Goal: Information Seeking & Learning: Learn about a topic

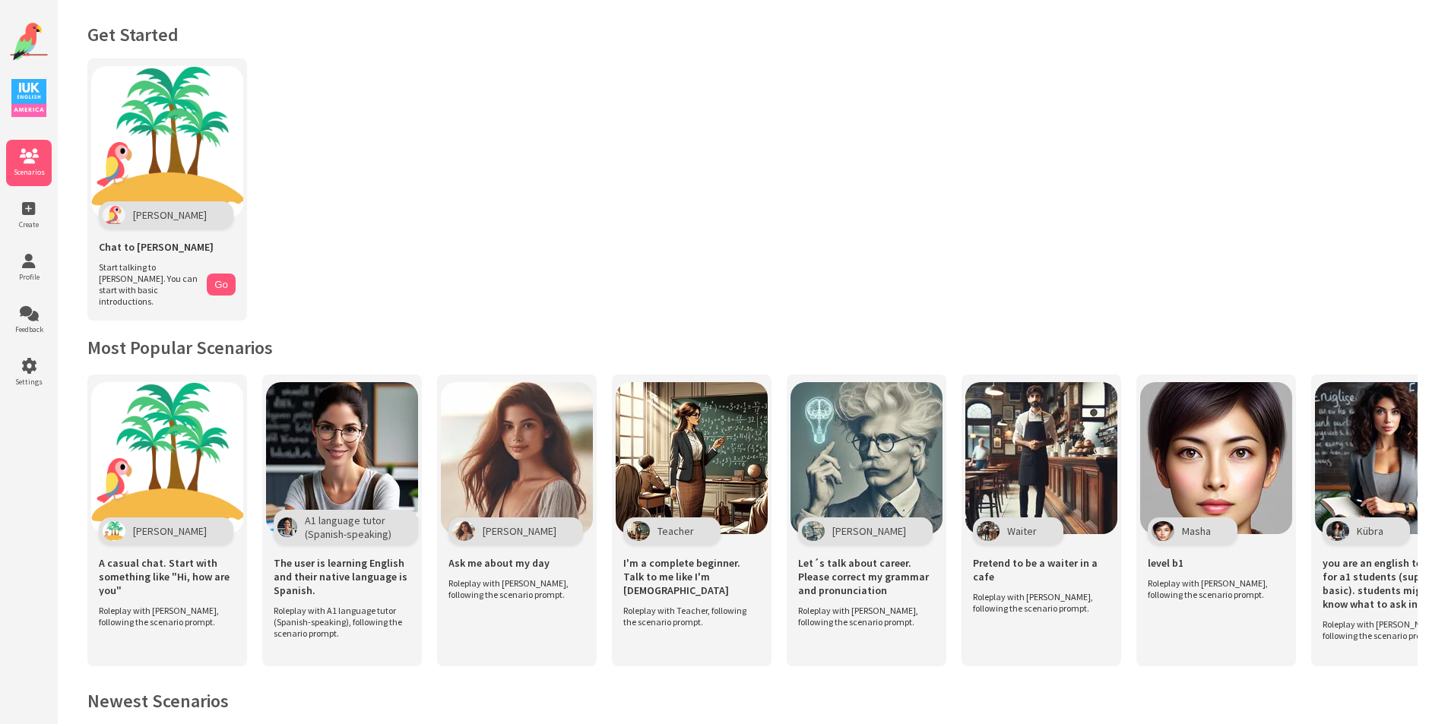
click at [30, 40] on img at bounding box center [29, 42] width 38 height 38
click at [27, 93] on img at bounding box center [28, 98] width 35 height 38
click at [21, 170] on span "Scenarios" at bounding box center [29, 172] width 46 height 10
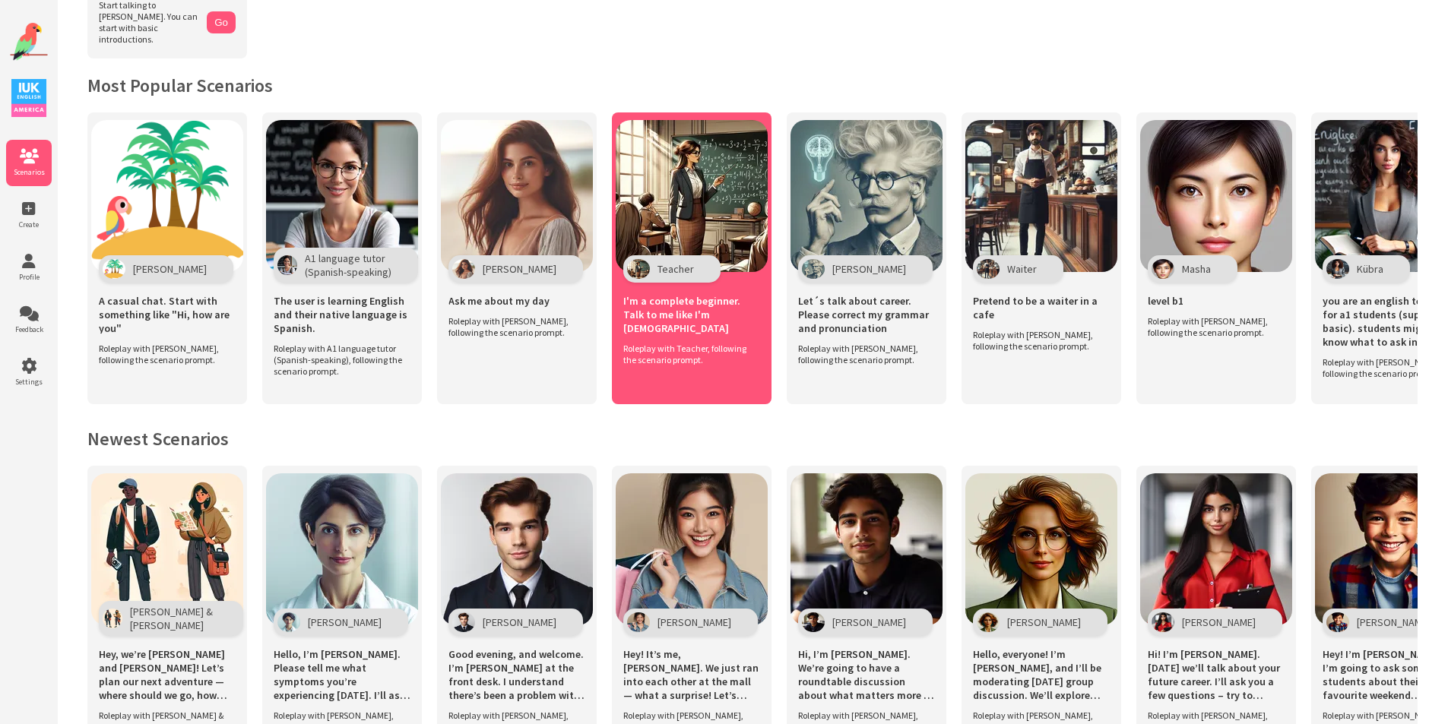
scroll to position [152, 0]
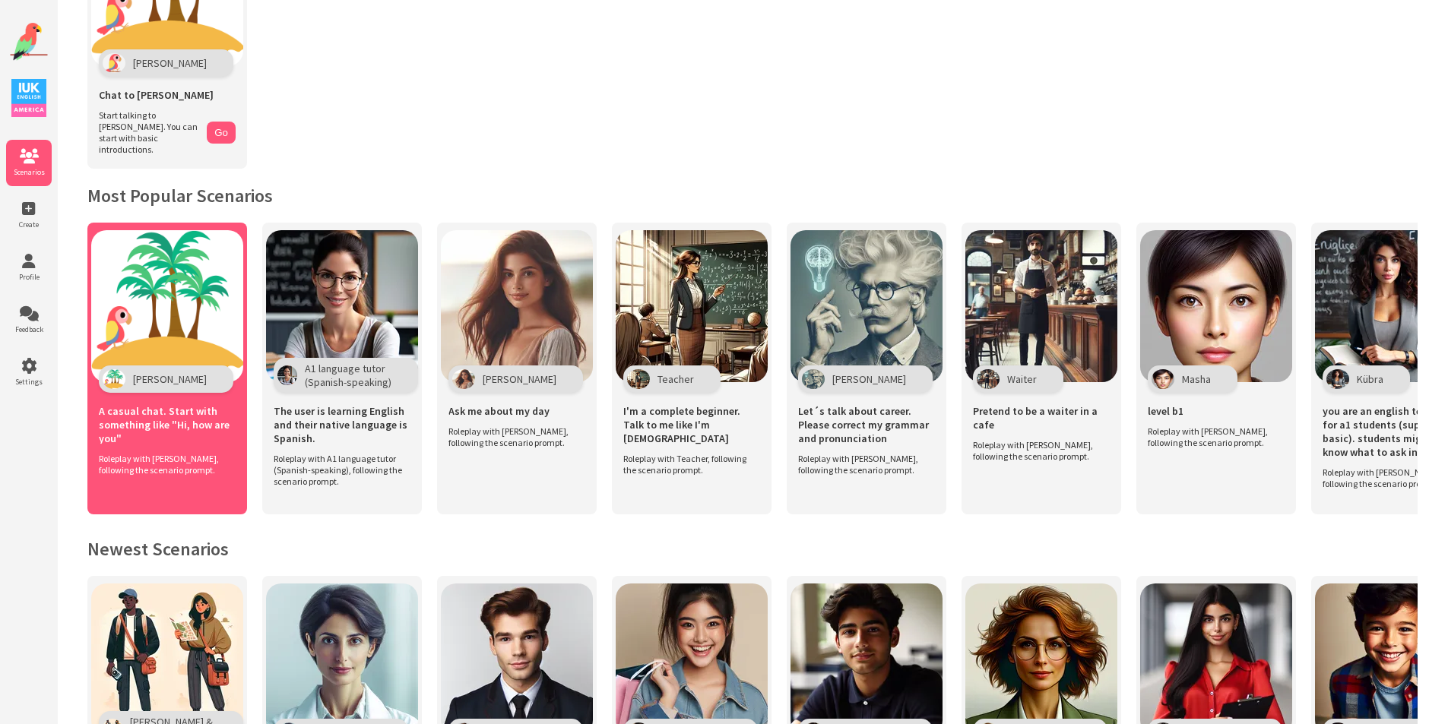
click at [182, 261] on img at bounding box center [167, 306] width 152 height 152
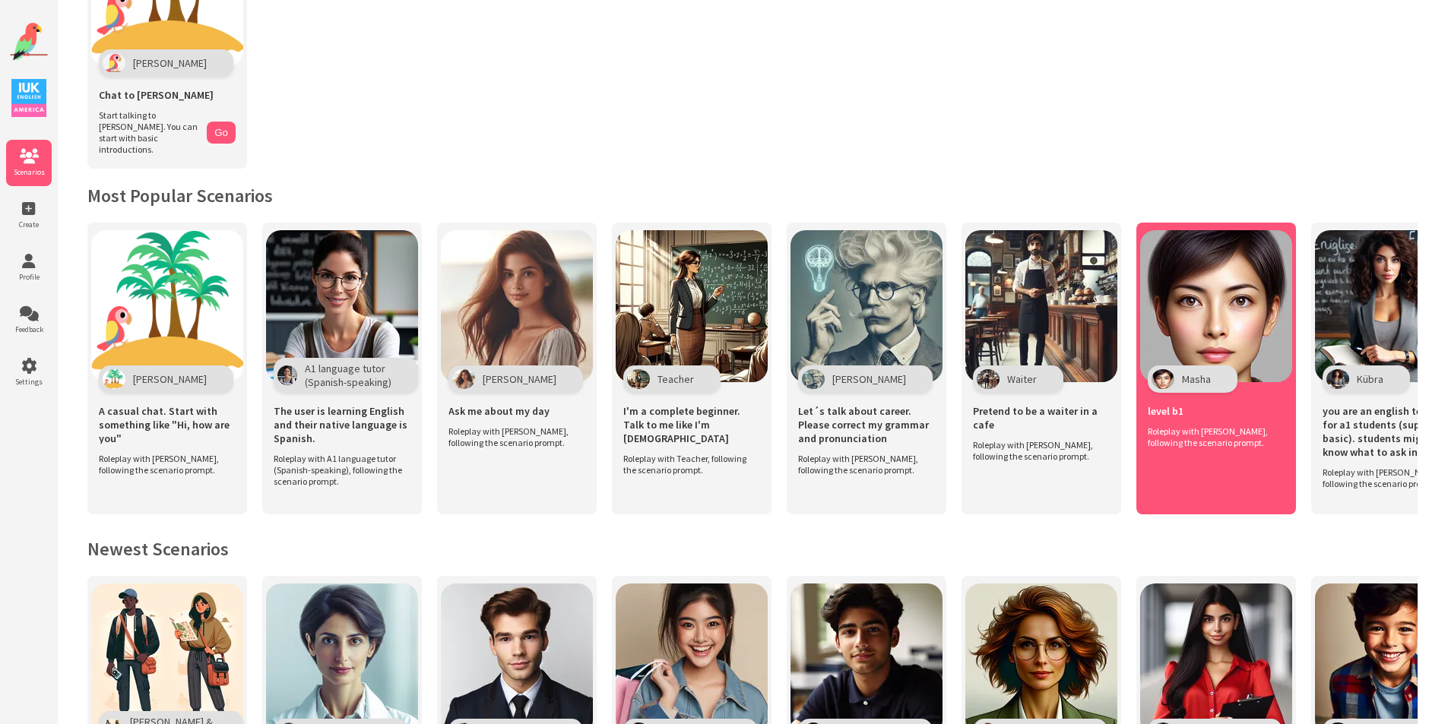
click at [1162, 300] on img at bounding box center [1216, 306] width 152 height 152
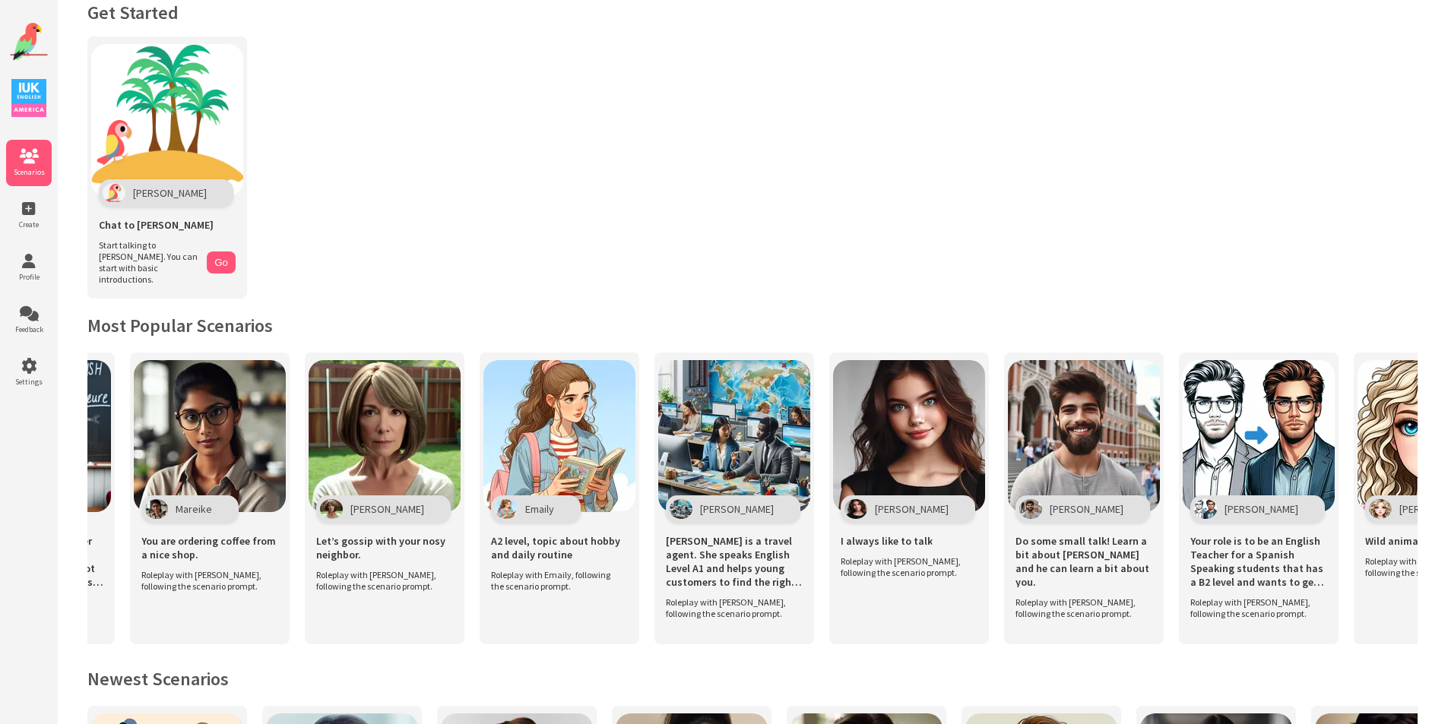
scroll to position [0, 0]
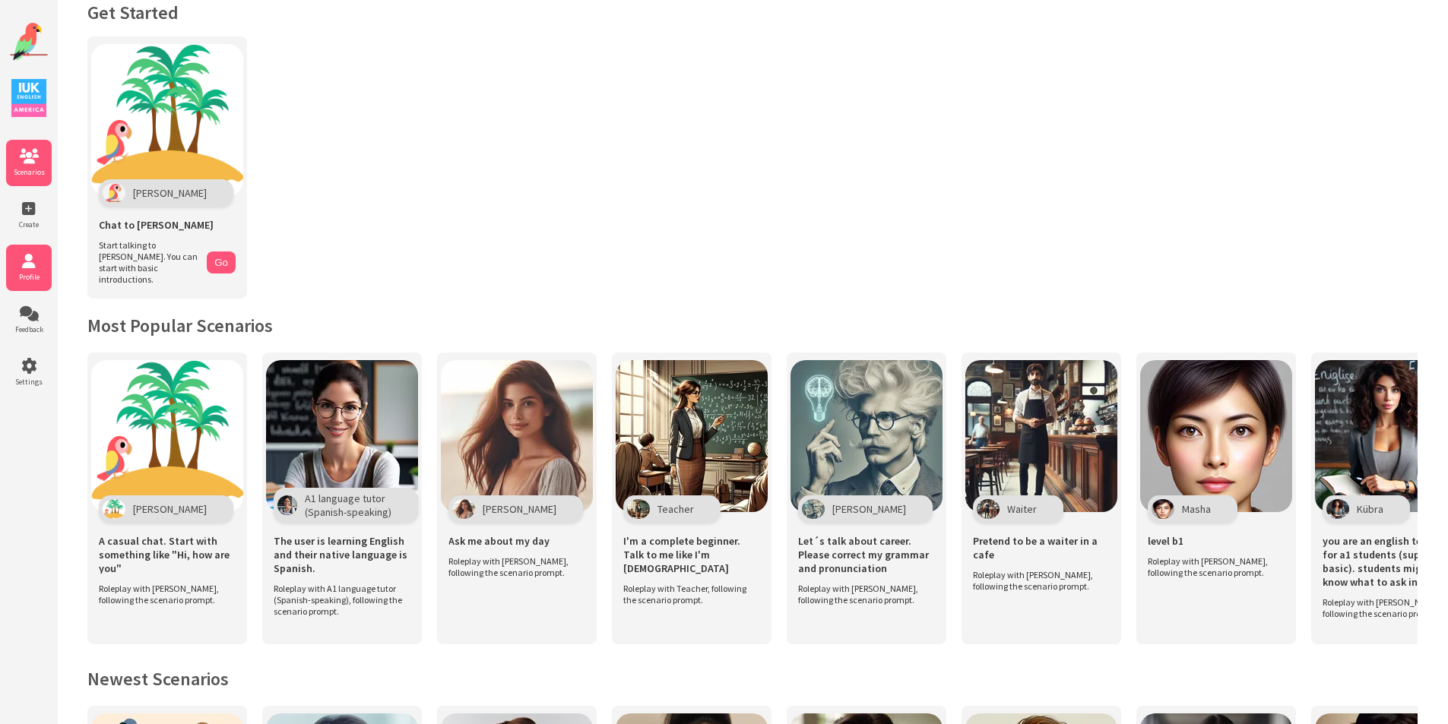
click at [38, 264] on icon at bounding box center [29, 261] width 46 height 15
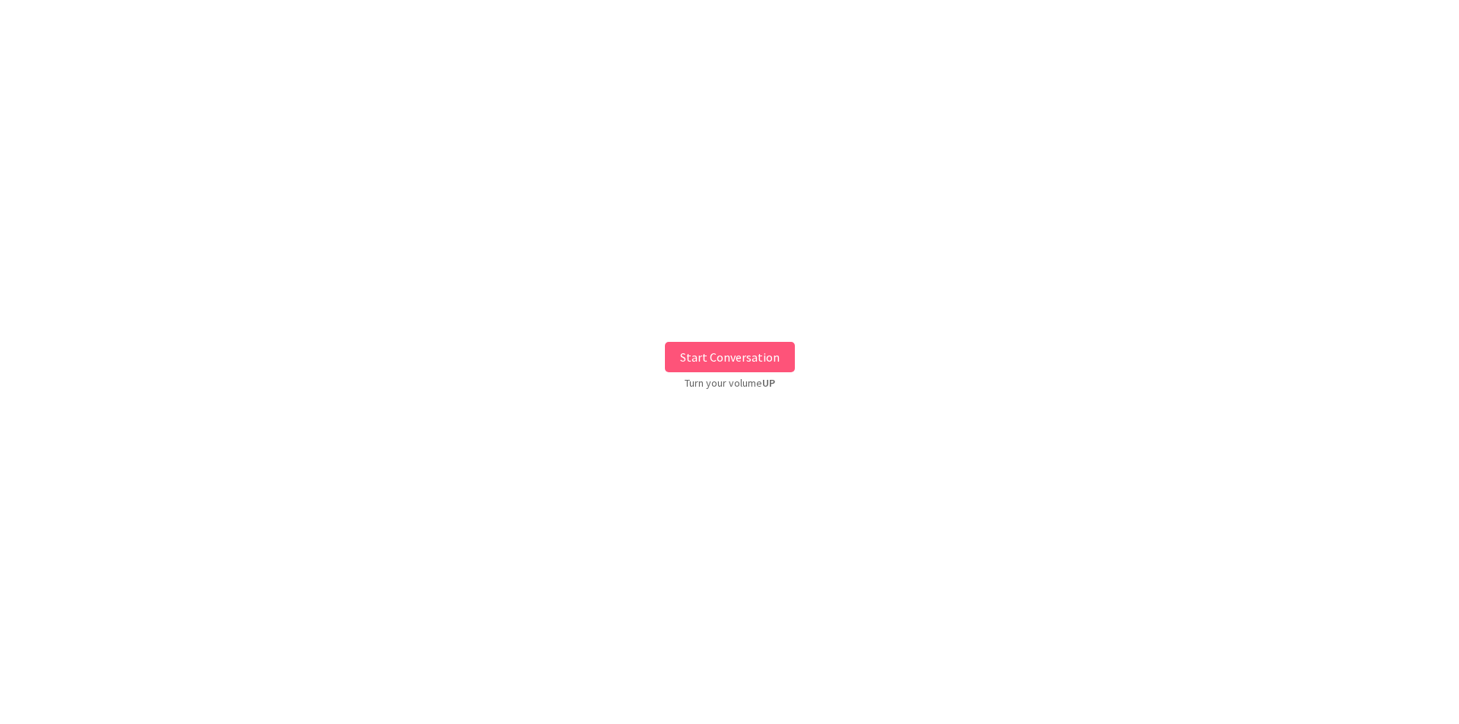
click at [726, 358] on button "Start Conversation" at bounding box center [730, 357] width 130 height 30
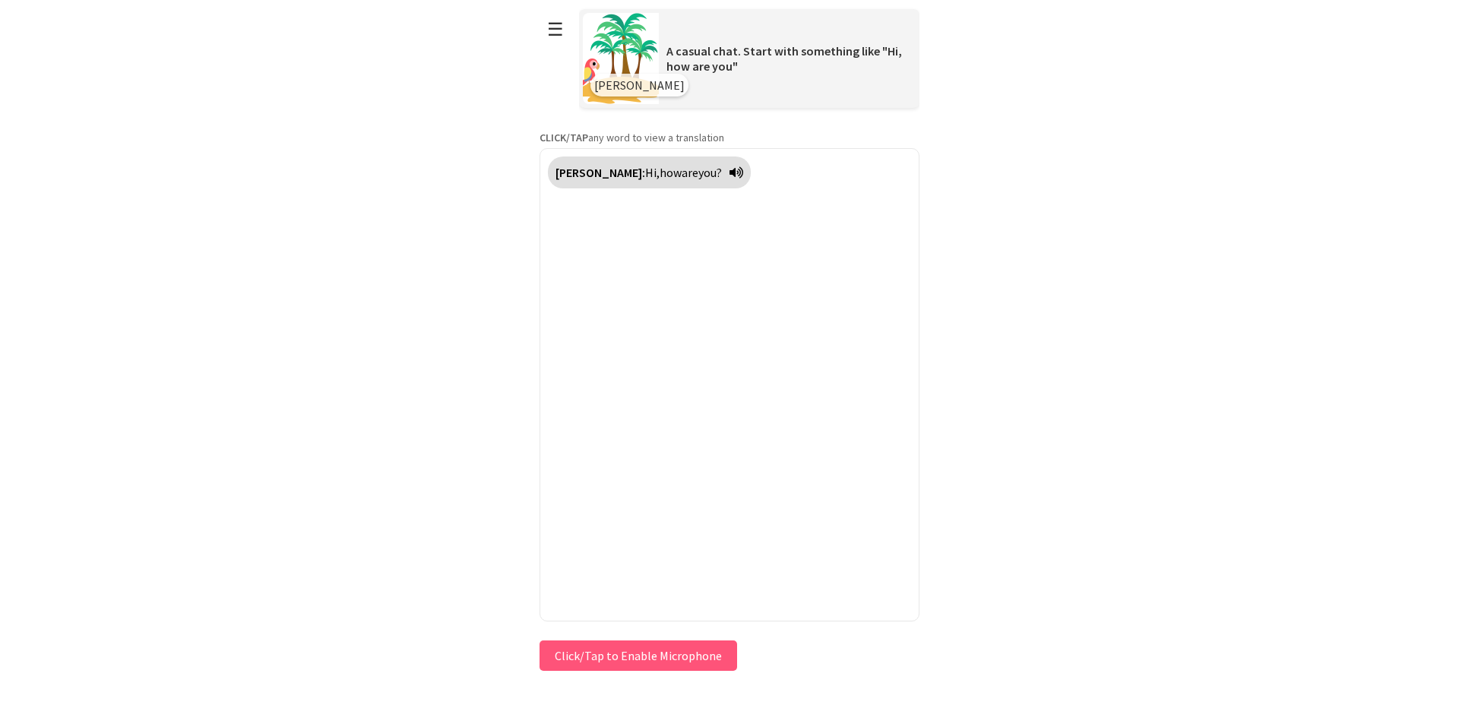
click at [612, 661] on button "Click/Tap to Enable Microphone" at bounding box center [639, 656] width 198 height 30
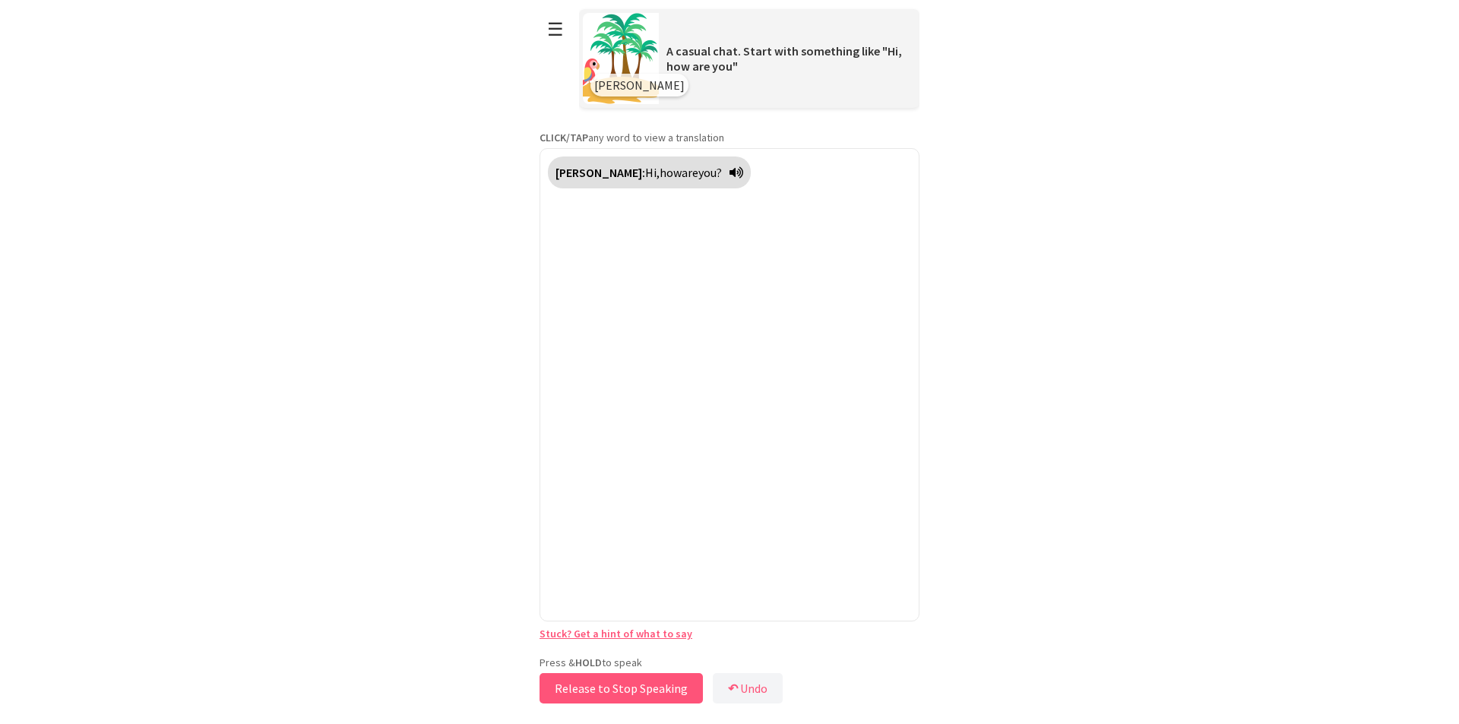
click at [663, 692] on button "Release to Stop Speaking" at bounding box center [621, 688] width 163 height 30
click at [755, 686] on button "↶ Undo" at bounding box center [752, 688] width 70 height 30
click at [653, 679] on button "Release to Stop Speaking" at bounding box center [621, 688] width 163 height 30
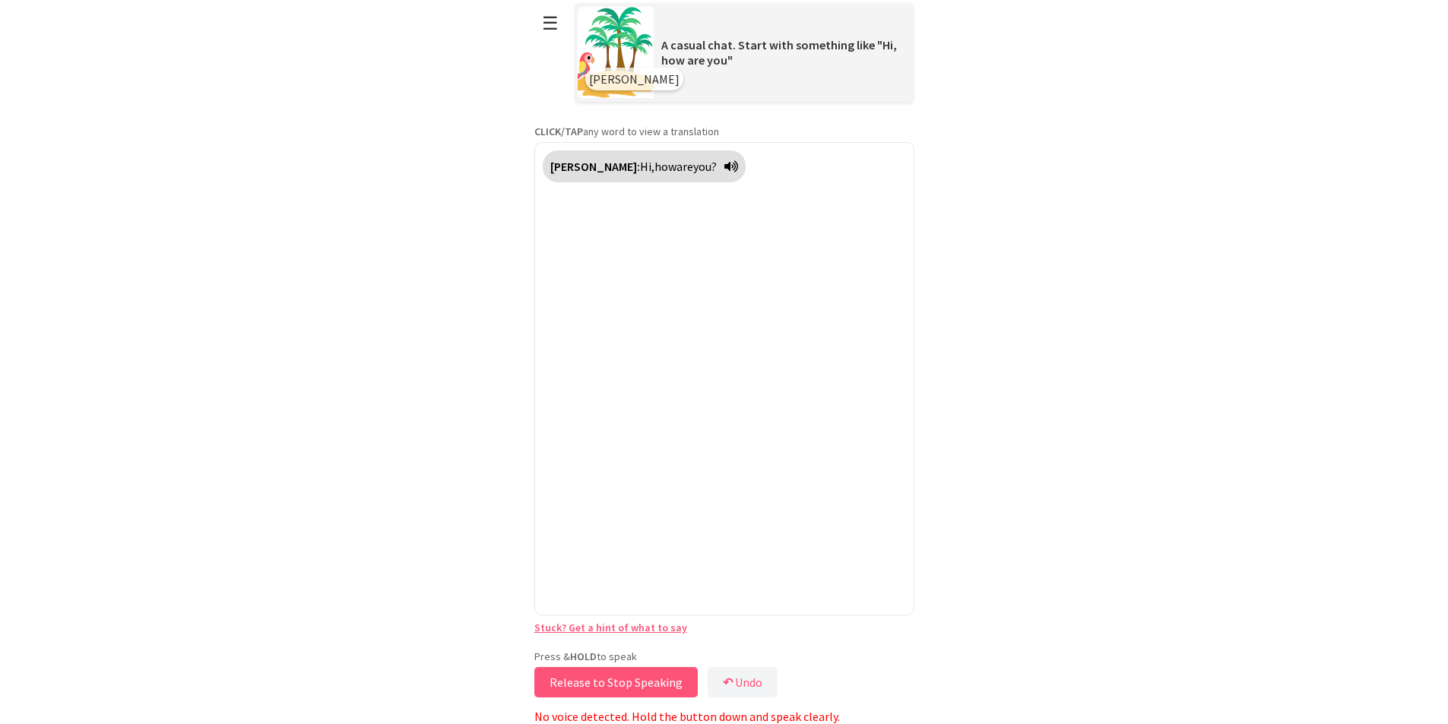
click at [622, 678] on button "Release to Stop Speaking" at bounding box center [615, 682] width 163 height 30
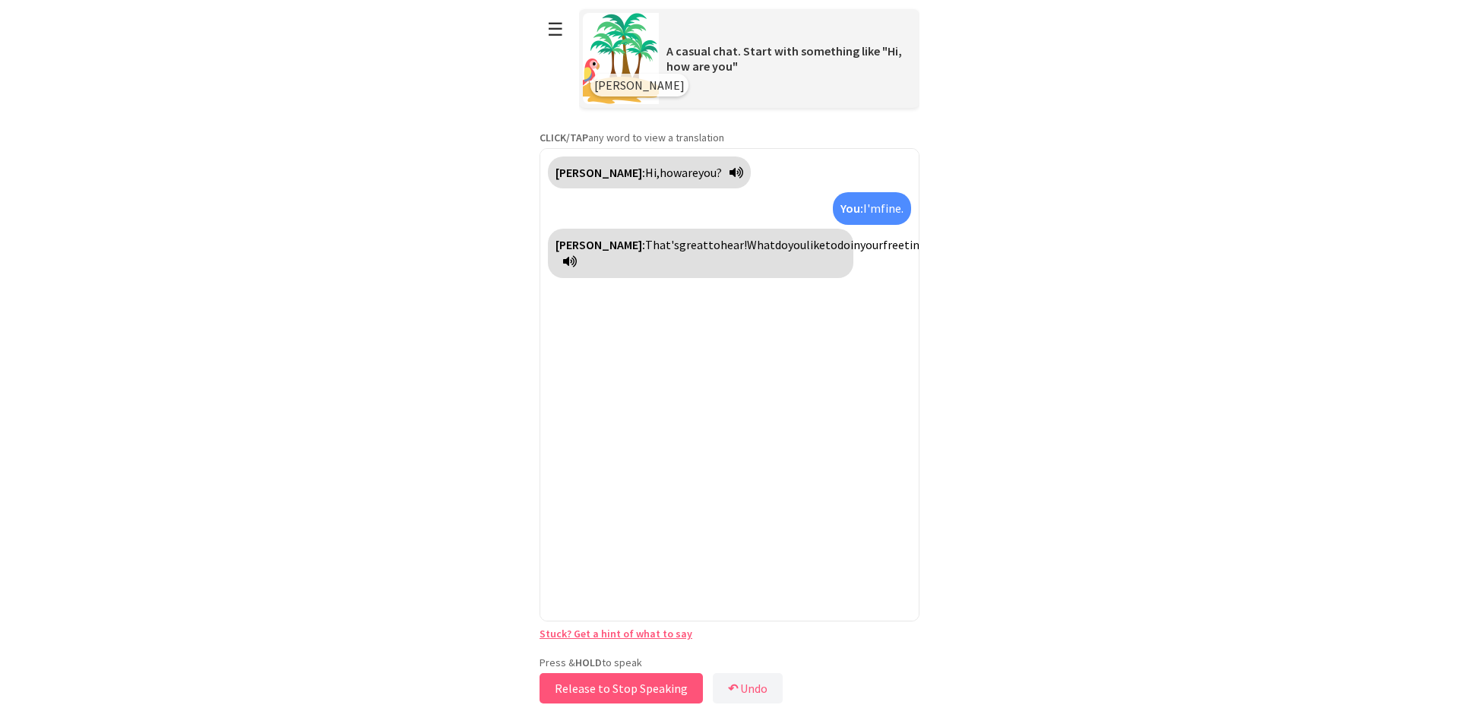
click at [674, 691] on button "Release to Stop Speaking" at bounding box center [621, 688] width 163 height 30
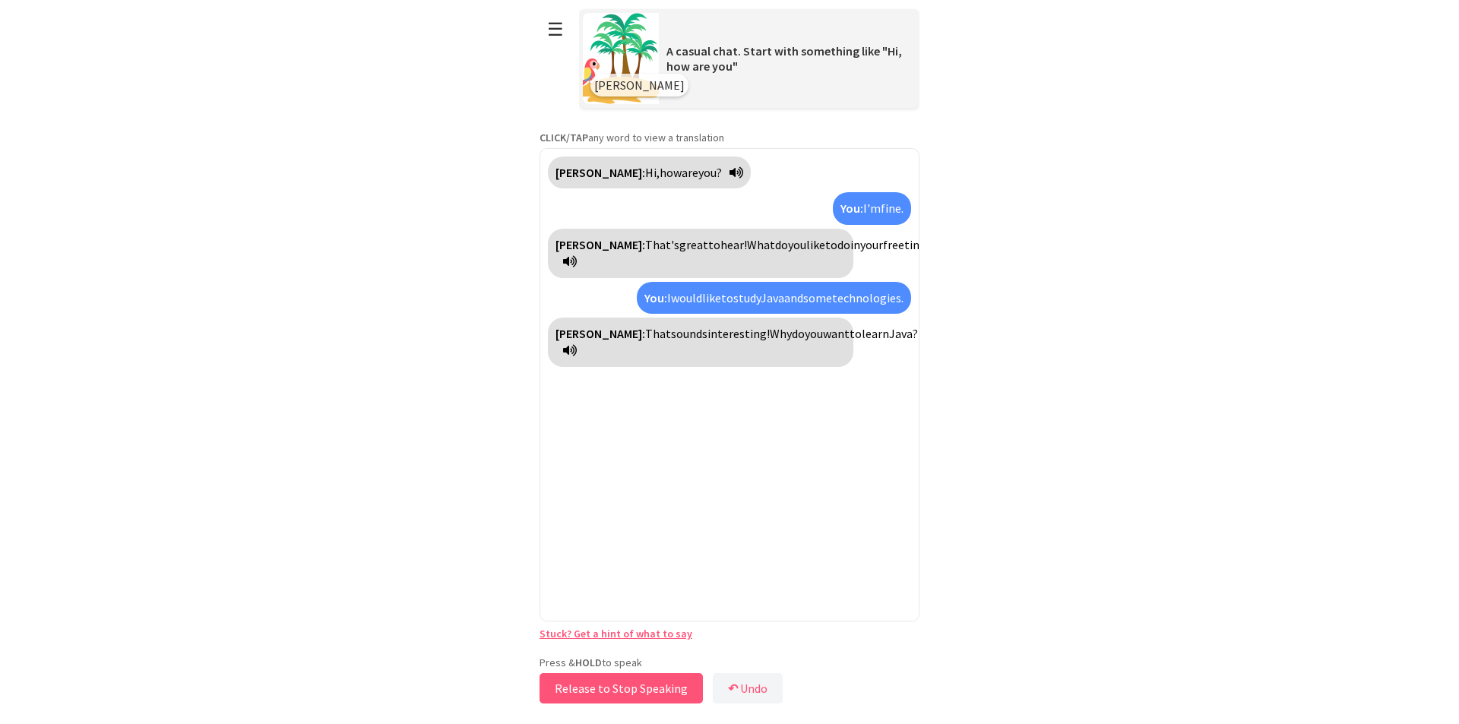
click at [674, 691] on button "Release to Stop Speaking" at bounding box center [621, 688] width 163 height 30
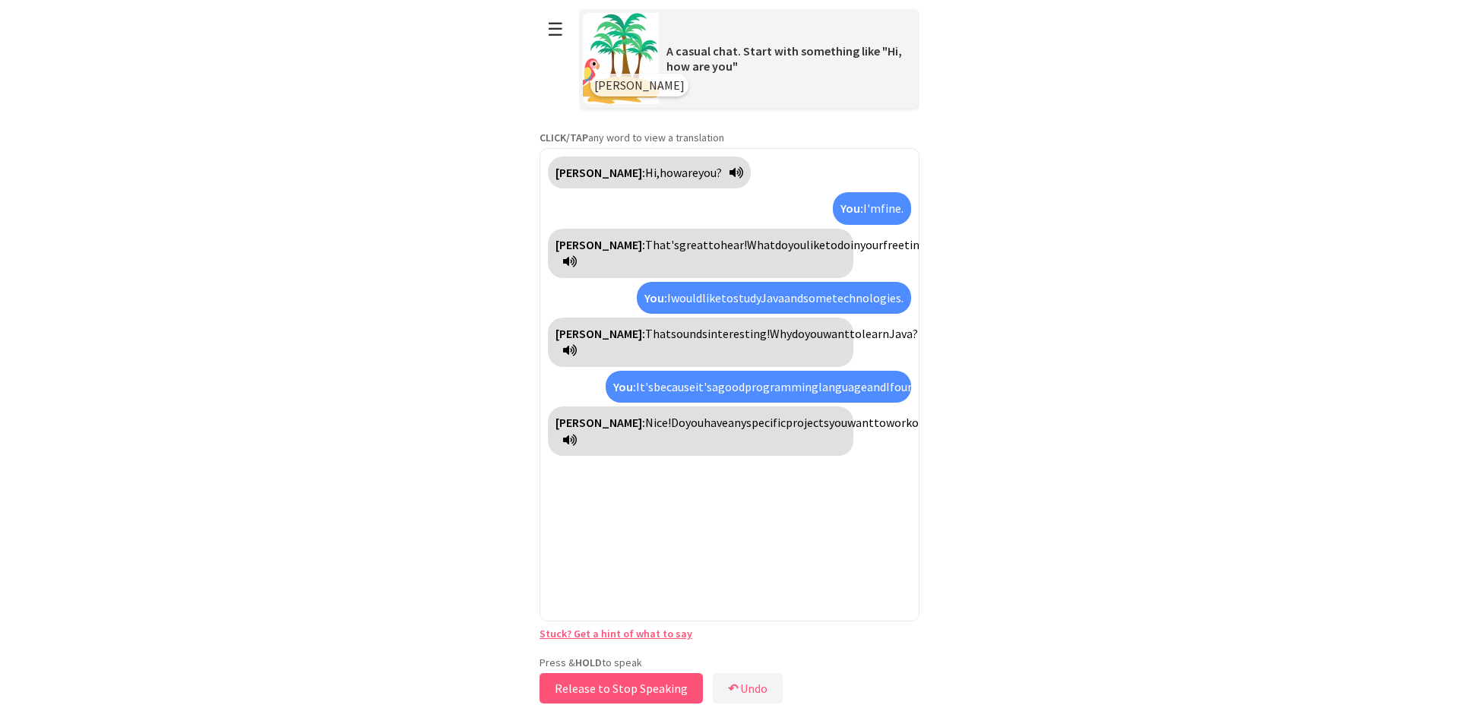
click at [654, 701] on button "Release to Stop Speaking" at bounding box center [621, 688] width 163 height 30
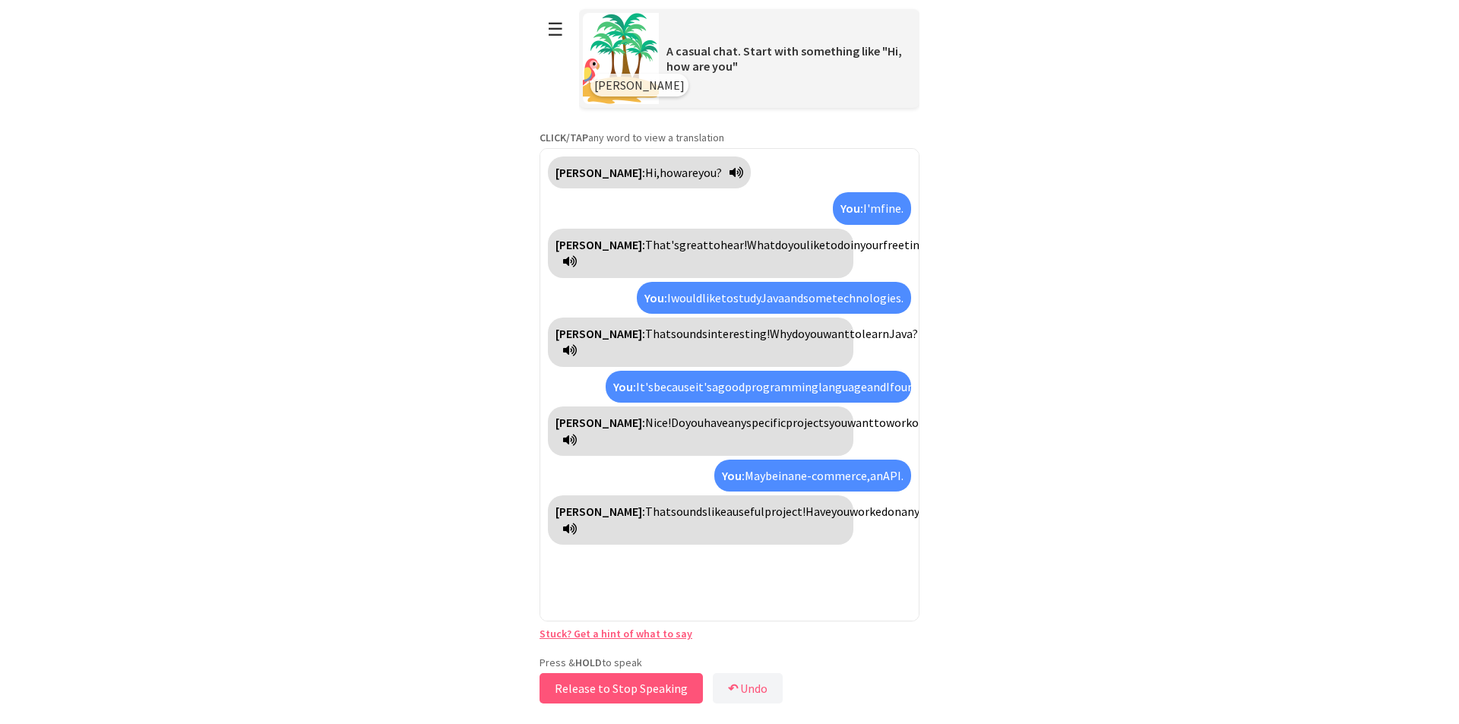
click at [613, 692] on button "Release to Stop Speaking" at bounding box center [621, 688] width 163 height 30
click at [550, 27] on button "☰" at bounding box center [556, 29] width 32 height 39
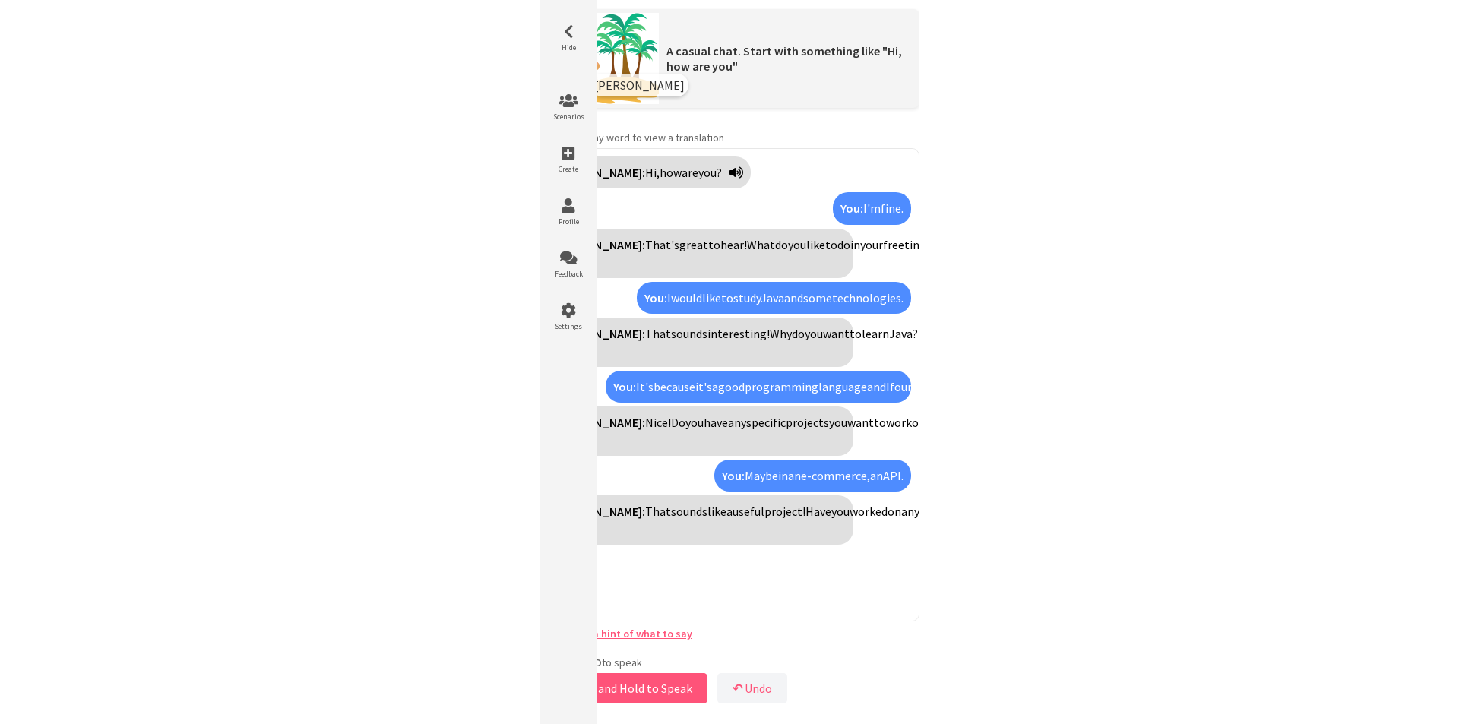
click at [550, 27] on icon at bounding box center [569, 31] width 46 height 15
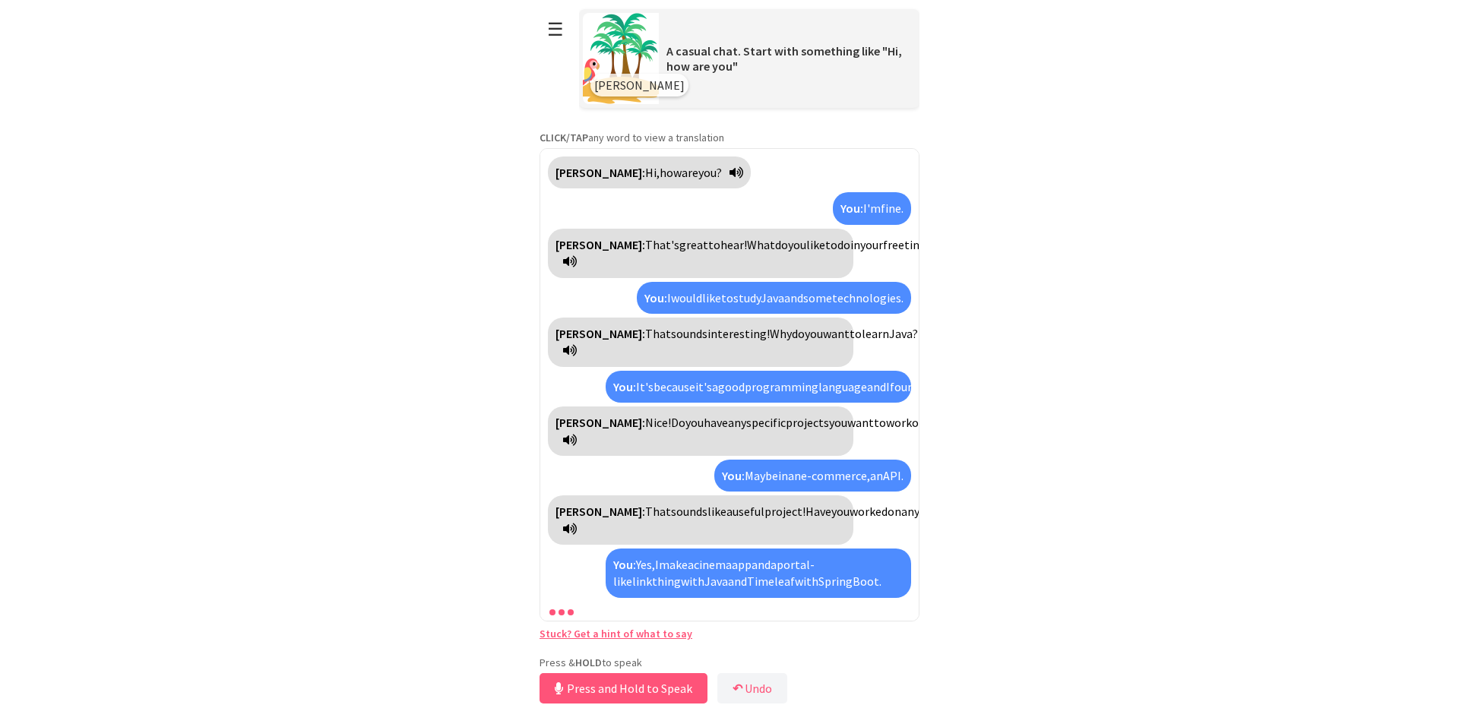
scroll to position [51, 0]
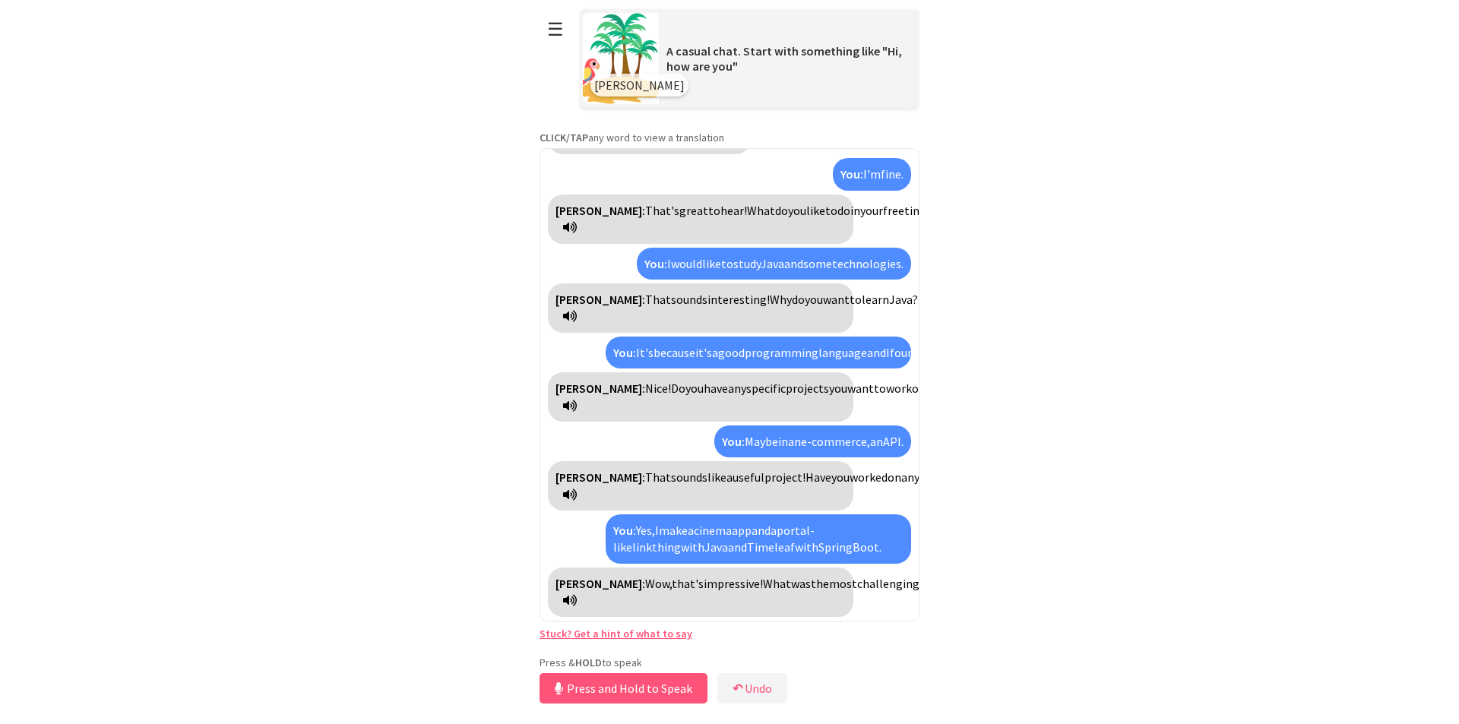
click at [1015, 426] on html "**********" at bounding box center [729, 362] width 1459 height 724
click at [625, 689] on button "Release to Stop Speaking" at bounding box center [621, 688] width 163 height 30
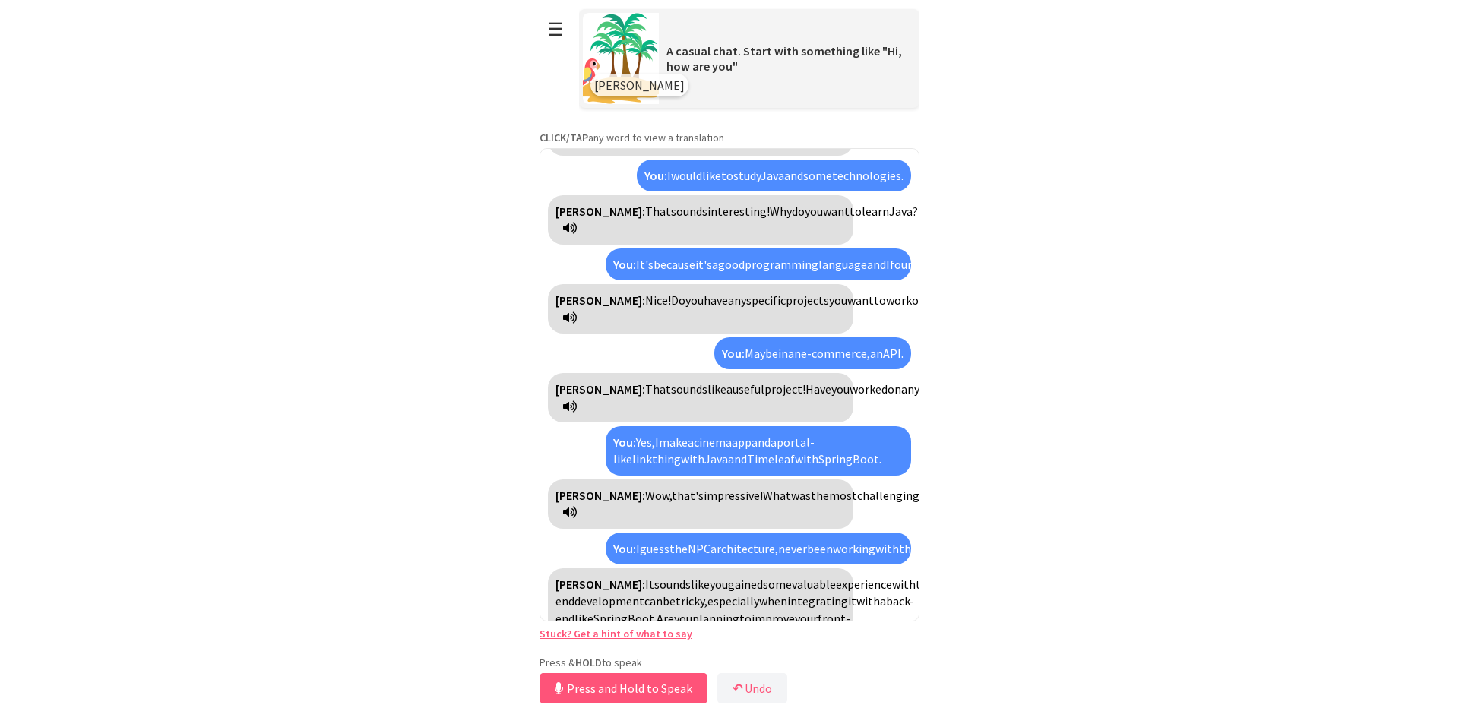
scroll to position [225, 0]
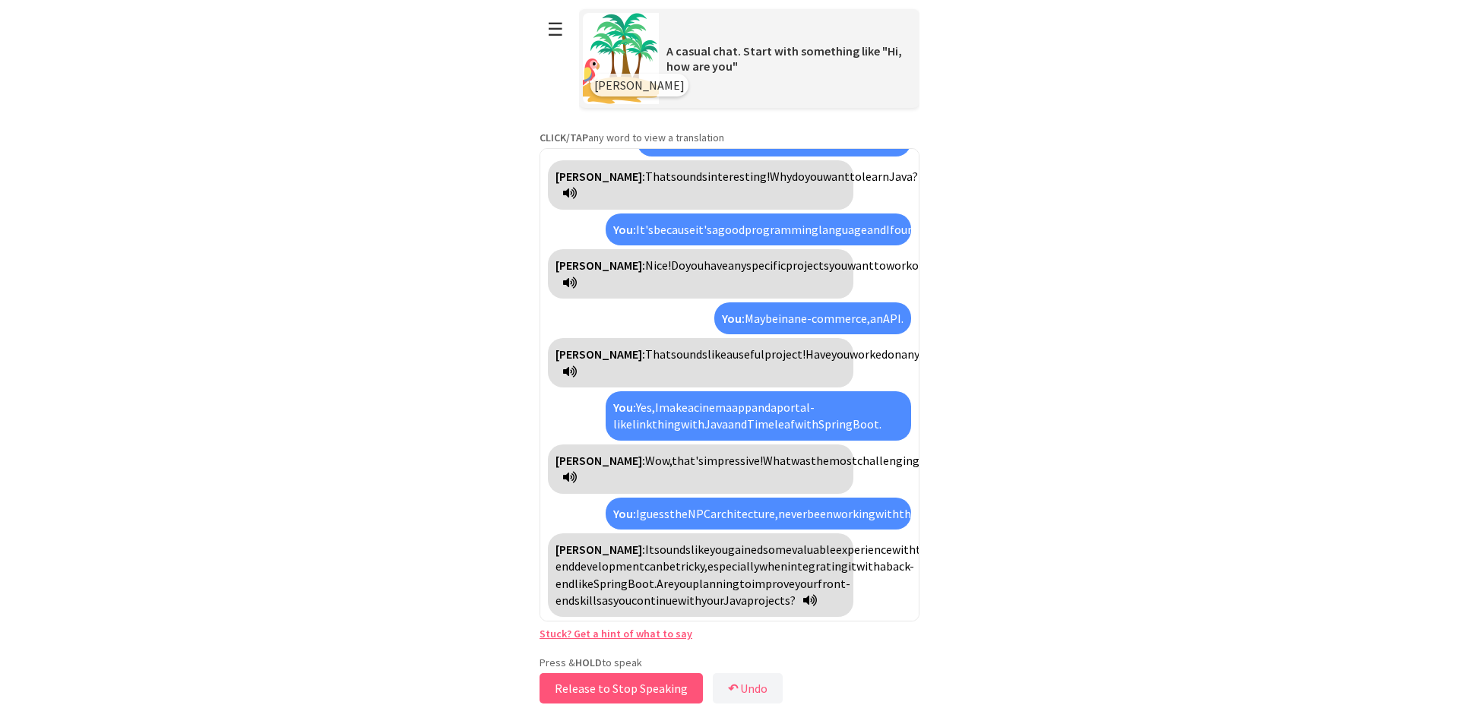
click at [638, 685] on button "Release to Stop Speaking" at bounding box center [621, 688] width 163 height 30
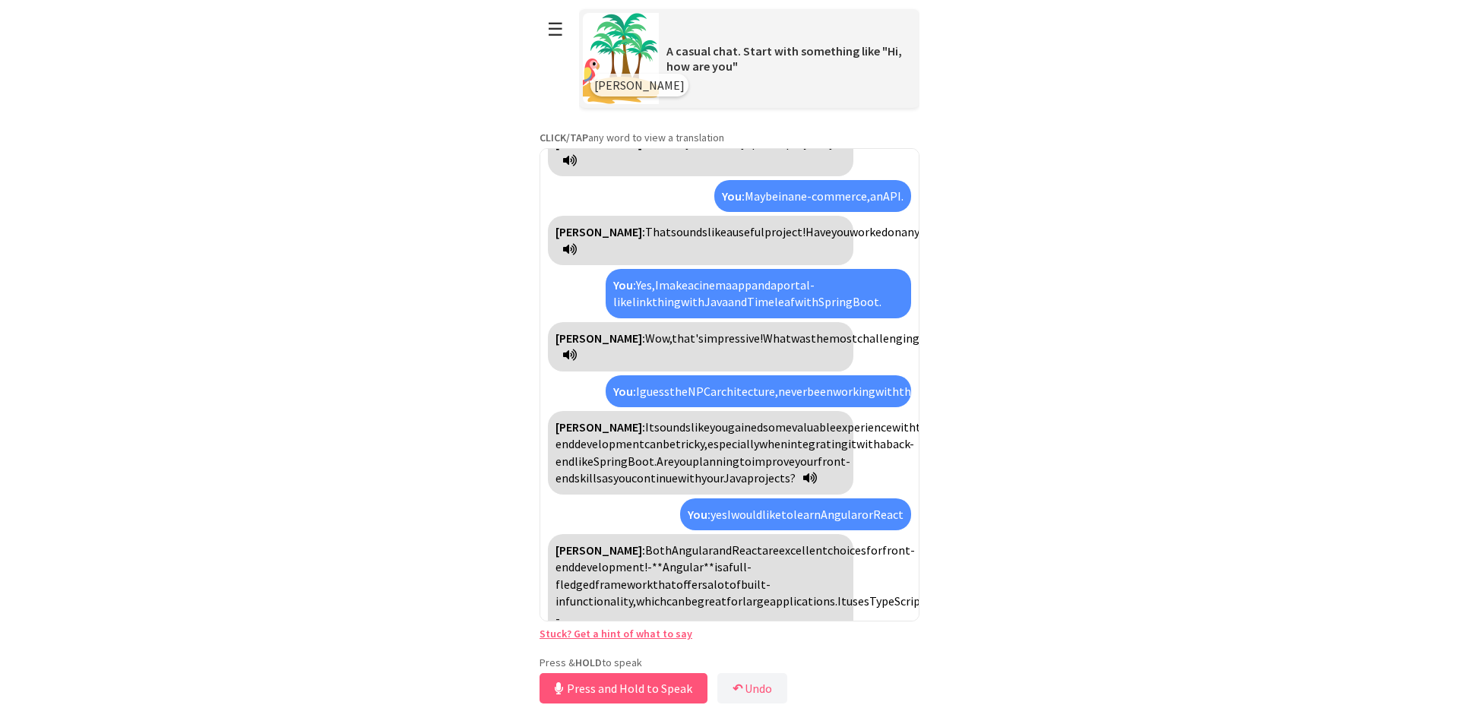
scroll to position [467, 0]
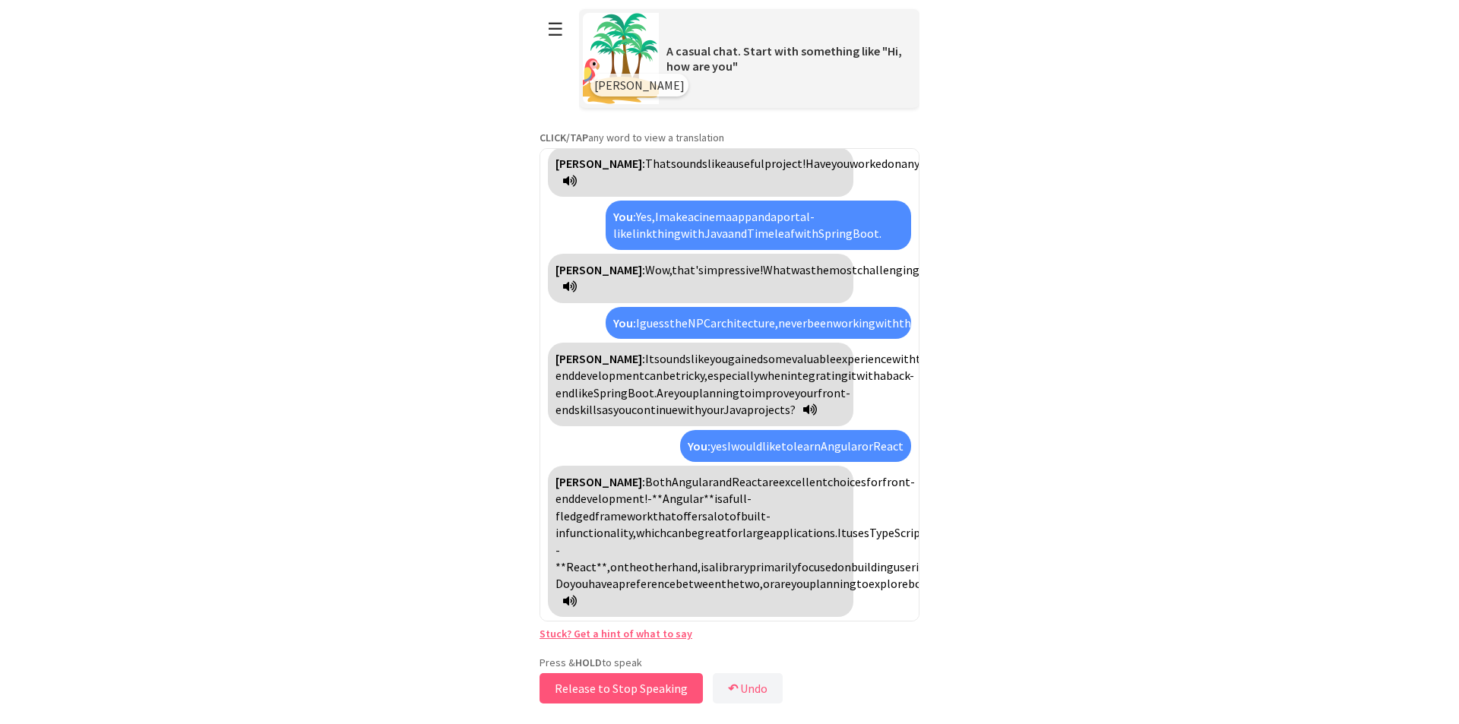
click at [638, 680] on button "Release to Stop Speaking" at bounding box center [621, 688] width 163 height 30
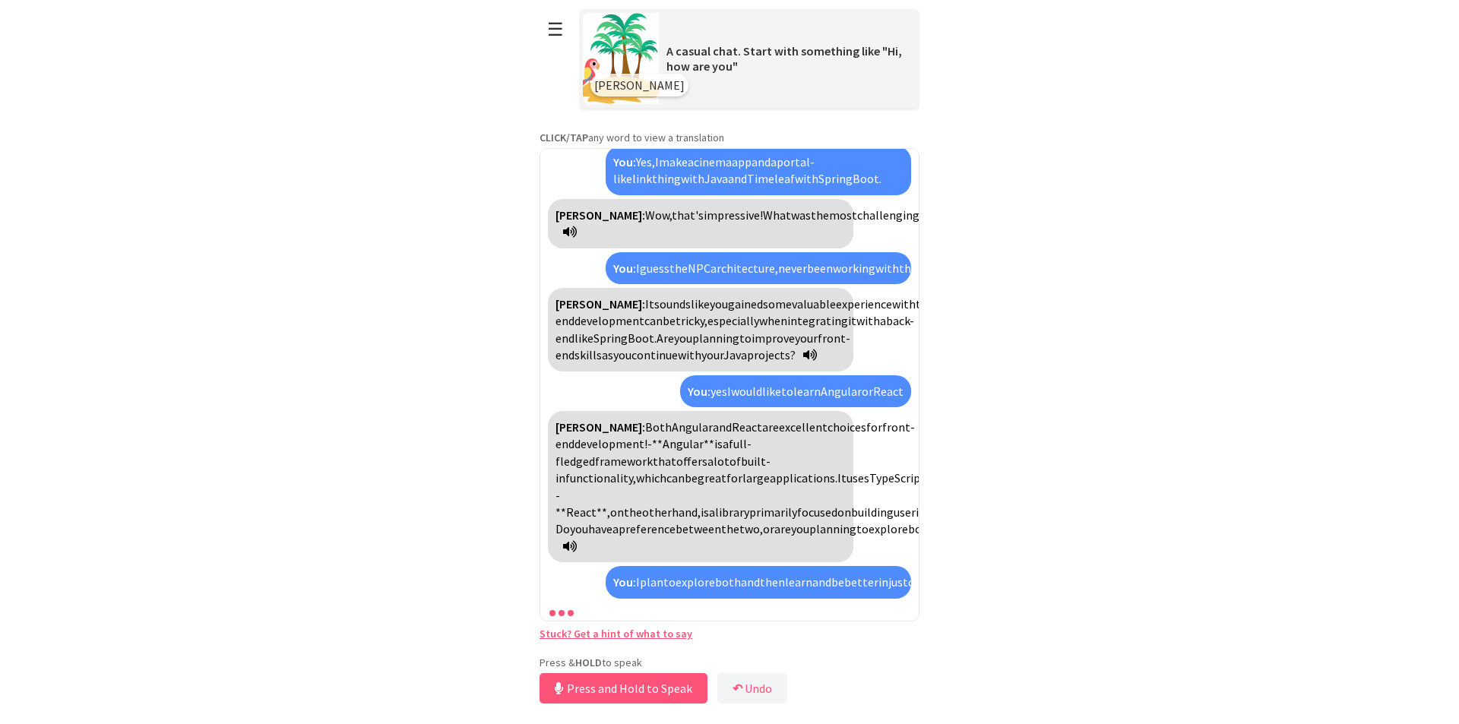
scroll to position [794, 0]
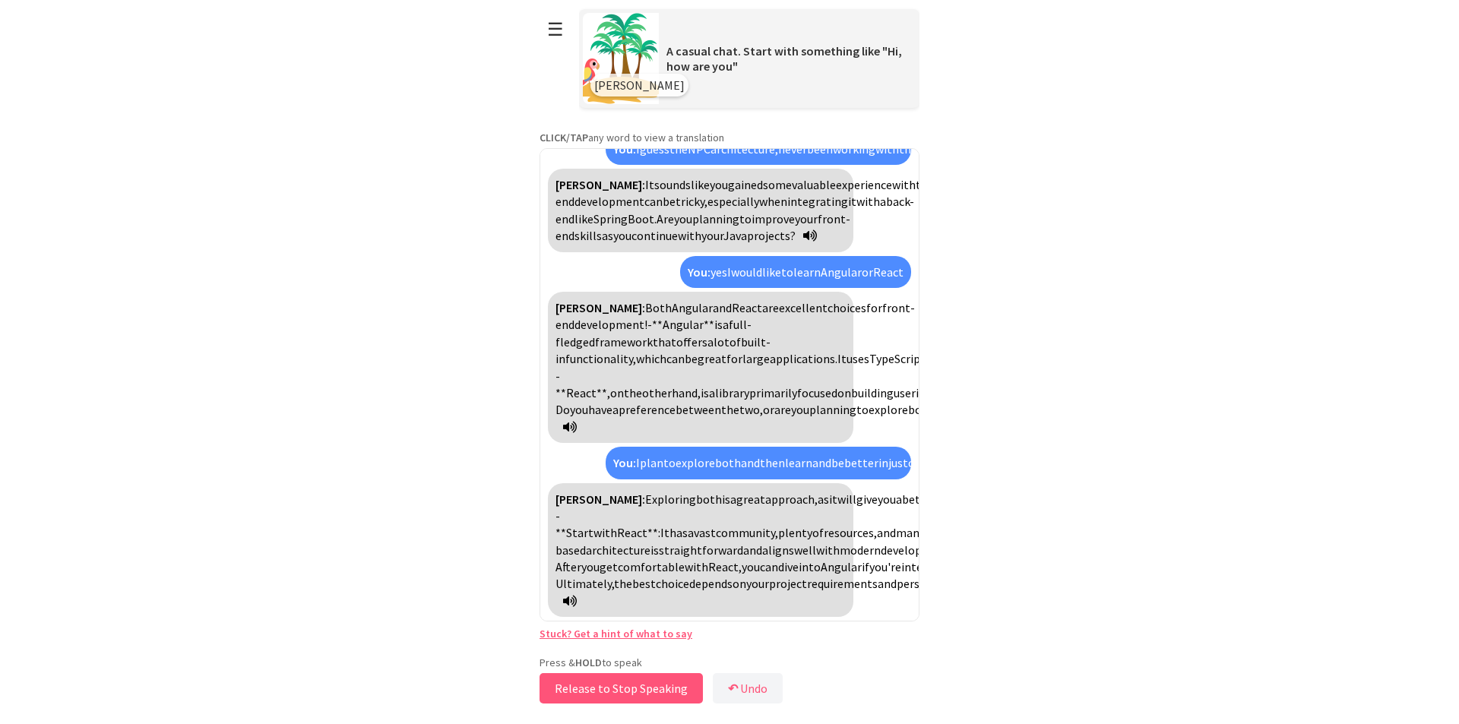
click at [636, 689] on button "Release to Stop Speaking" at bounding box center [621, 688] width 163 height 30
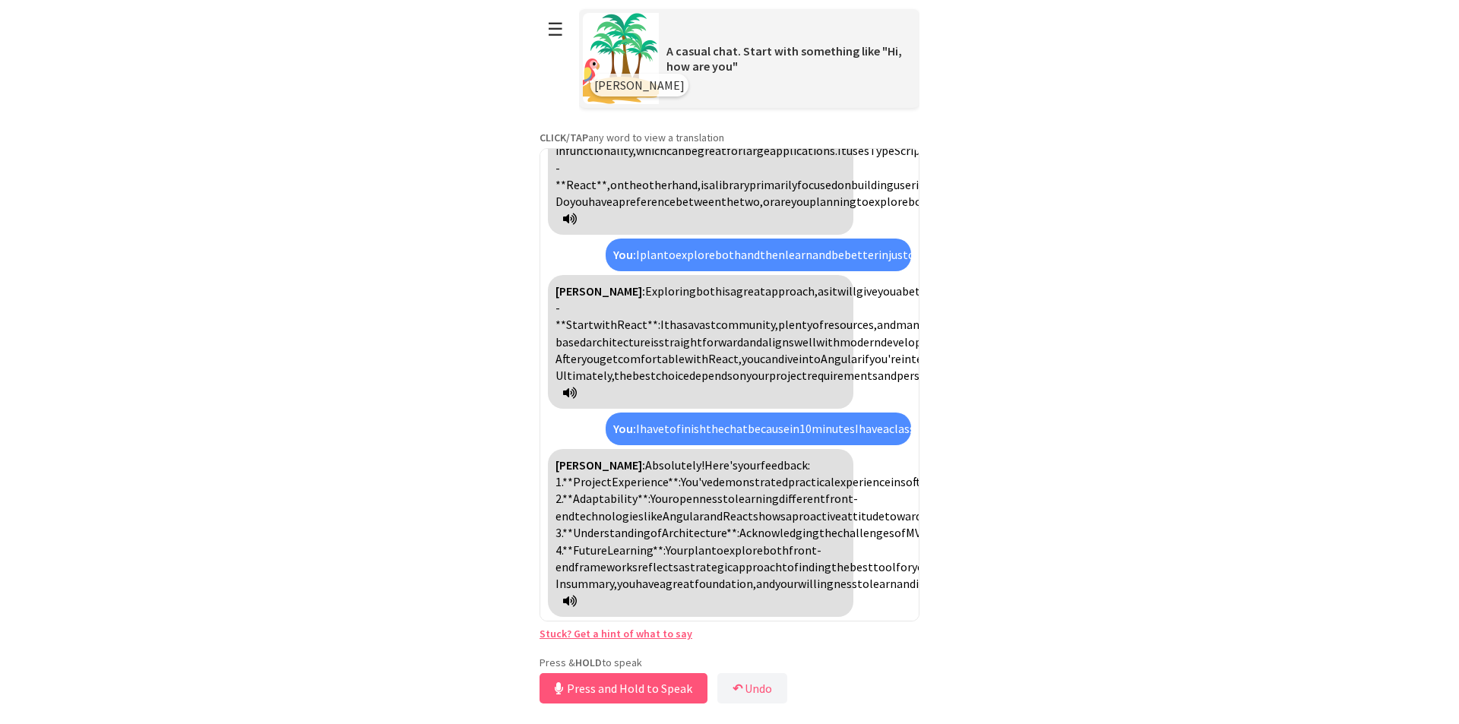
scroll to position [1190, 0]
click at [656, 690] on button "Release to Stop Speaking" at bounding box center [621, 688] width 163 height 30
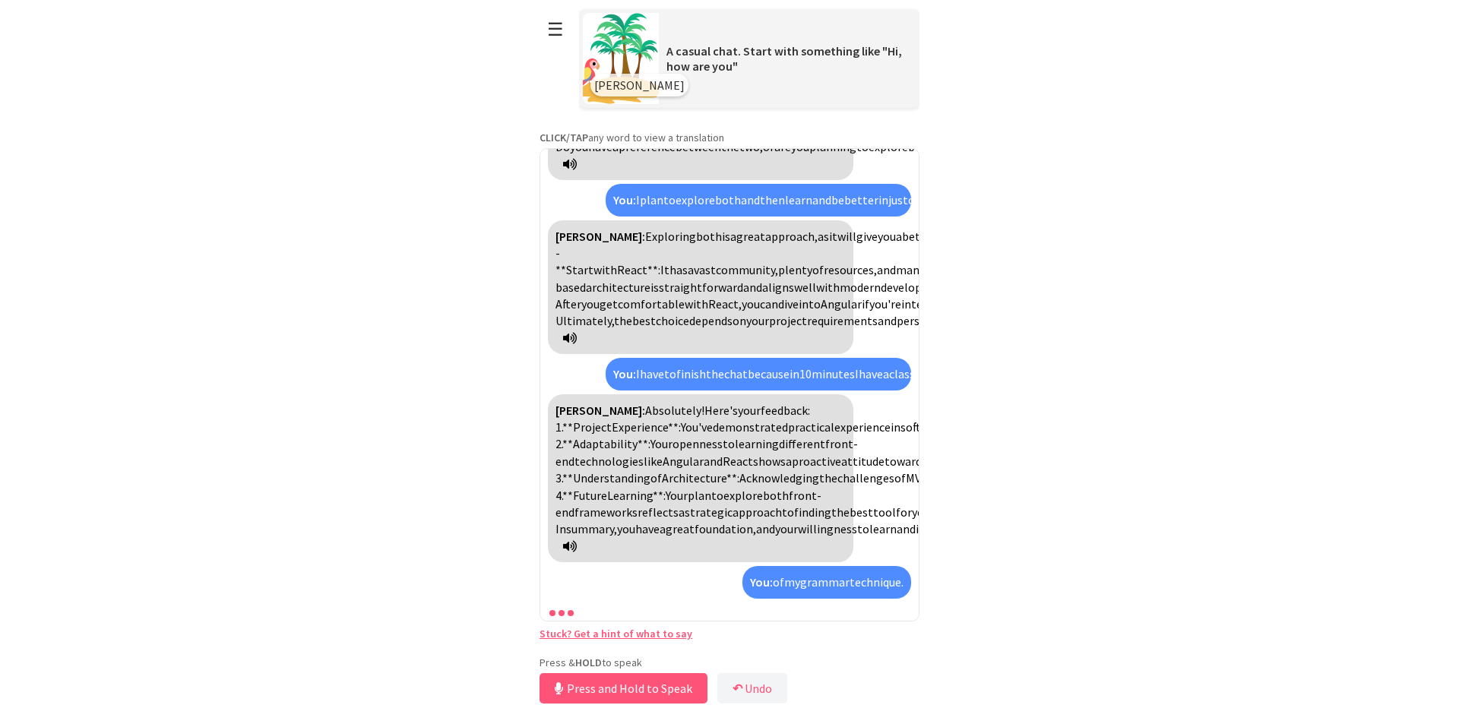
scroll to position [1602, 0]
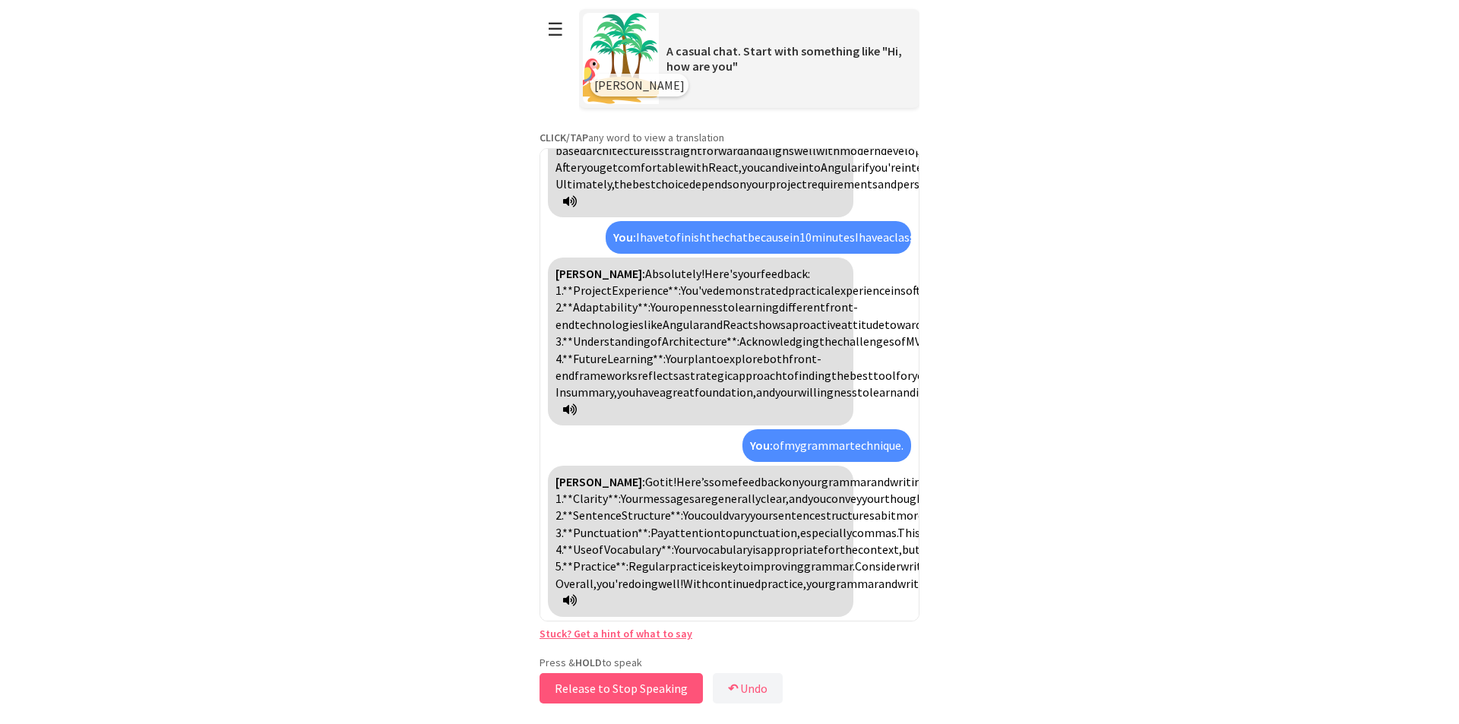
click at [641, 688] on button "Release to Stop Speaking" at bounding box center [621, 688] width 163 height 30
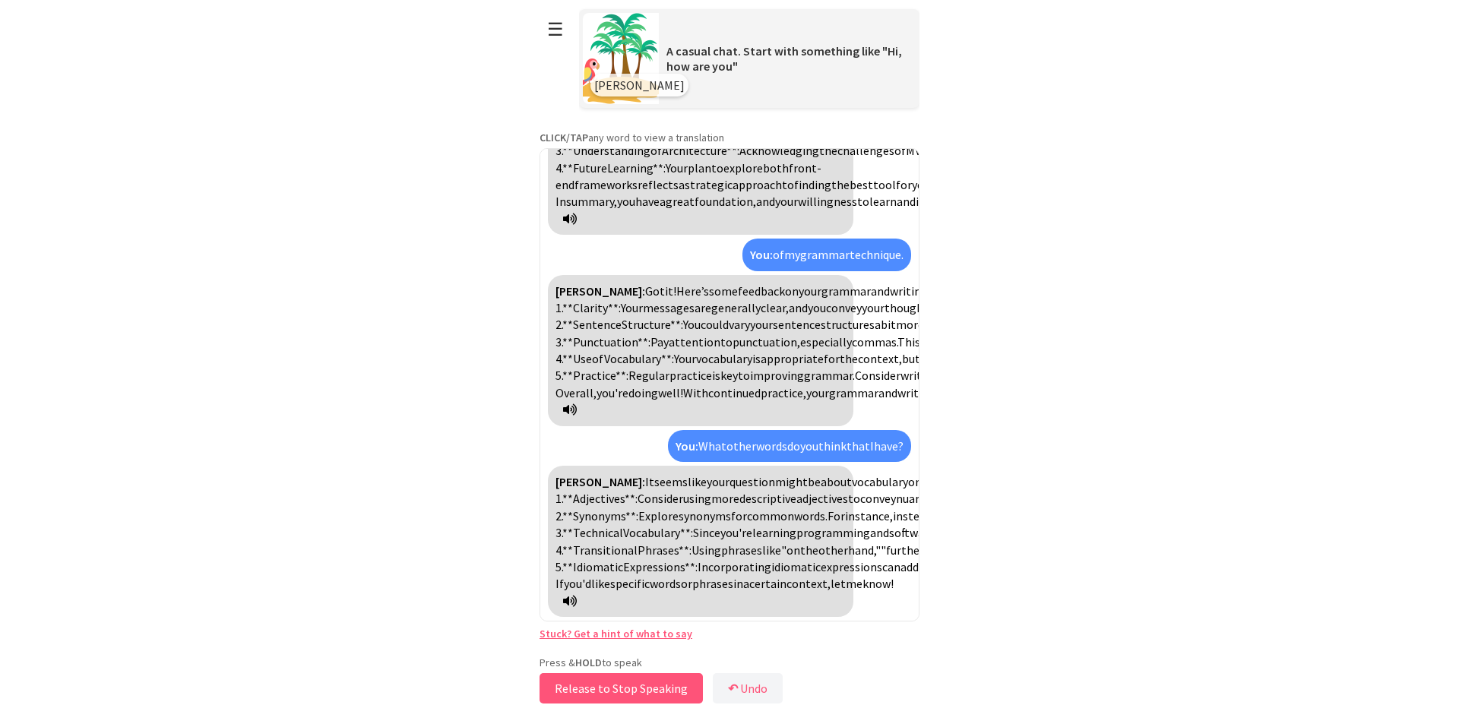
scroll to position [2031, 0]
click at [609, 686] on button "Release to Stop Speaking" at bounding box center [621, 688] width 163 height 30
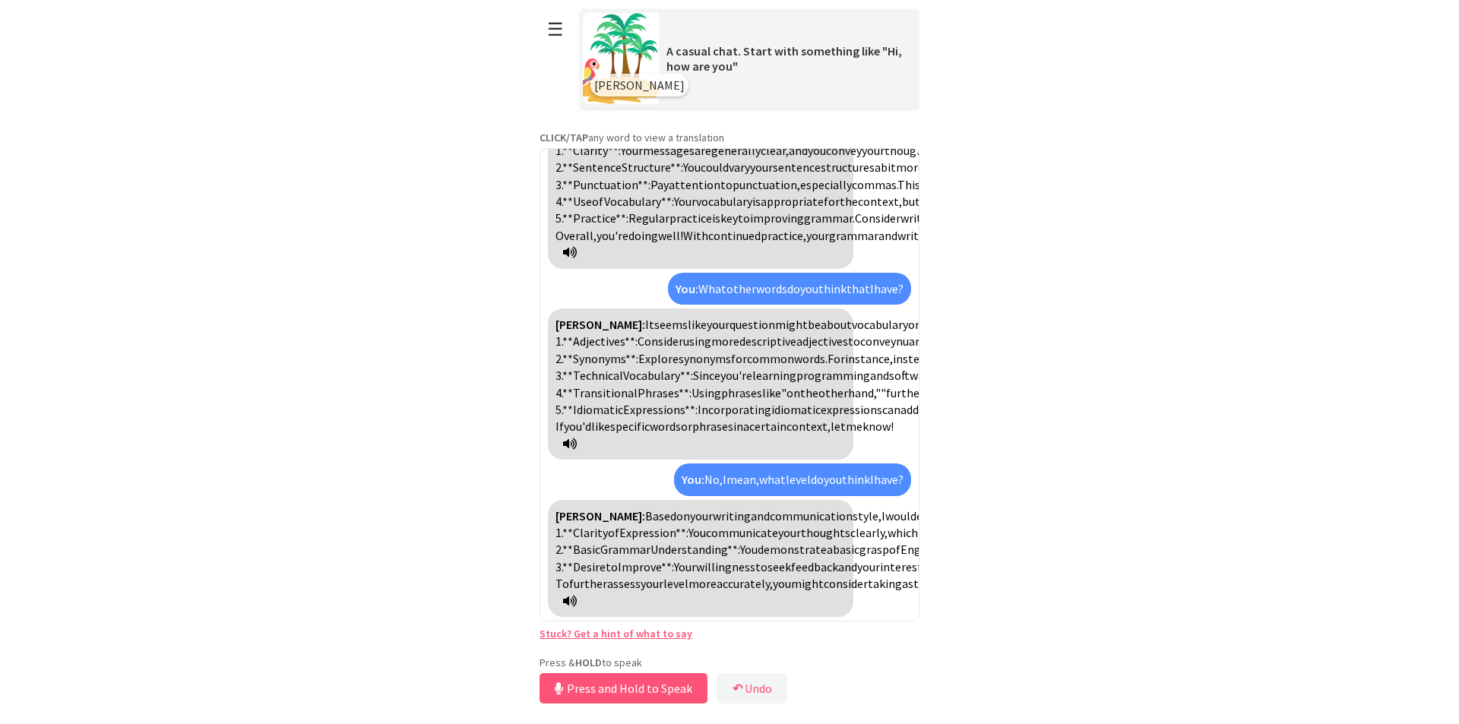
scroll to position [2359, 0]
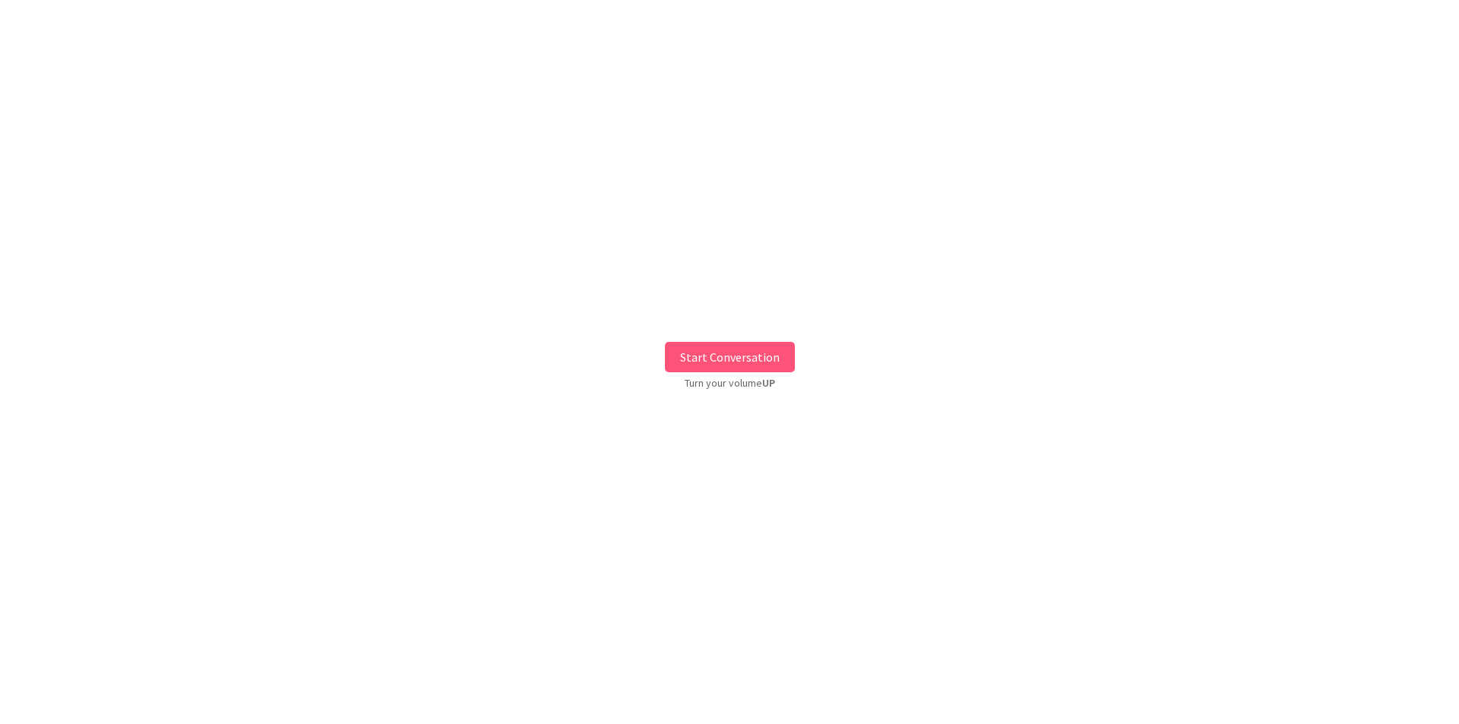
click at [730, 361] on button "Start Conversation" at bounding box center [730, 357] width 130 height 30
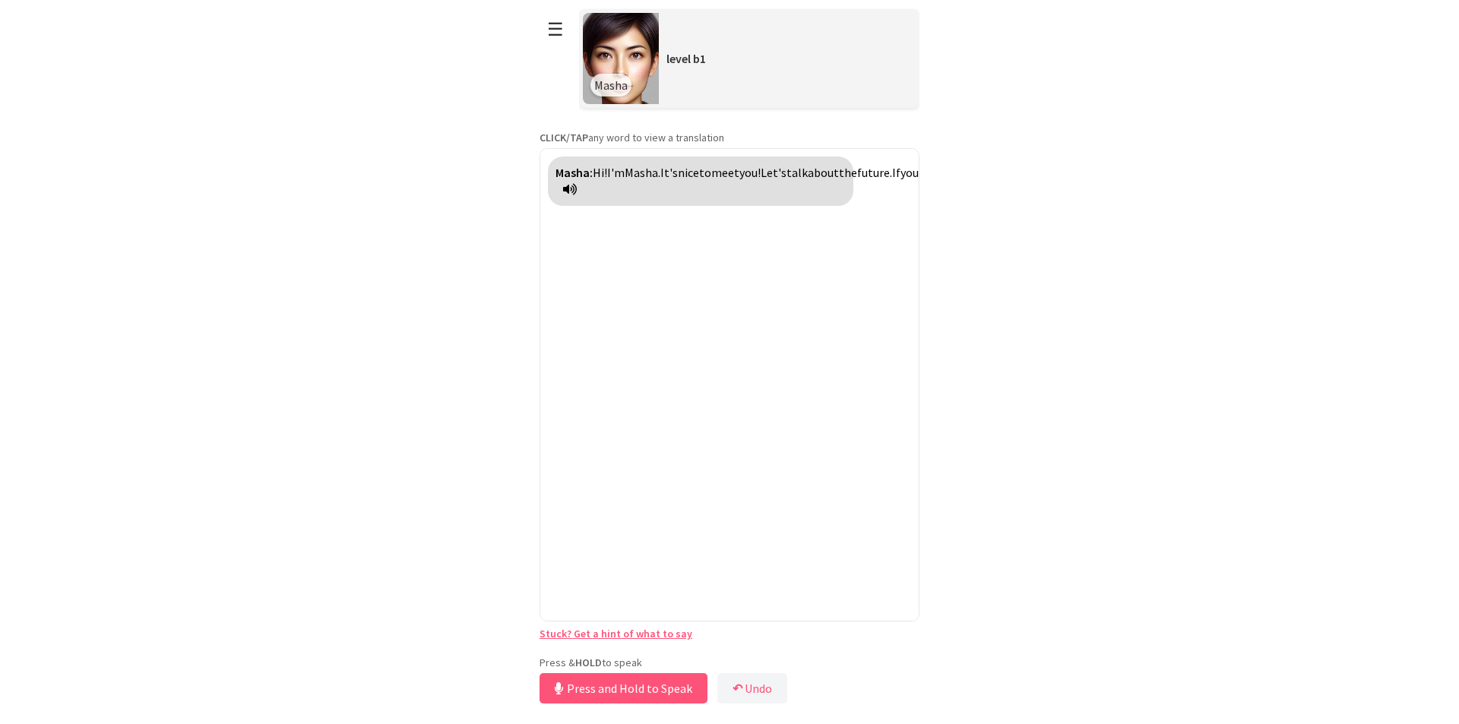
click at [644, 651] on div "**********" at bounding box center [730, 354] width 380 height 708
click at [638, 682] on button "Release to Stop Speaking" at bounding box center [621, 688] width 163 height 30
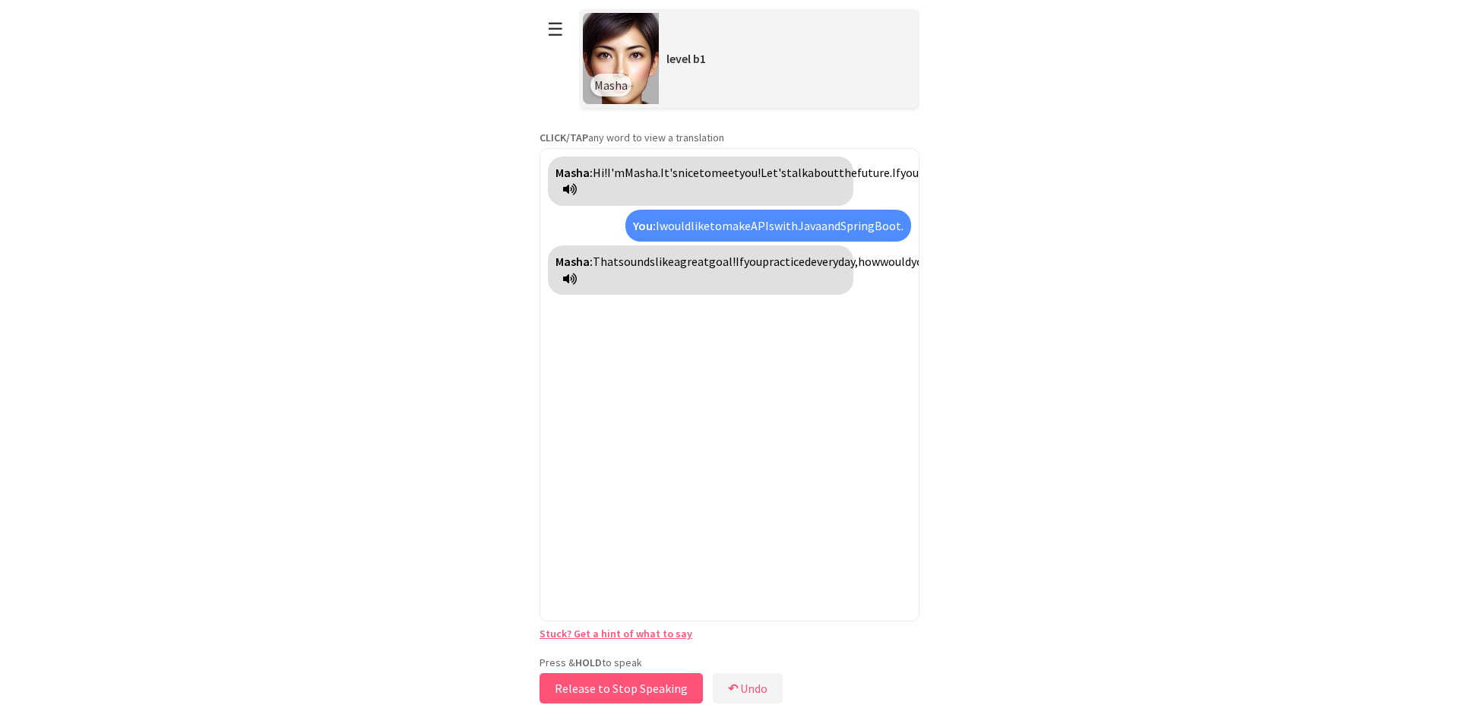
click at [649, 688] on button "Release to Stop Speaking" at bounding box center [621, 688] width 163 height 30
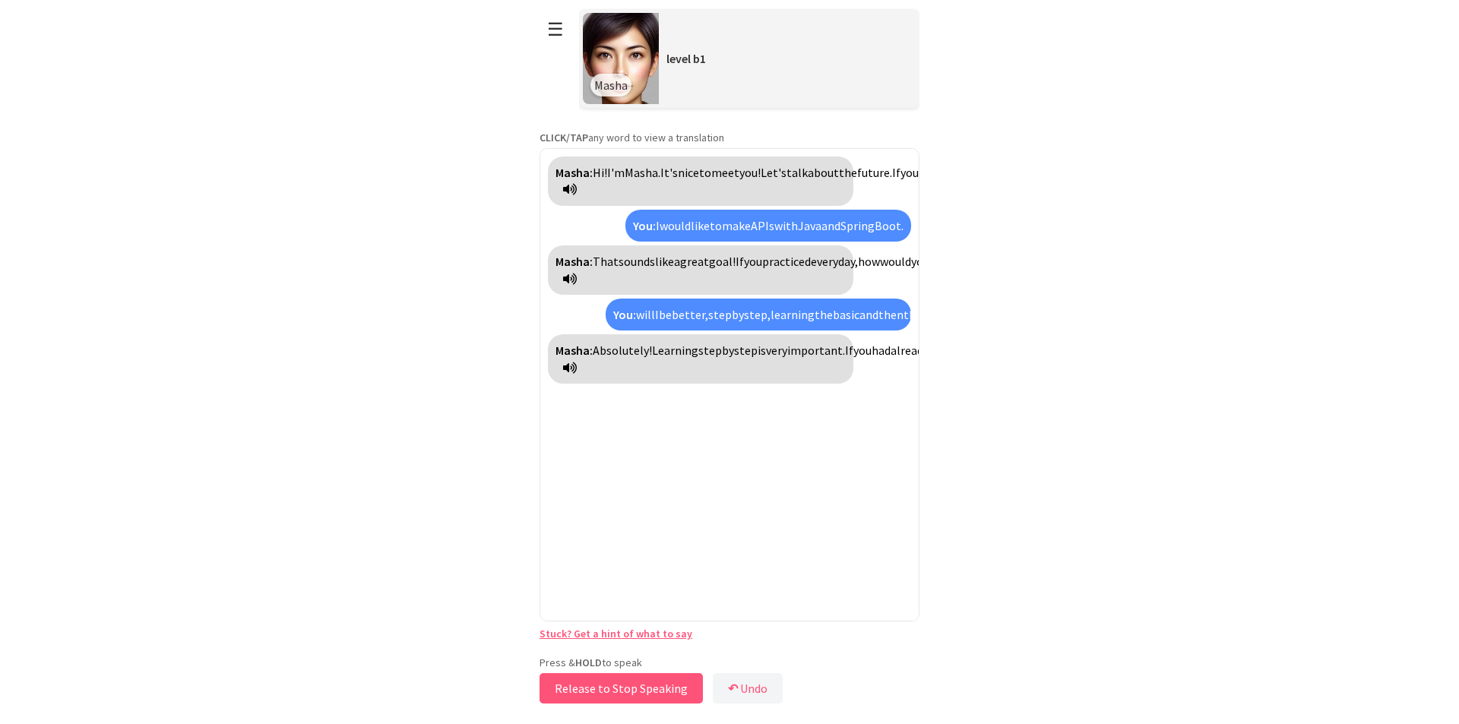
click at [644, 689] on button "Release to Stop Speaking" at bounding box center [621, 688] width 163 height 30
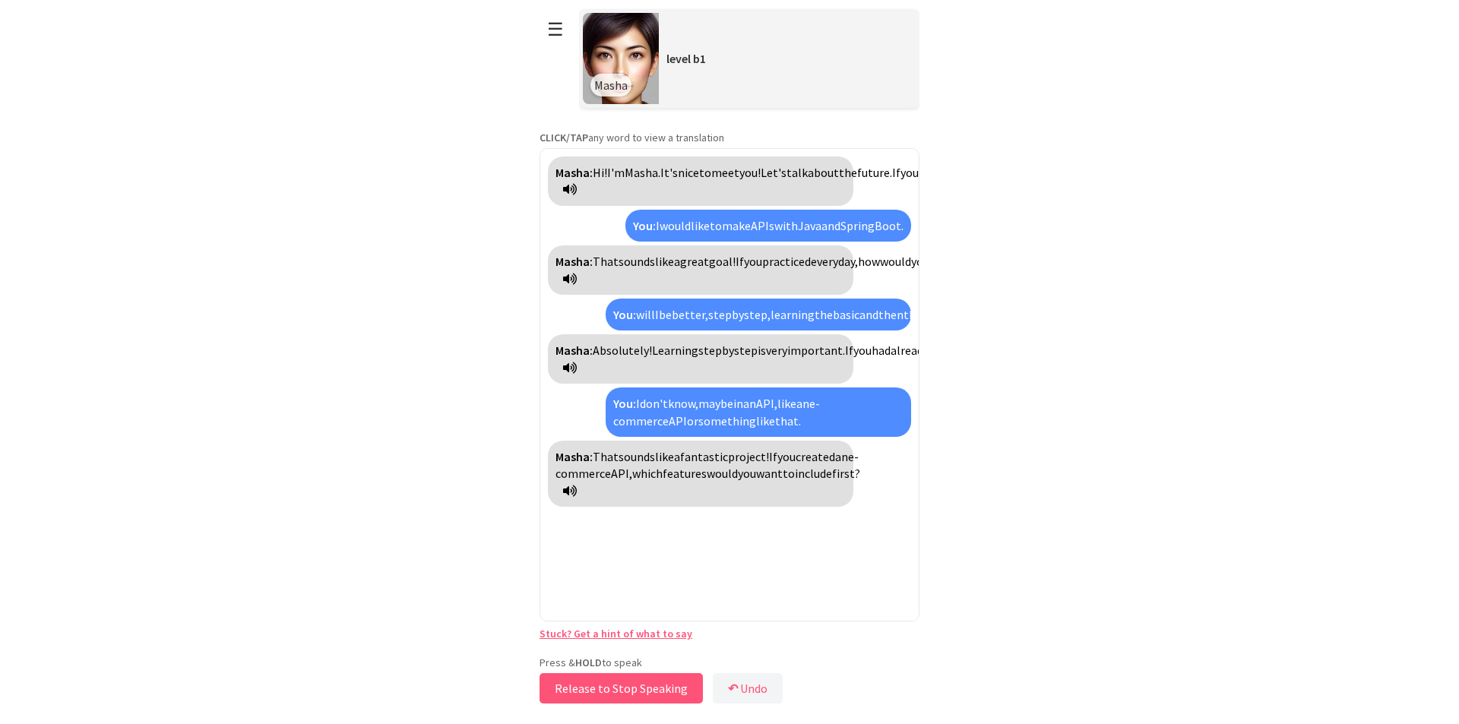
click at [663, 685] on button "Release to Stop Speaking" at bounding box center [621, 688] width 163 height 30
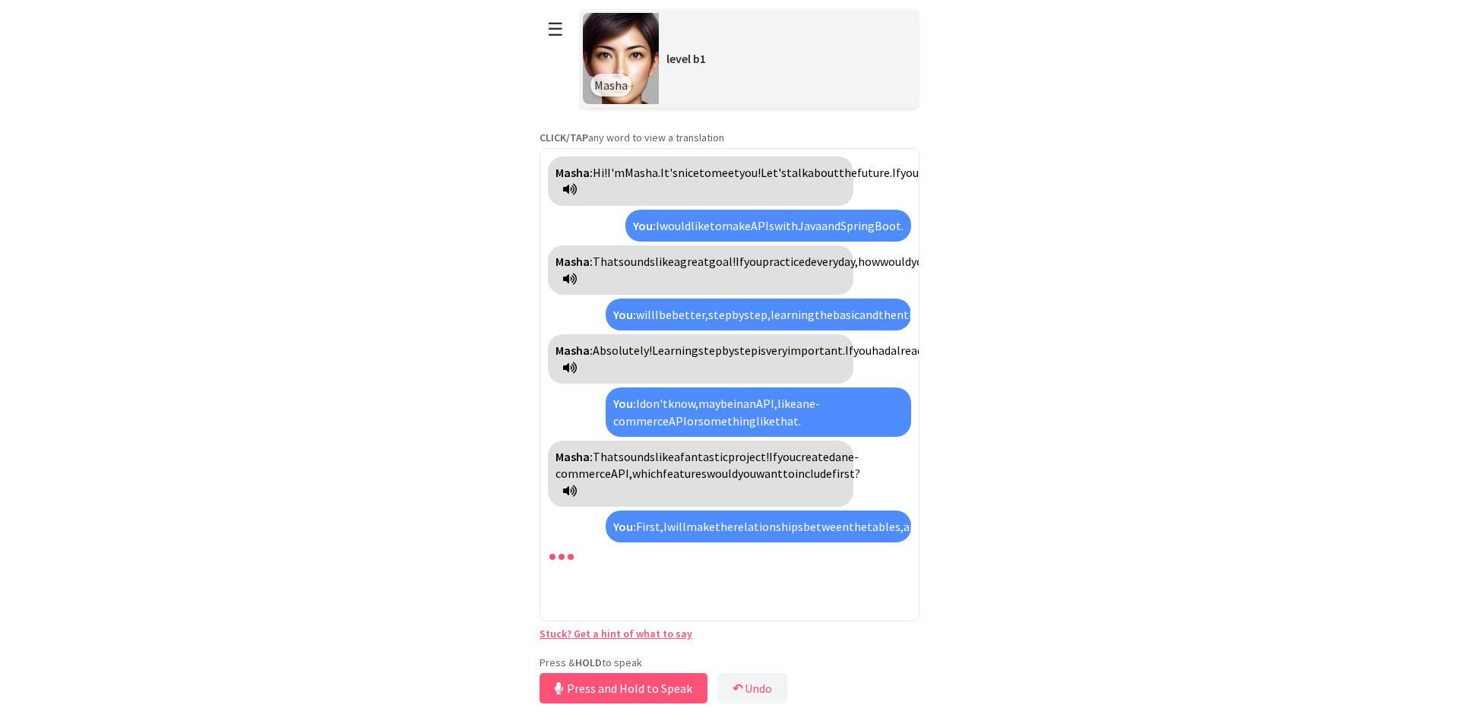
scroll to position [183, 0]
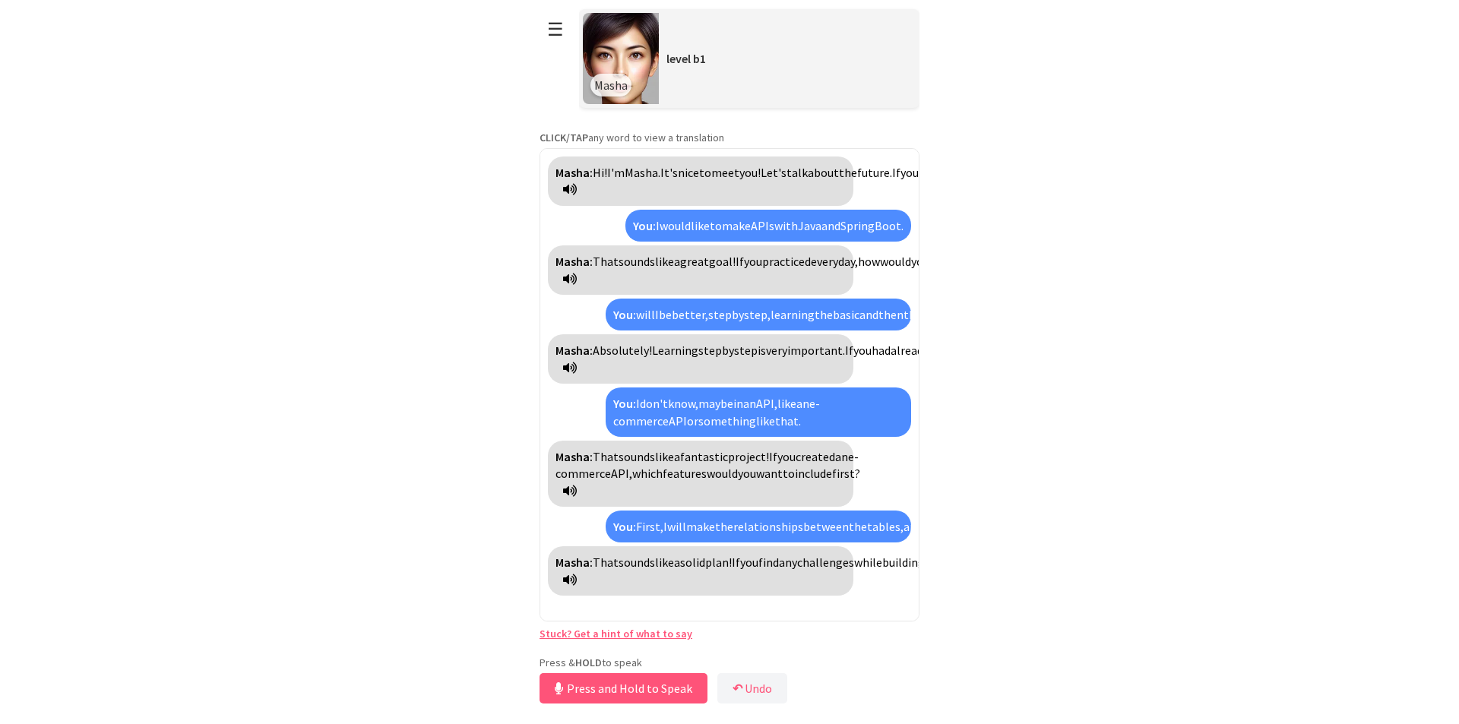
click at [579, 634] on link "Stuck? Get a hint of what to say" at bounding box center [616, 634] width 153 height 14
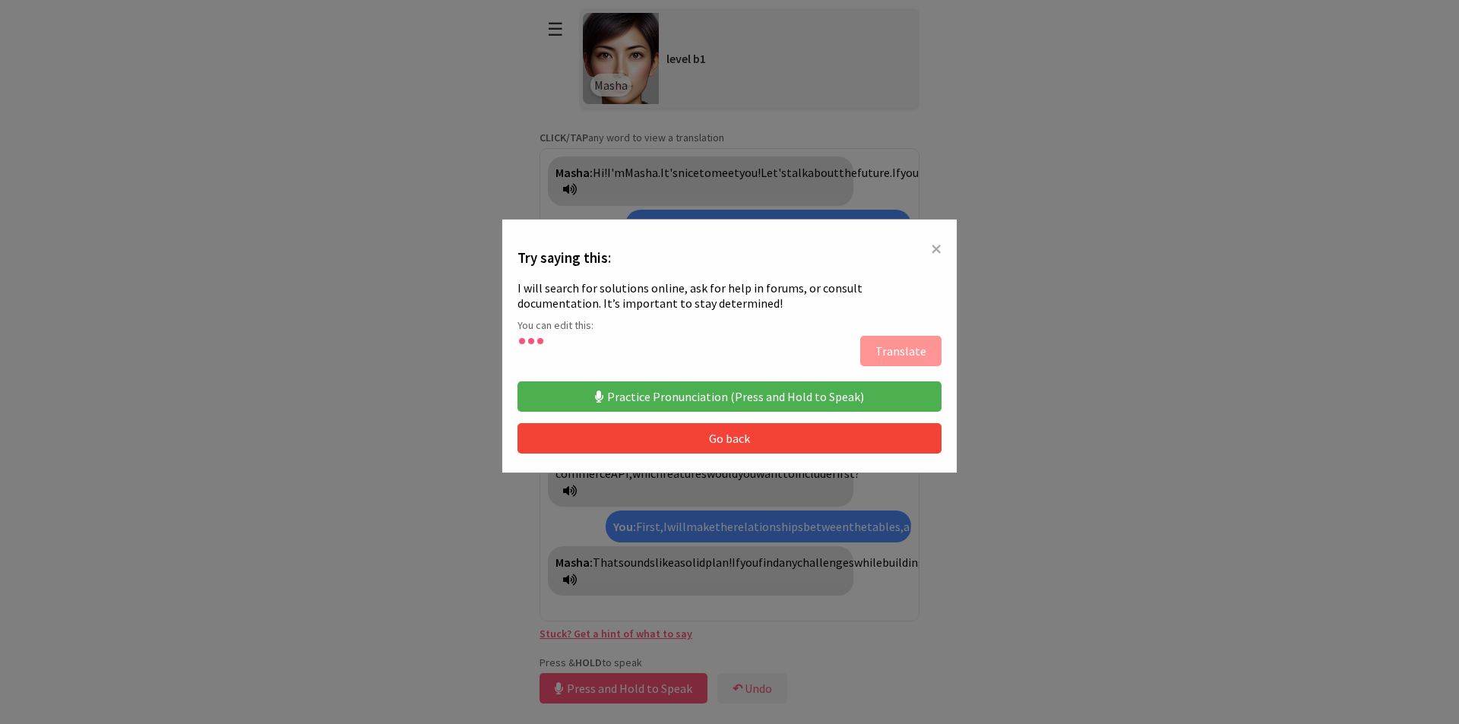
type textarea "**********"
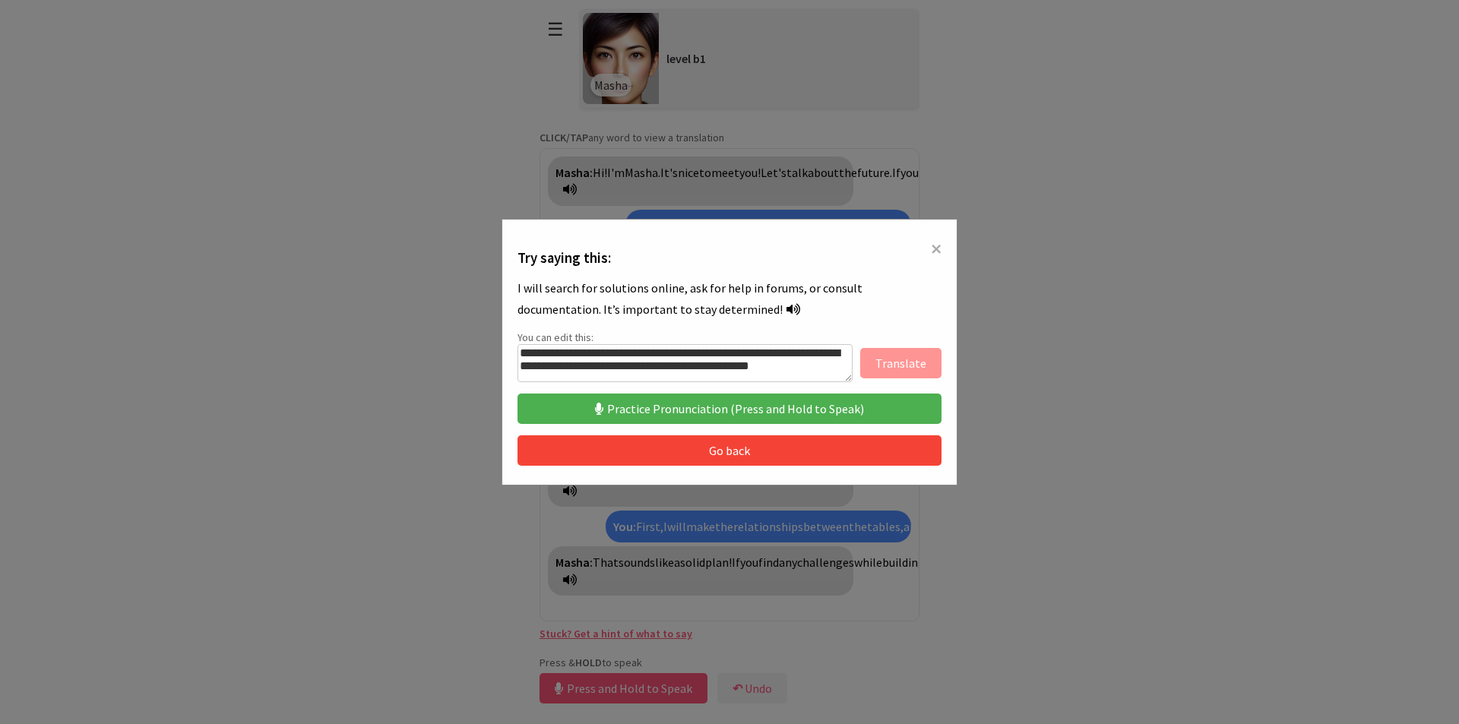
click at [937, 246] on span "×" at bounding box center [936, 248] width 11 height 27
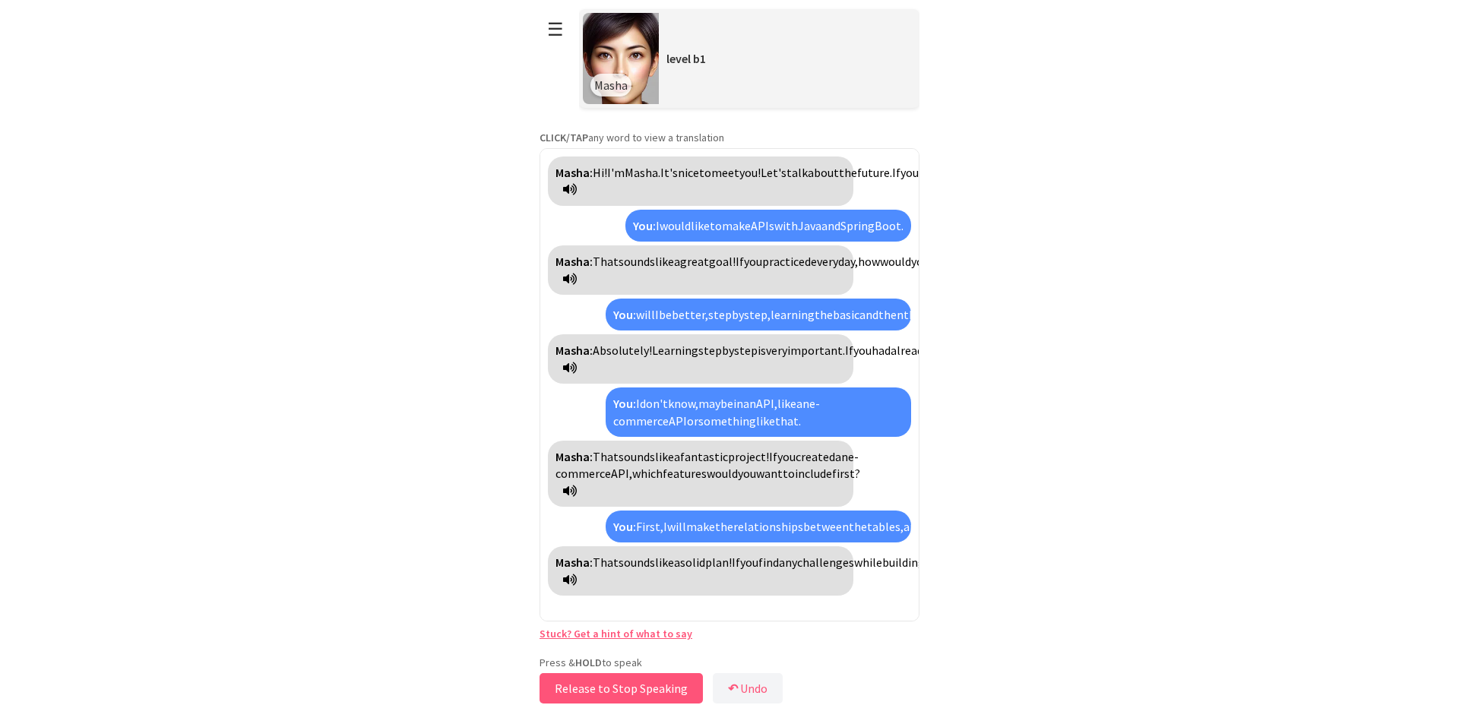
click at [660, 693] on button "Release to Stop Speaking" at bounding box center [621, 688] width 163 height 30
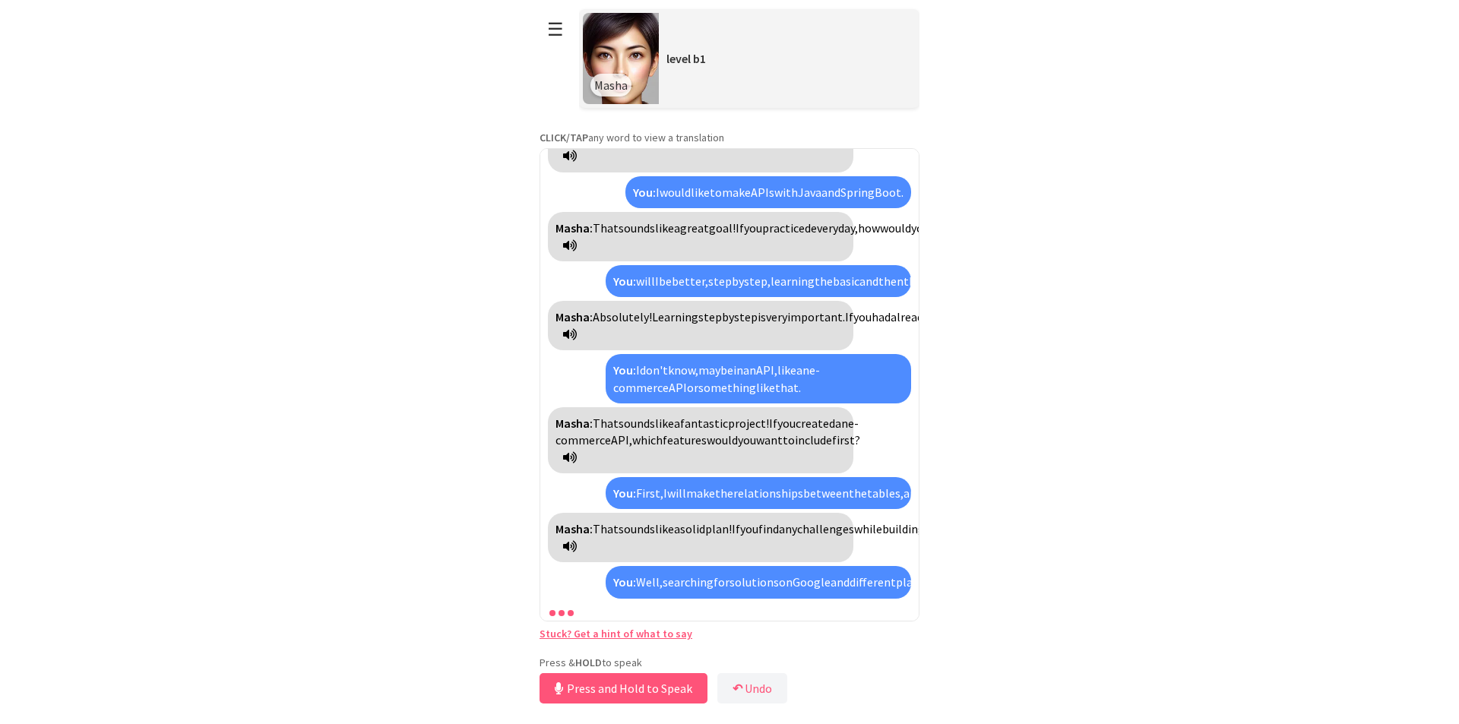
scroll to position [340, 0]
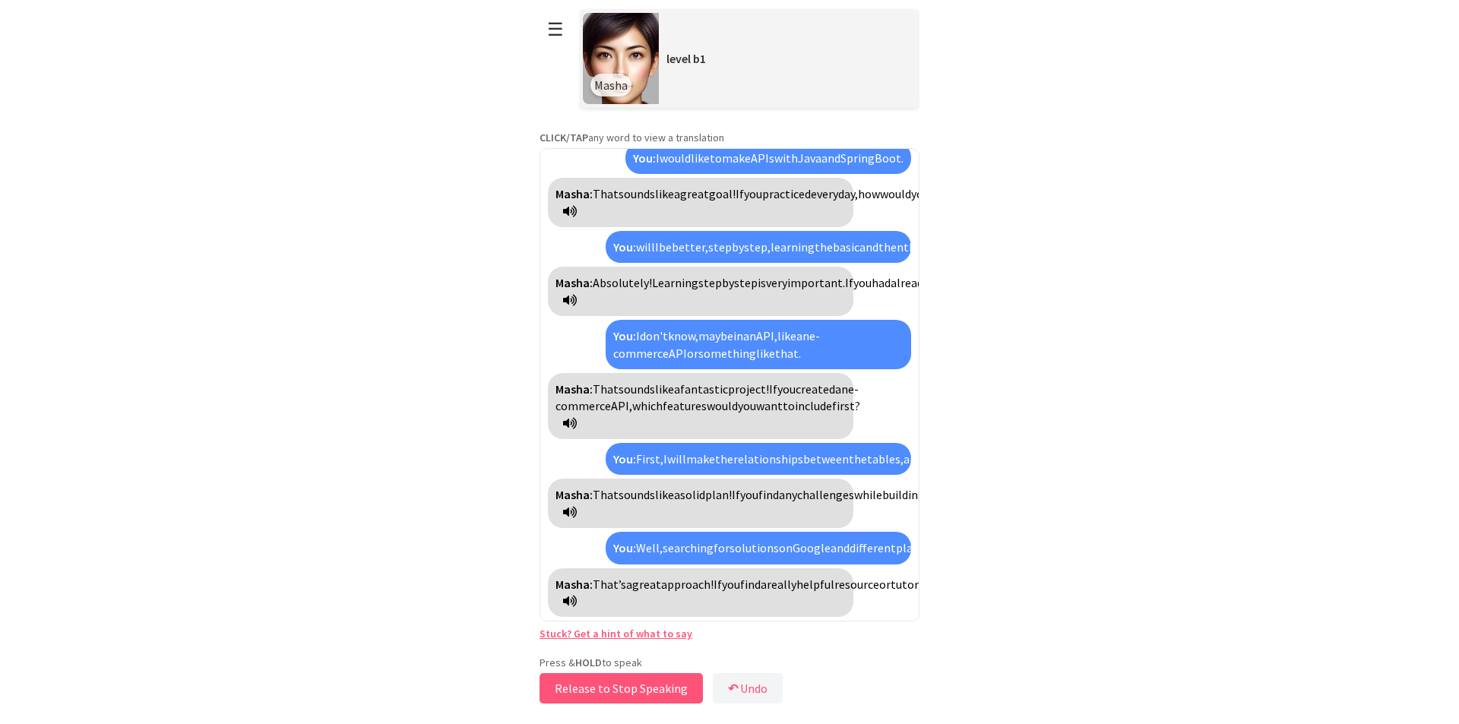
click at [647, 685] on button "Release to Stop Speaking" at bounding box center [621, 688] width 163 height 30
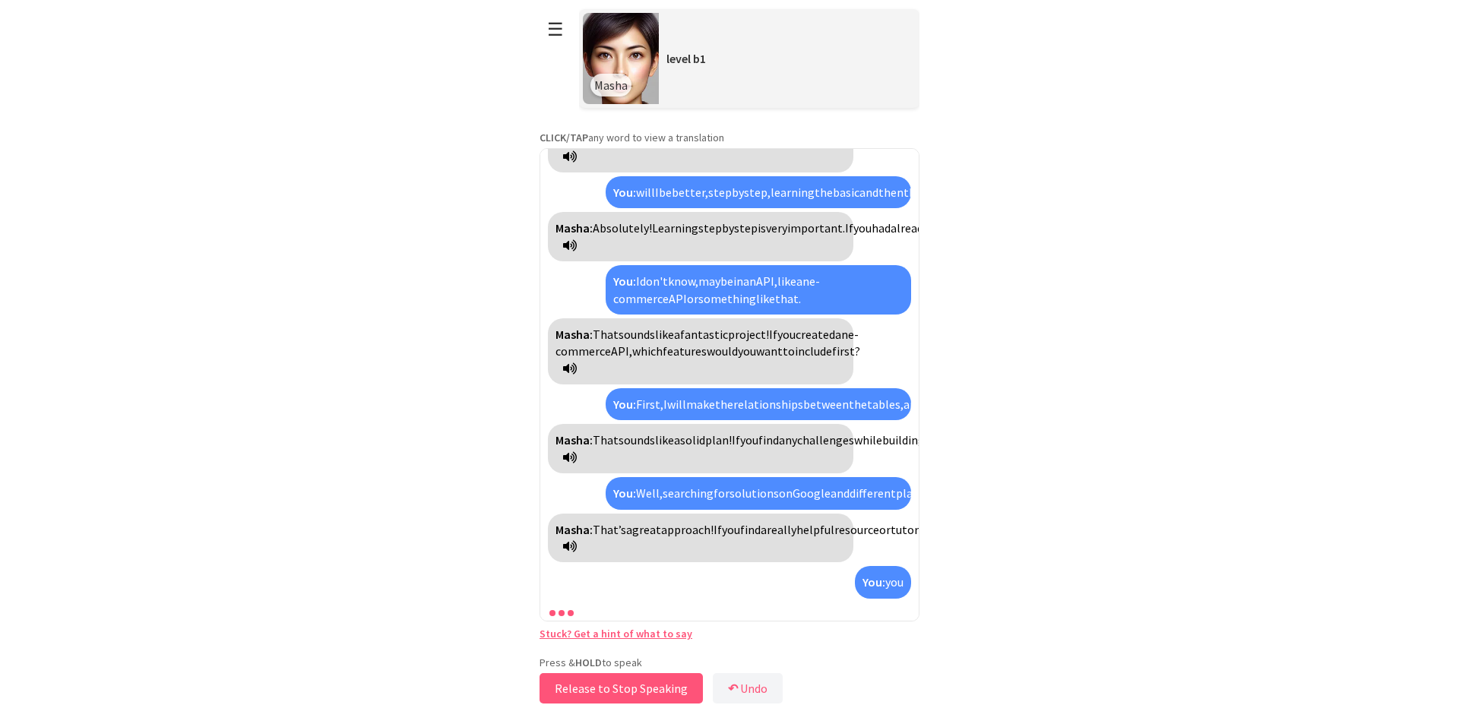
scroll to position [480, 0]
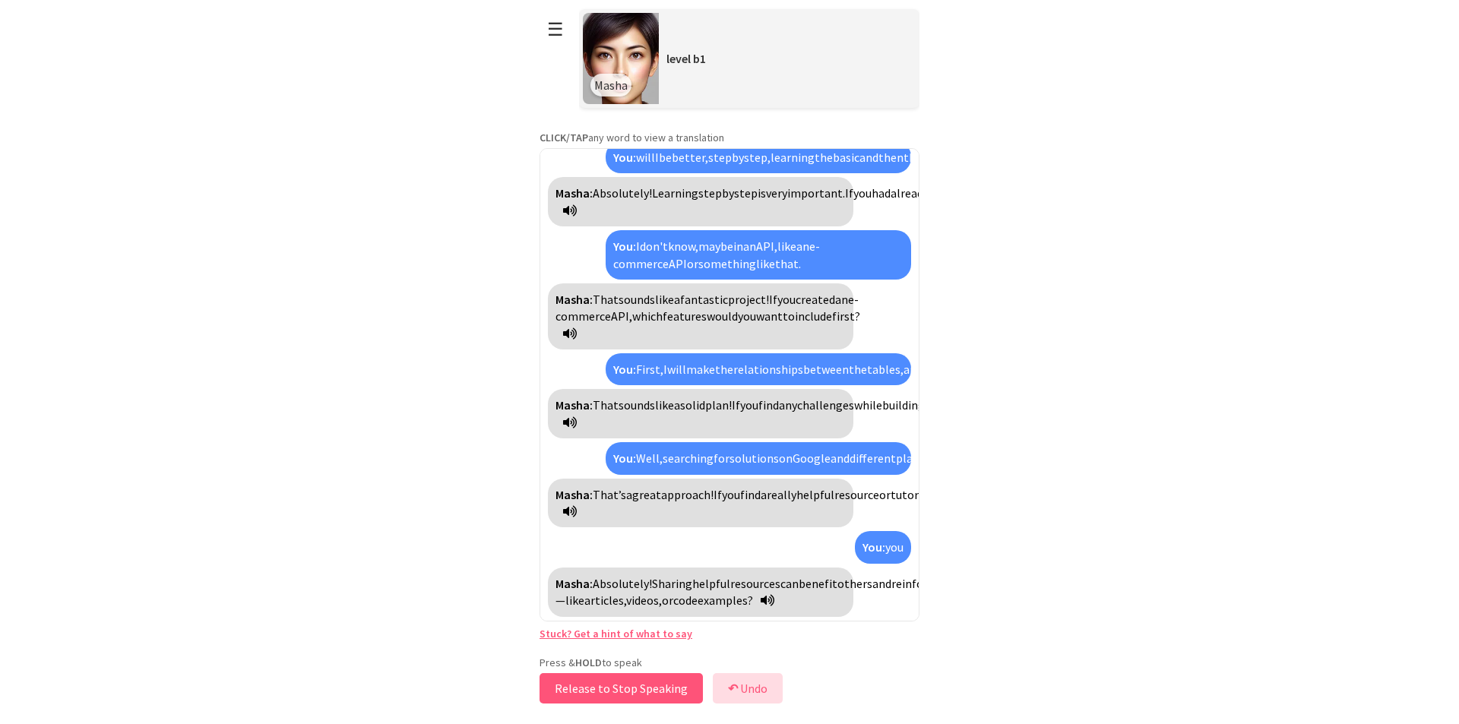
drag, startPoint x: 649, startPoint y: 685, endPoint x: 730, endPoint y: 685, distance: 81.3
click at [730, 685] on div "Press & HOLD to speak Release to Stop Speaking ↶ Undo Save No voice detected. H…" at bounding box center [730, 682] width 380 height 52
click at [730, 685] on b "↶" at bounding box center [733, 688] width 10 height 15
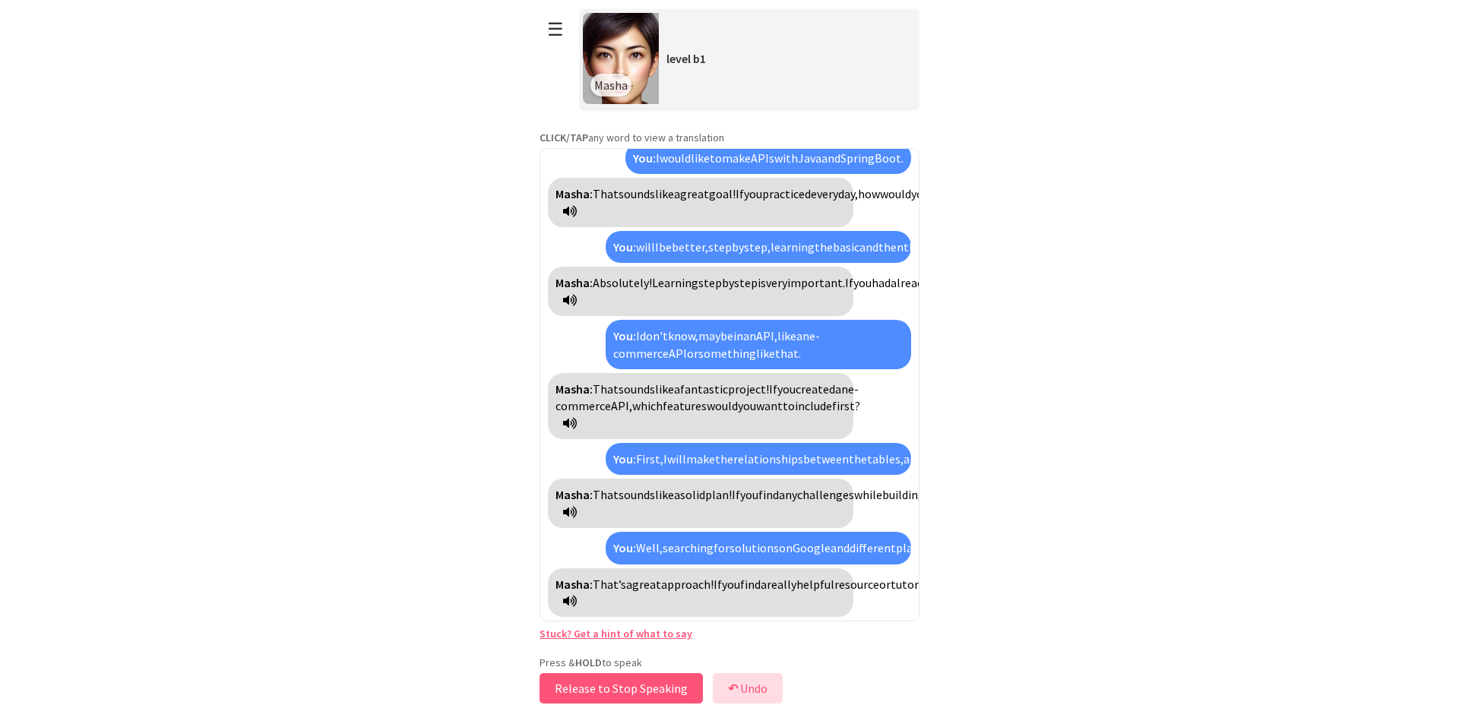
drag, startPoint x: 639, startPoint y: 685, endPoint x: 742, endPoint y: 685, distance: 103.4
click at [742, 685] on div "Press & HOLD to speak Release to Stop Speaking ↶ Undo Save No voice detected. H…" at bounding box center [730, 682] width 380 height 52
click at [471, 503] on html "**********" at bounding box center [729, 362] width 1459 height 724
click at [627, 698] on button "Release to Stop Speaking" at bounding box center [621, 688] width 163 height 30
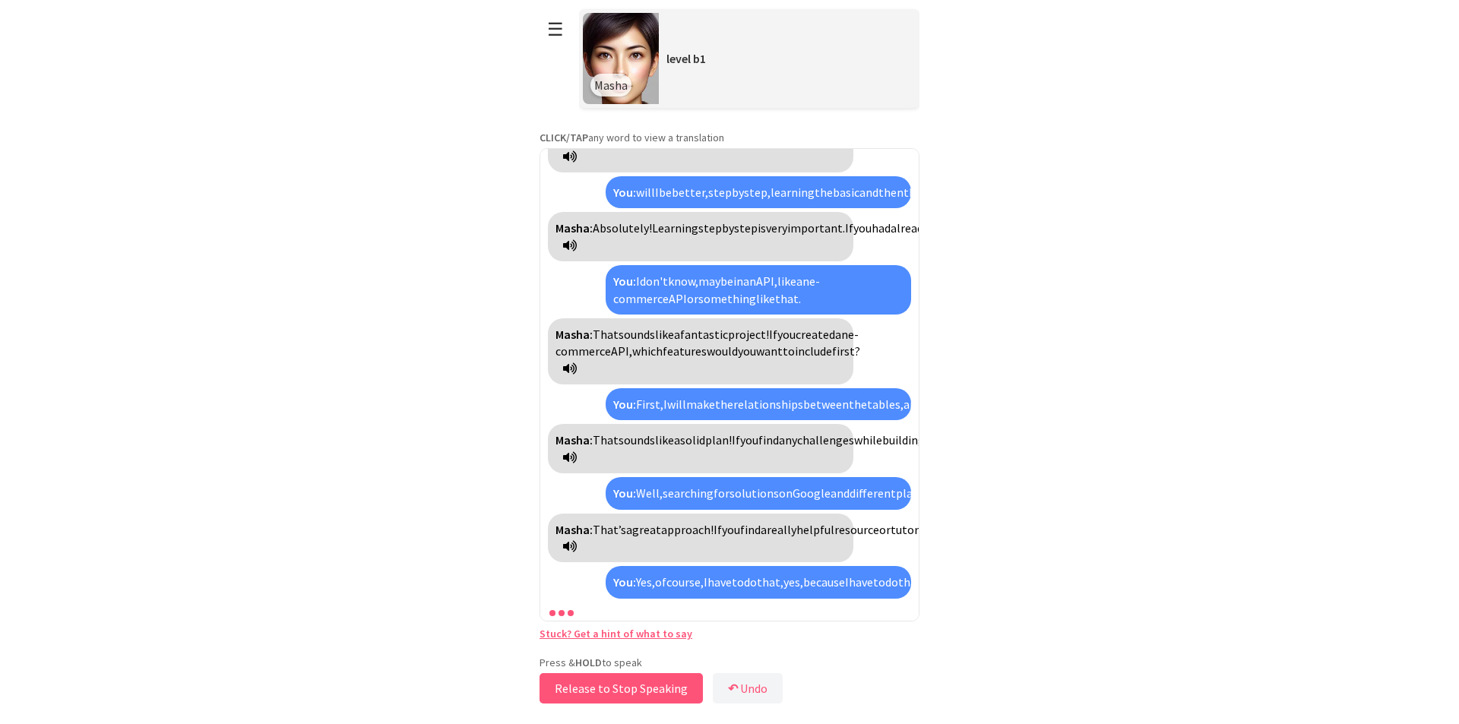
scroll to position [514, 0]
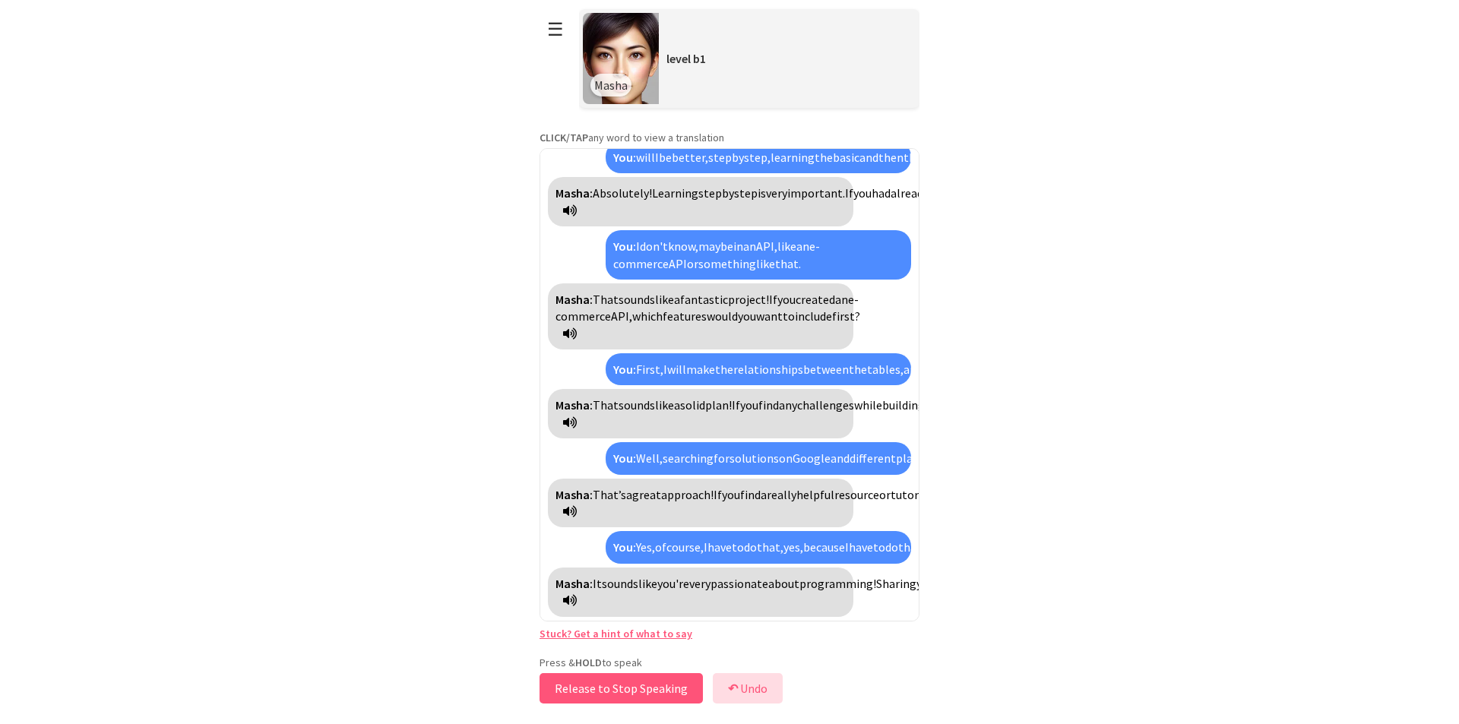
drag, startPoint x: 627, startPoint y: 698, endPoint x: 758, endPoint y: 688, distance: 131.1
click at [758, 688] on div "Press & HOLD to speak Release to Stop Speaking ↶ Undo Save No voice detected. H…" at bounding box center [730, 682] width 380 height 52
click at [756, 691] on button "↶ Undo" at bounding box center [748, 688] width 70 height 30
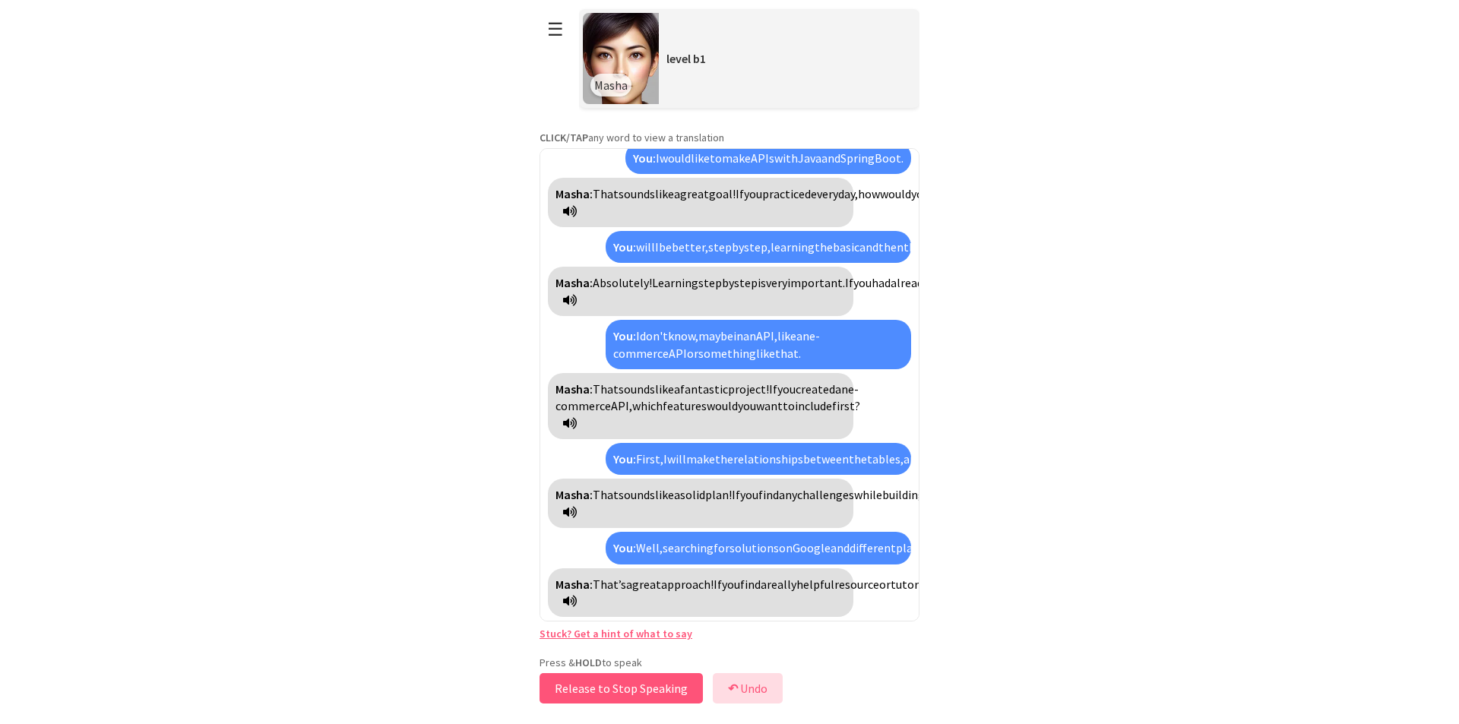
click at [756, 691] on button "↶ Undo" at bounding box center [748, 688] width 70 height 30
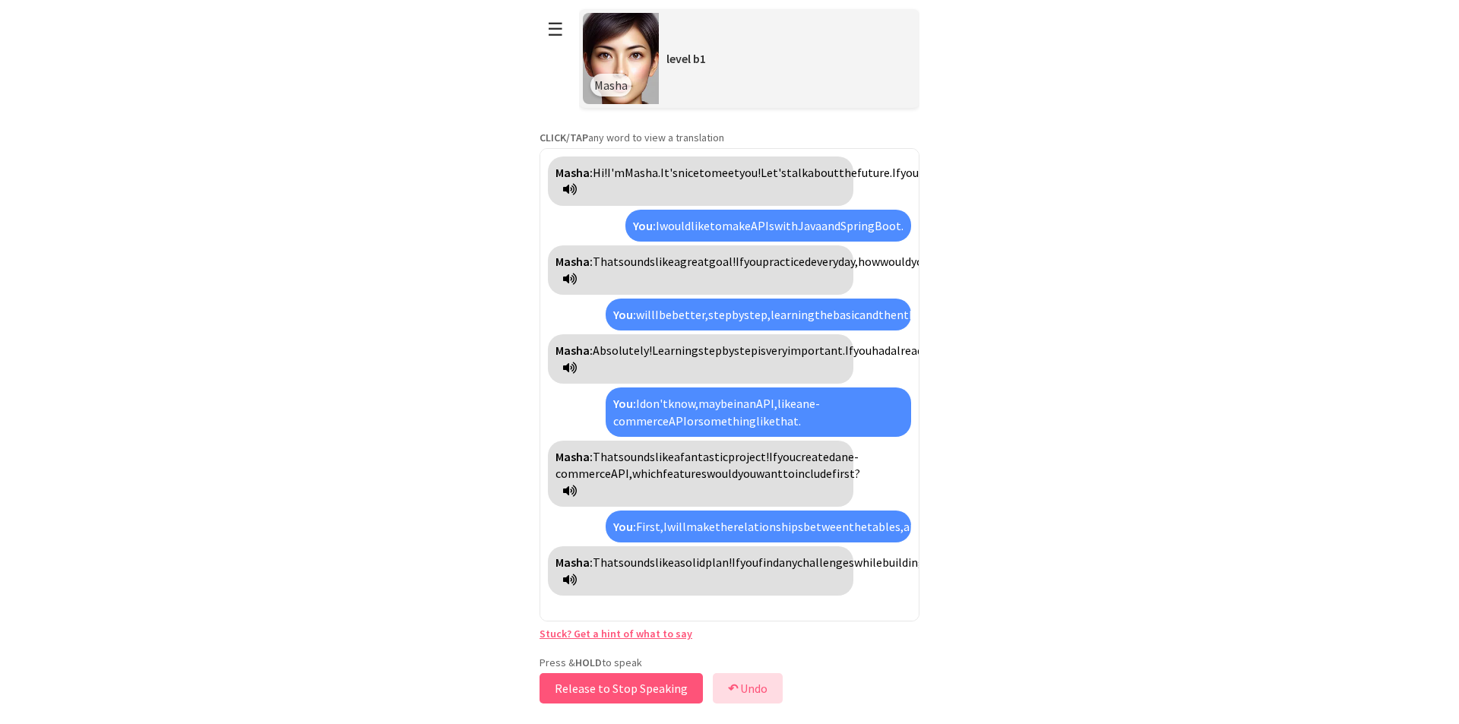
scroll to position [183, 0]
click at [663, 686] on button "Release to Stop Speaking" at bounding box center [621, 688] width 163 height 30
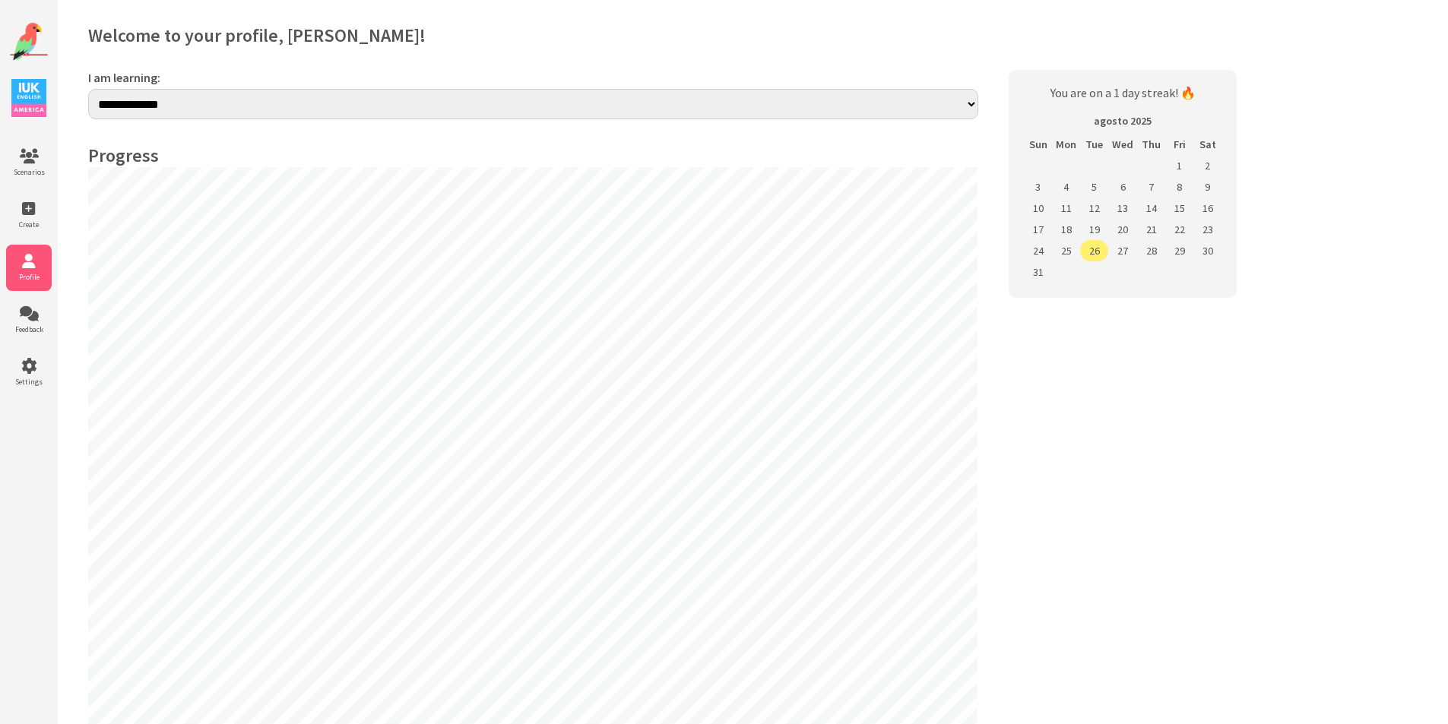
select select "**"
click at [325, 95] on select "**********" at bounding box center [533, 104] width 890 height 30
click at [36, 326] on span "Feedback" at bounding box center [29, 330] width 46 height 10
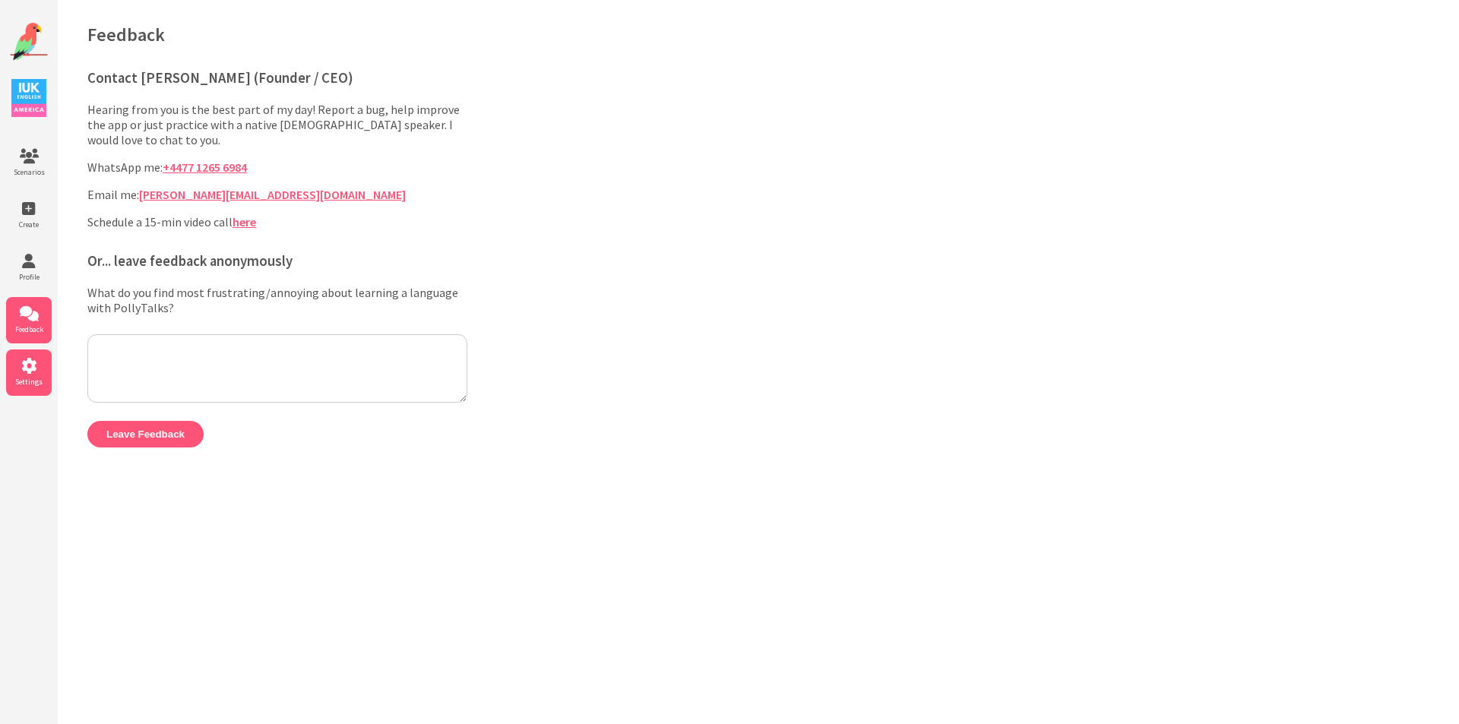
click at [27, 381] on span "Settings" at bounding box center [29, 382] width 46 height 10
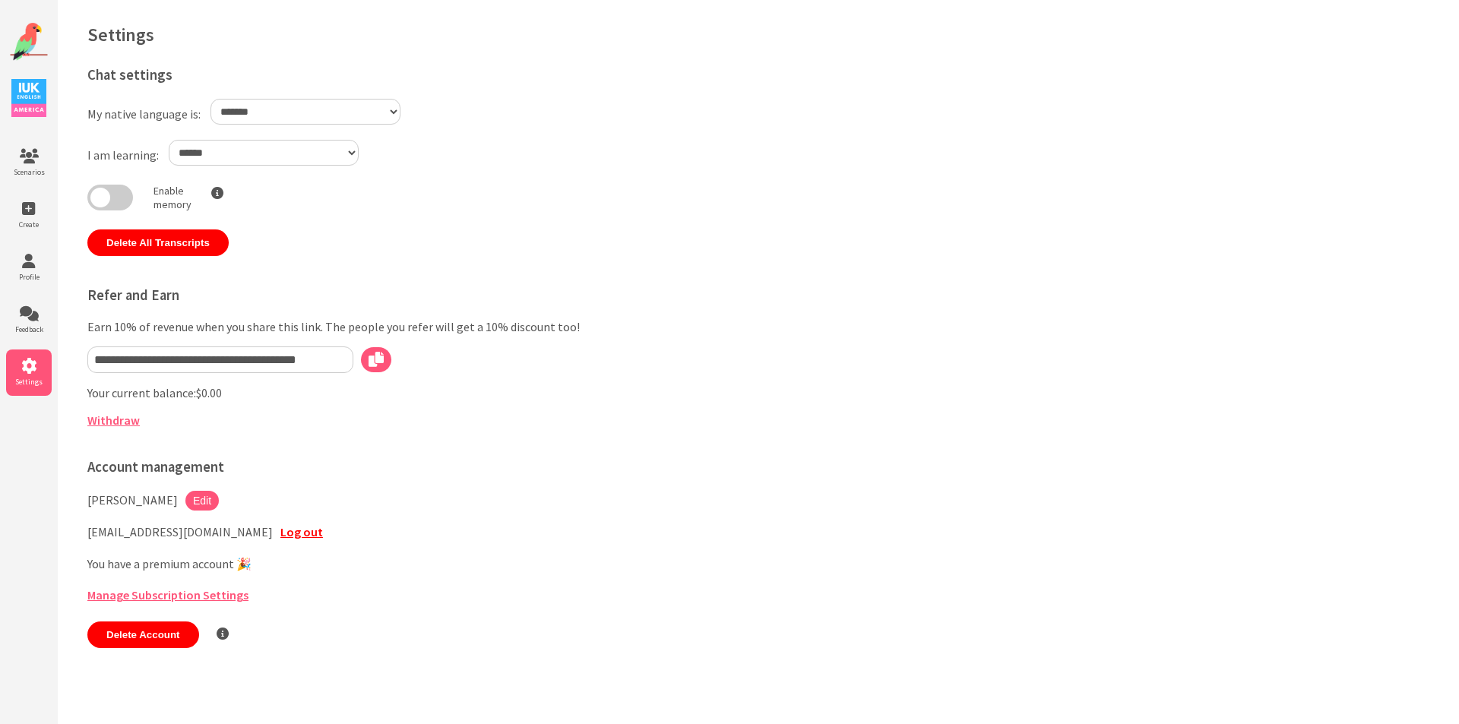
select select "**"
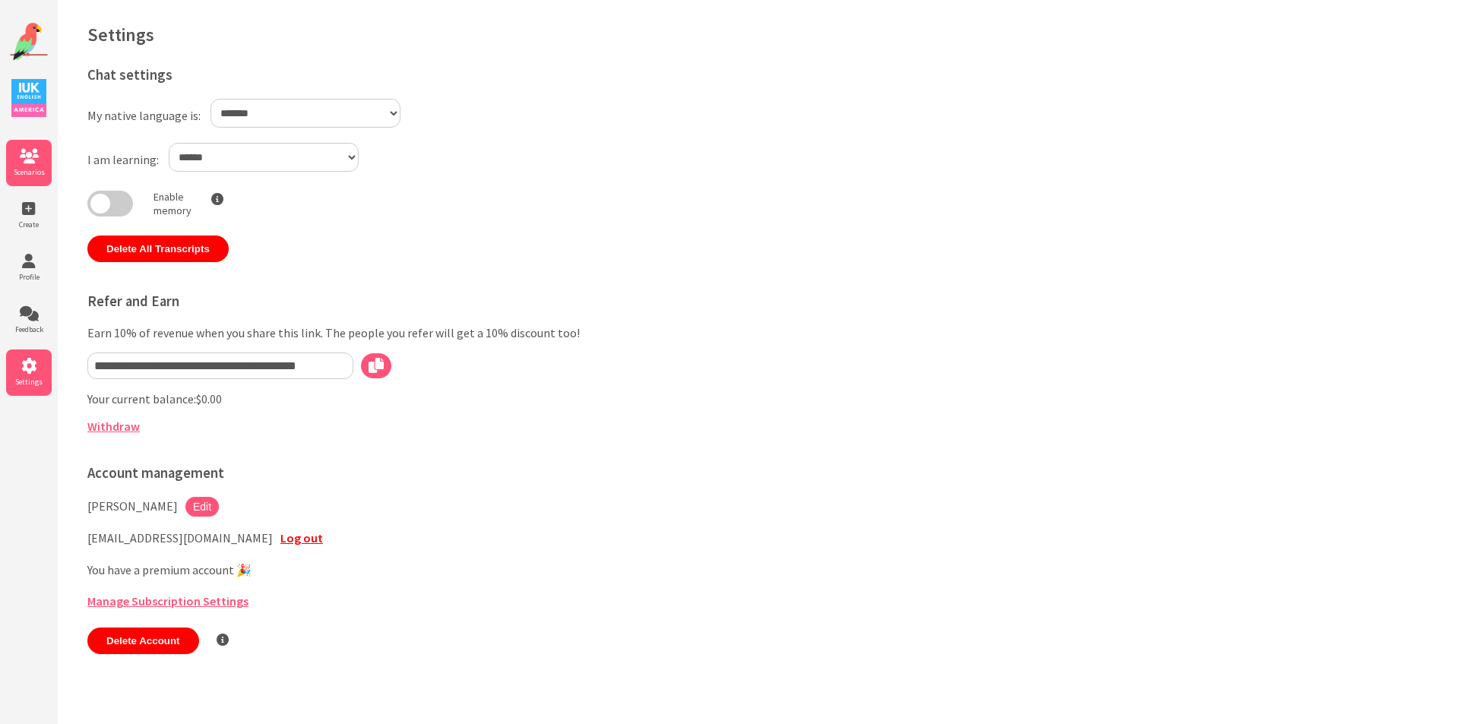
click at [29, 176] on span "Scenarios" at bounding box center [29, 172] width 46 height 10
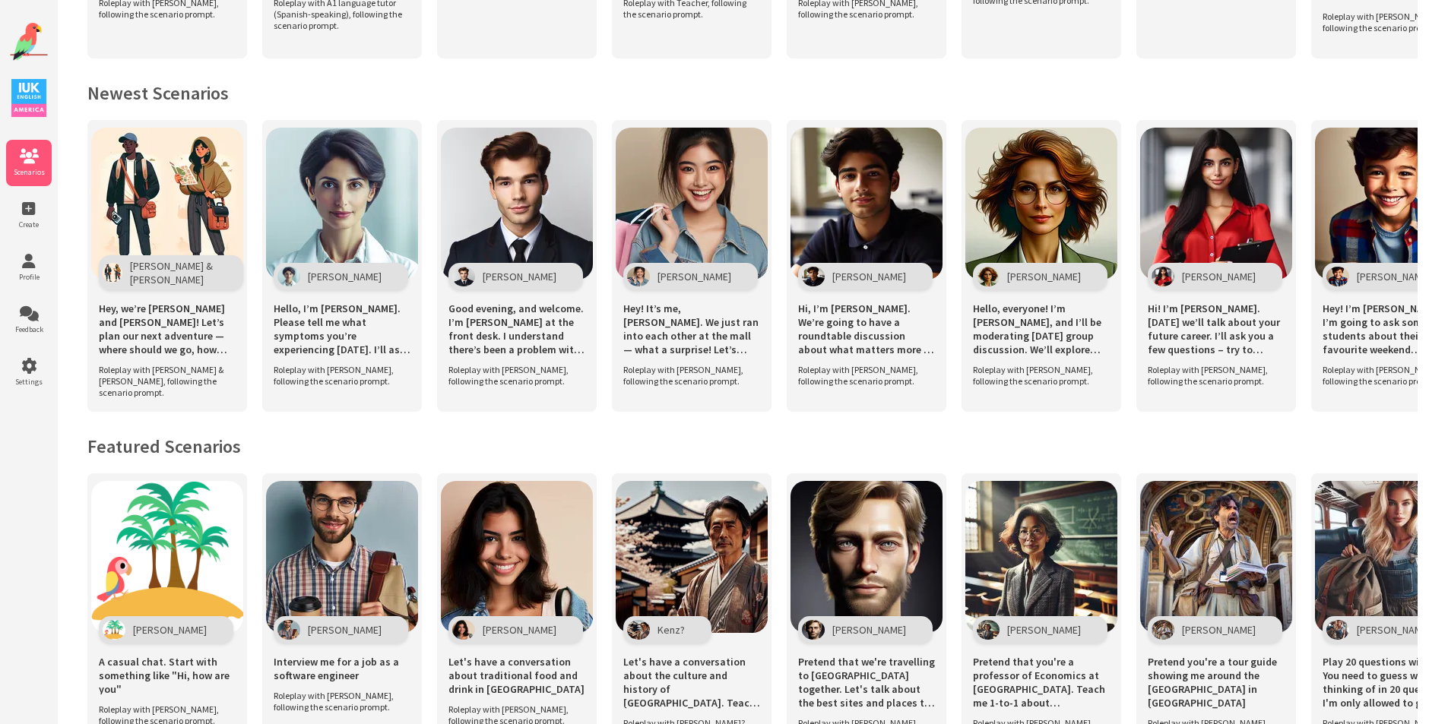
scroll to position [304, 0]
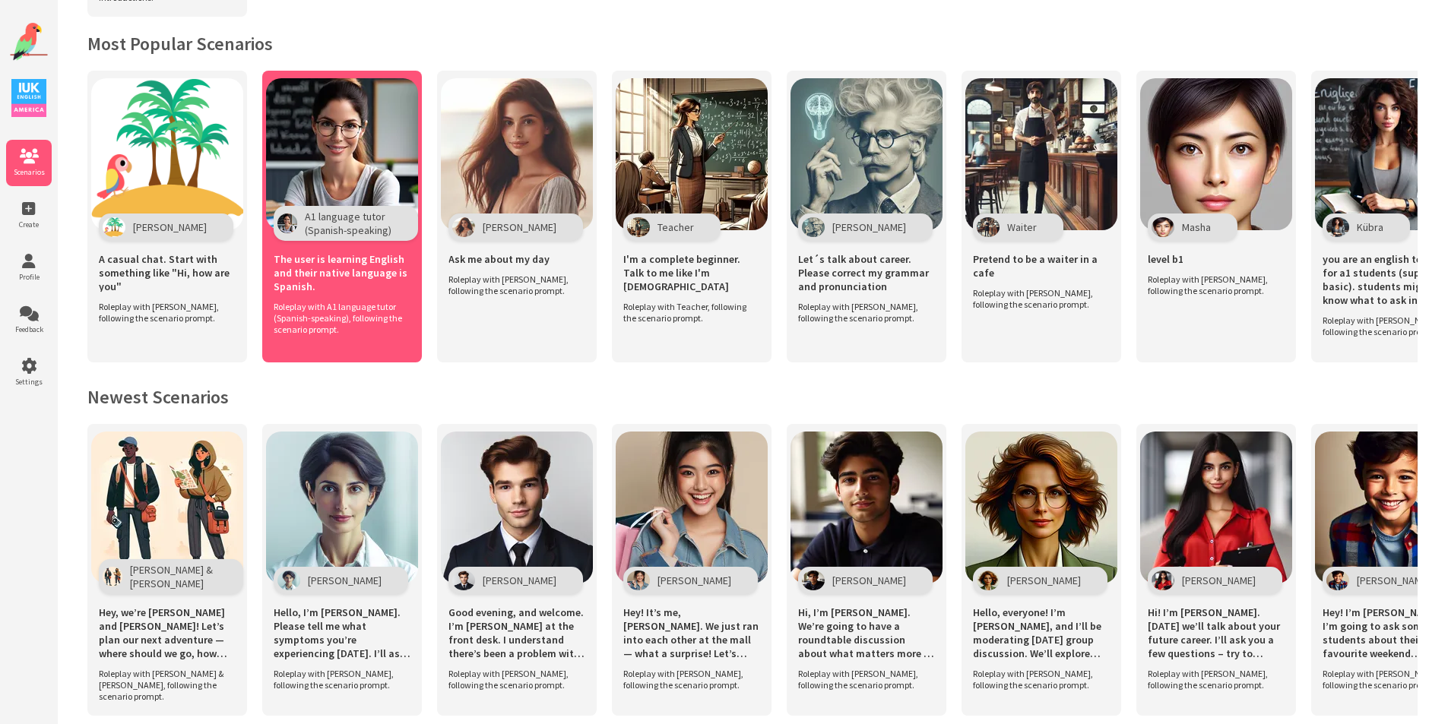
click at [339, 127] on img at bounding box center [342, 154] width 152 height 152
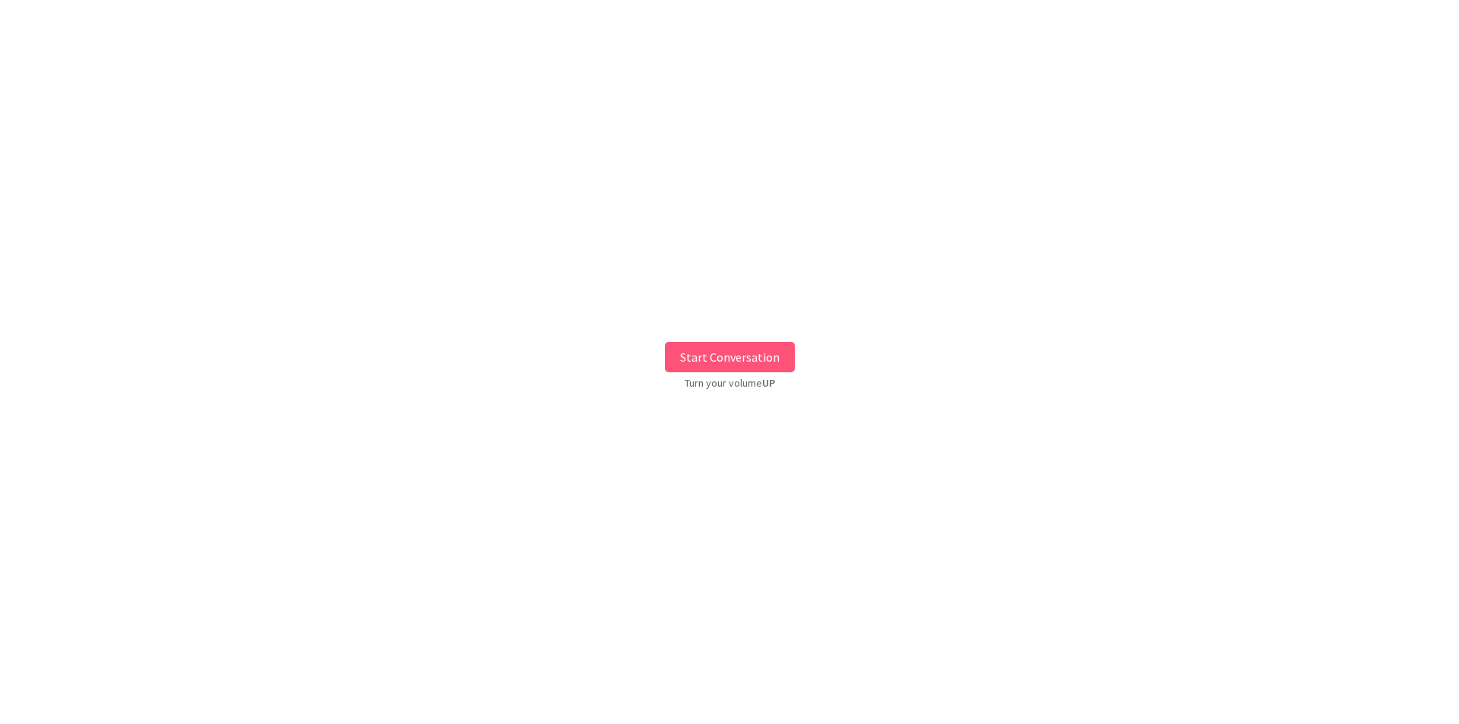
click at [745, 350] on button "Start Conversation" at bounding box center [730, 357] width 130 height 30
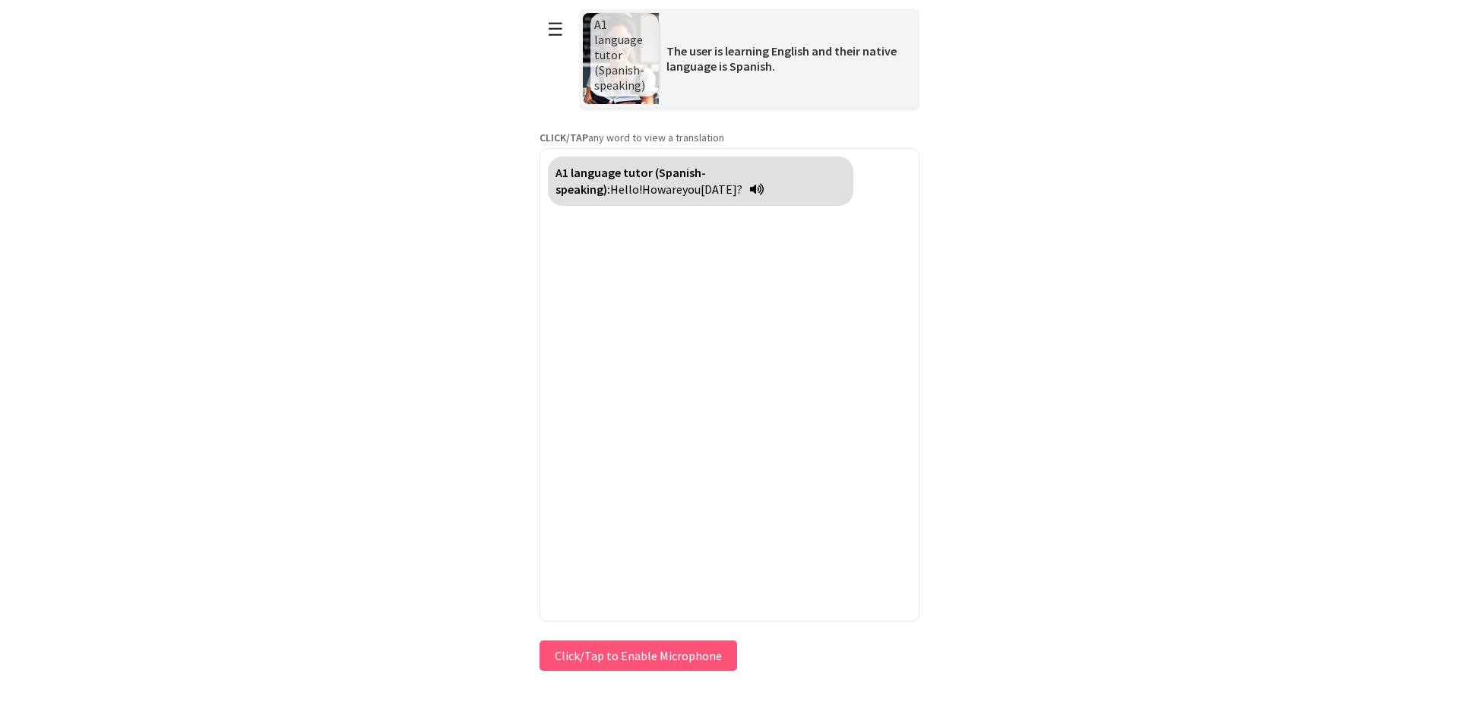
click at [633, 663] on button "Click/Tap to Enable Microphone" at bounding box center [639, 656] width 198 height 30
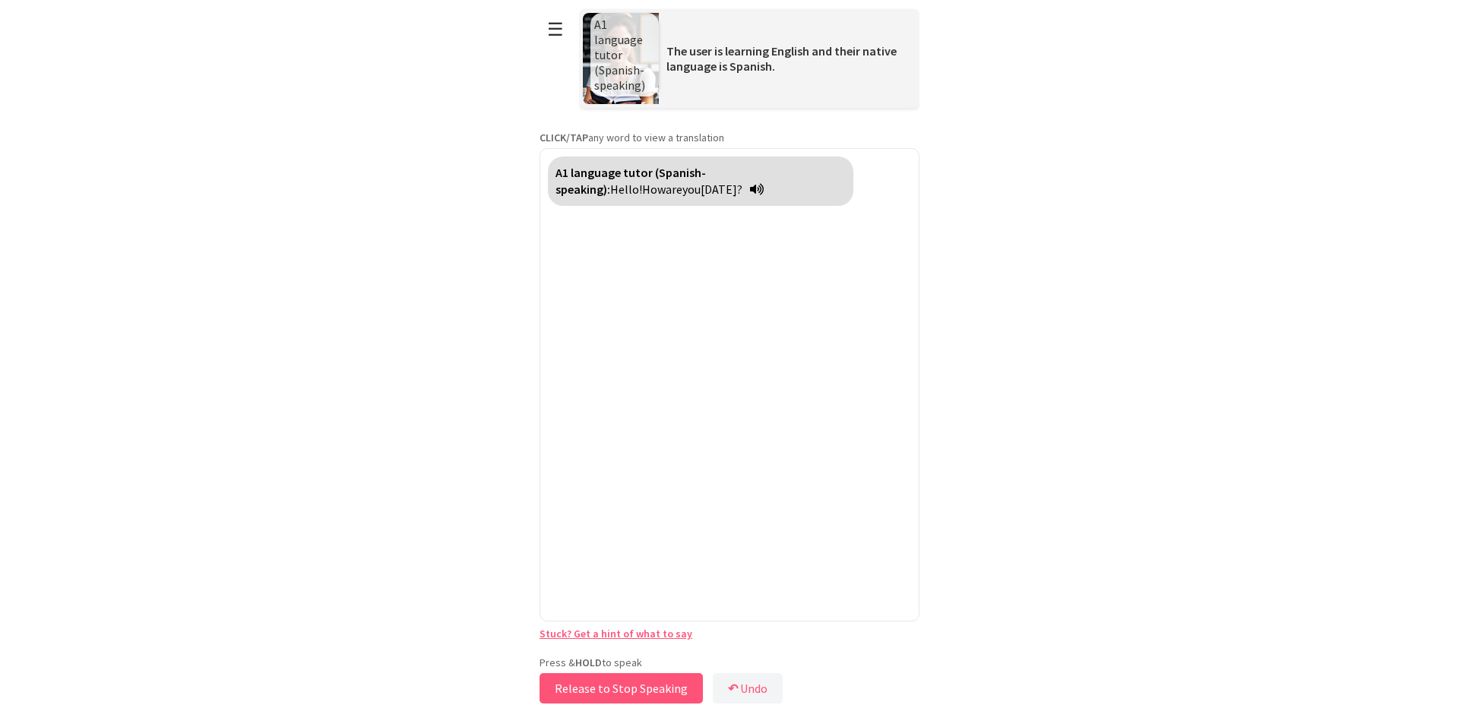
click at [578, 678] on button "Release to Stop Speaking" at bounding box center [621, 688] width 163 height 30
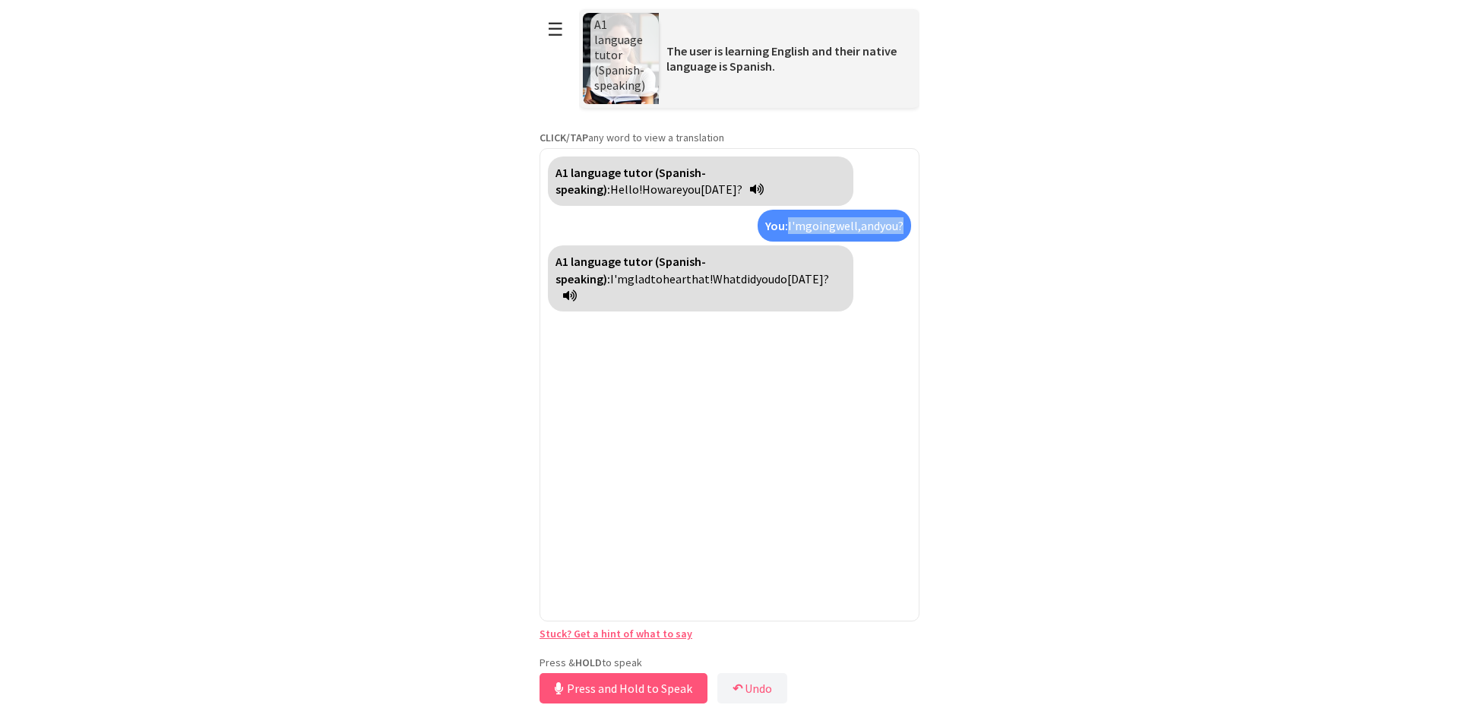
drag, startPoint x: 781, startPoint y: 218, endPoint x: 916, endPoint y: 235, distance: 135.5
click at [916, 235] on div "A1 language tutor (Spanish-speaking): Hello! How are you [DATE]? You: I'm going…" at bounding box center [730, 384] width 380 height 473
copy div "I'm going well, and you?"
drag, startPoint x: 642, startPoint y: 695, endPoint x: 632, endPoint y: 701, distance: 12.3
click at [638, 697] on button "Release to Stop Speaking" at bounding box center [621, 688] width 163 height 30
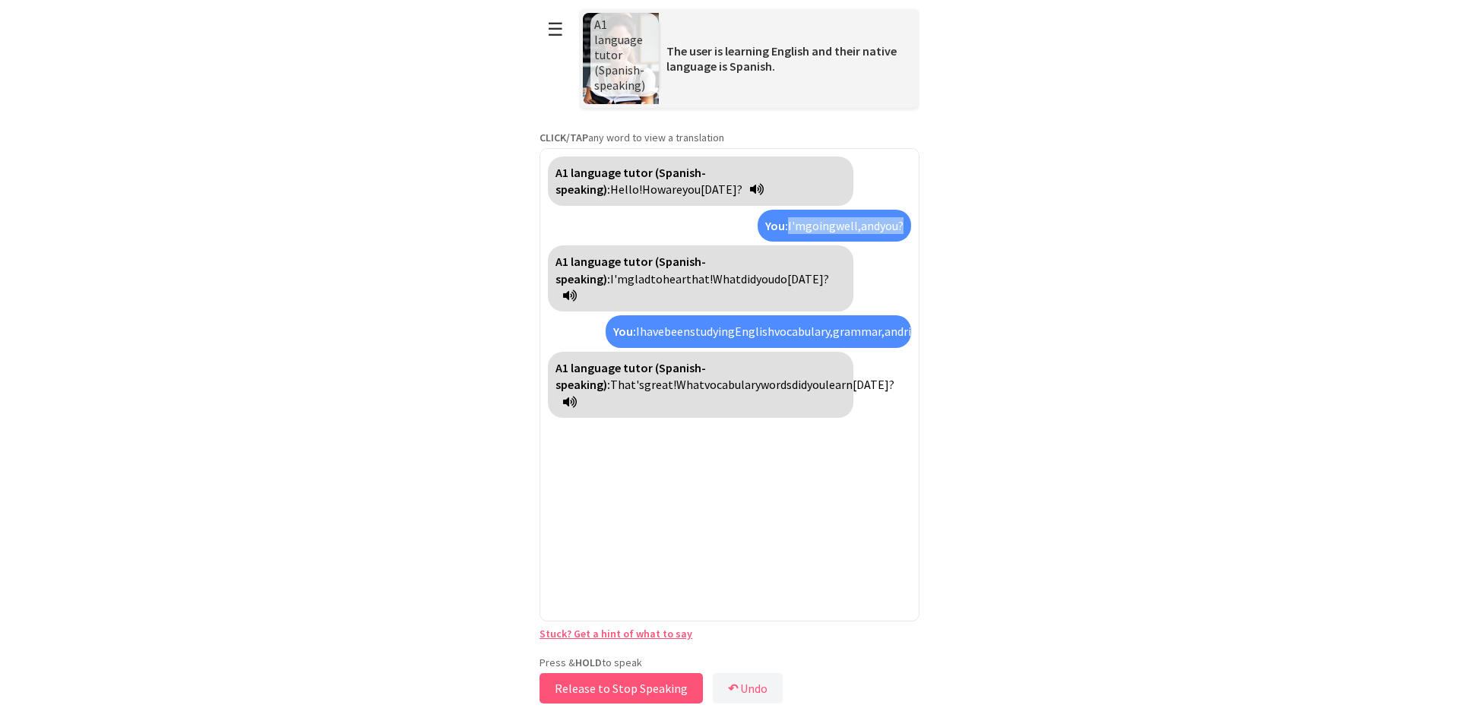
click at [629, 692] on button "Release to Stop Speaking" at bounding box center [621, 688] width 163 height 30
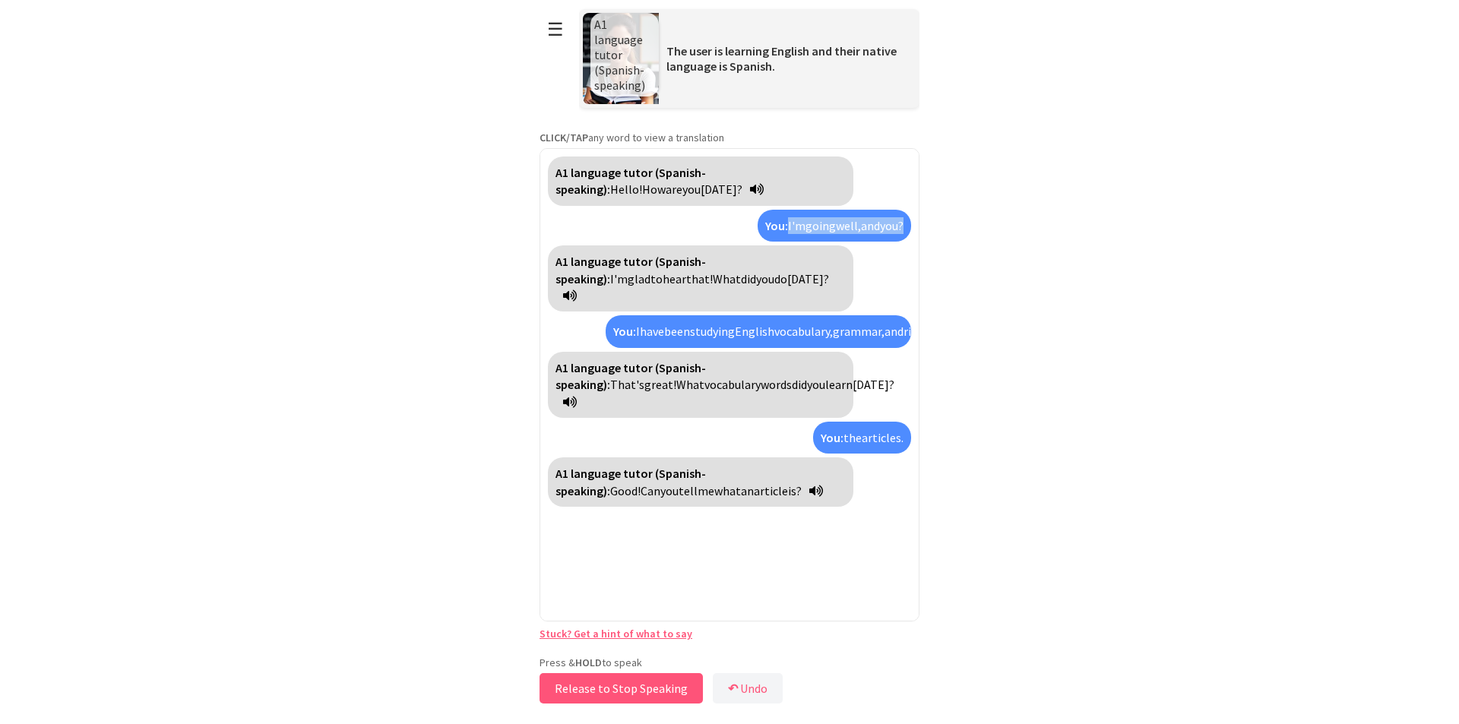
click at [614, 682] on button "Release to Stop Speaking" at bounding box center [621, 688] width 163 height 30
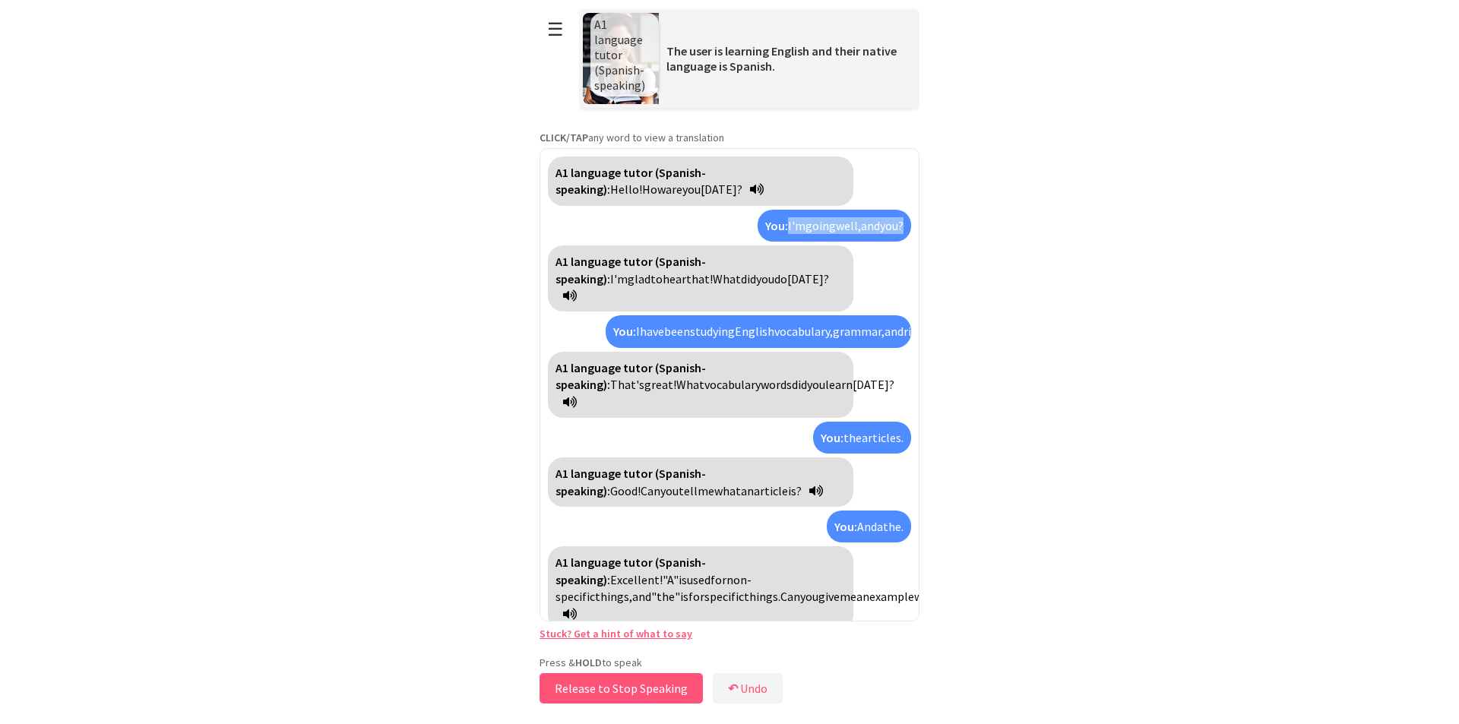
click at [601, 689] on button "Release to Stop Speaking" at bounding box center [621, 688] width 163 height 30
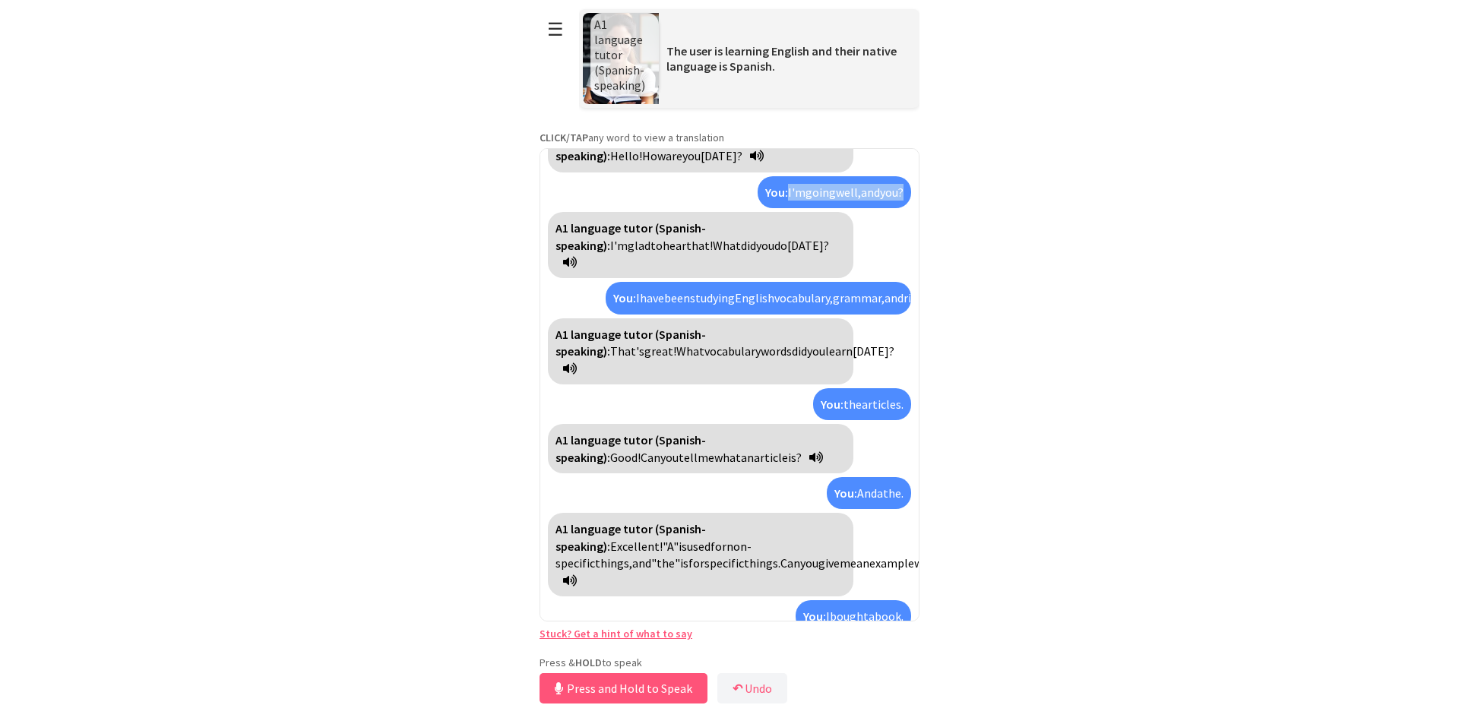
scroll to position [68, 0]
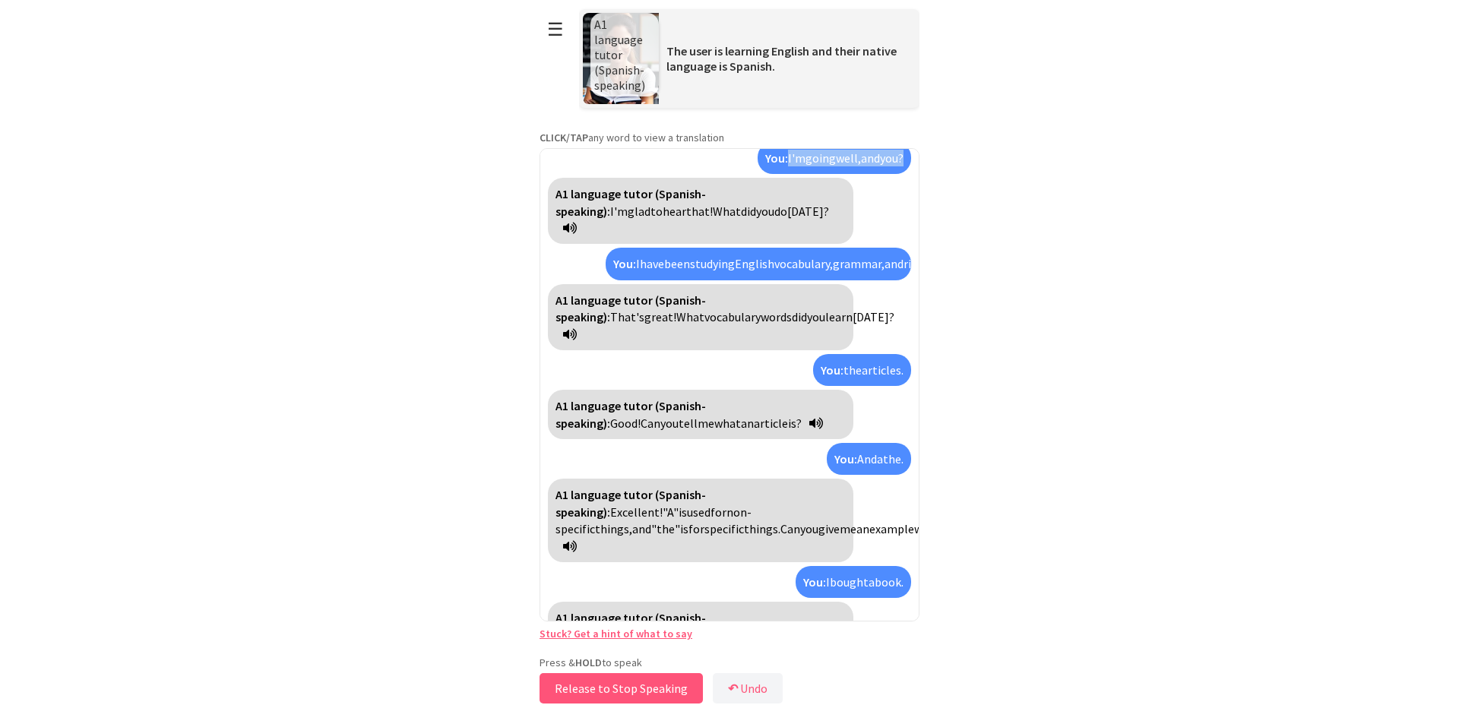
drag, startPoint x: 581, startPoint y: 691, endPoint x: 593, endPoint y: 699, distance: 14.8
click at [592, 698] on button "Release to Stop Speaking" at bounding box center [621, 688] width 163 height 30
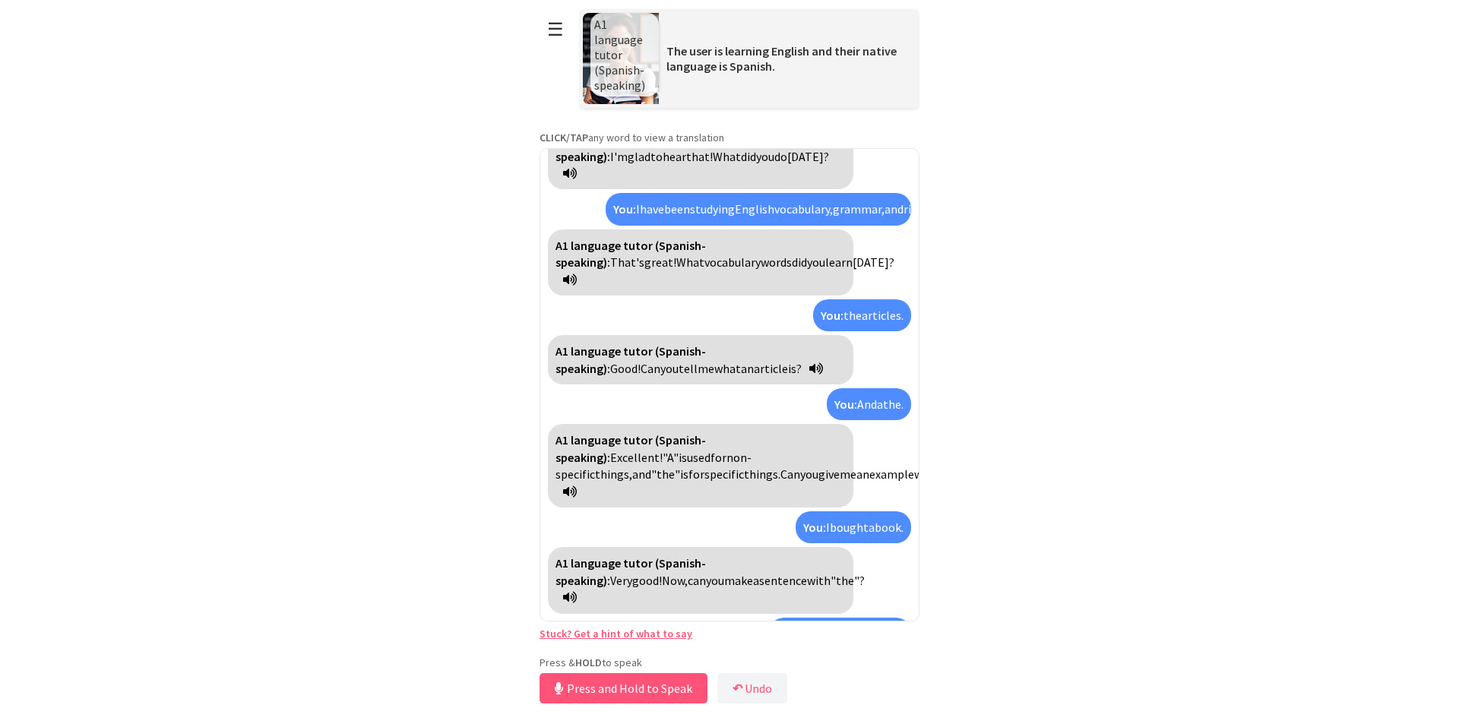
scroll to position [191, 0]
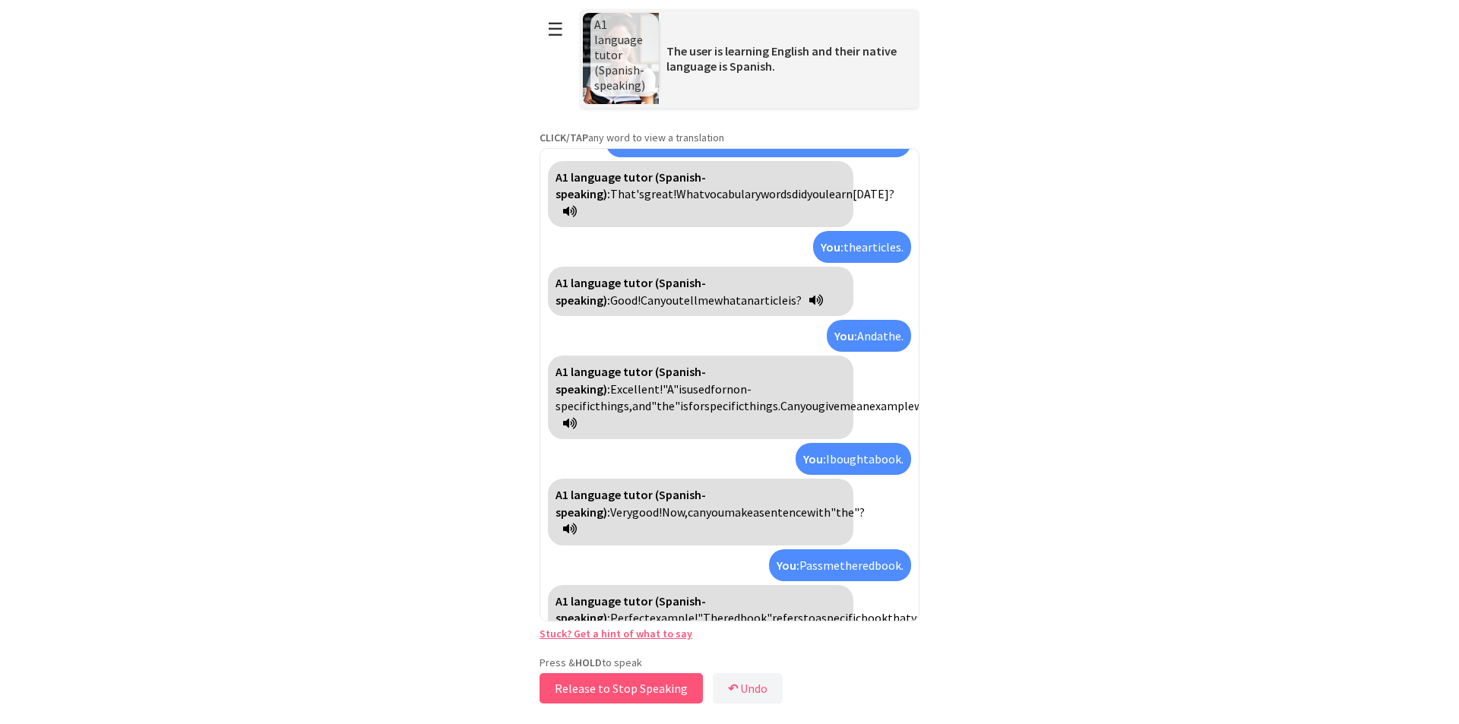
click at [594, 687] on button "Release to Stop Speaking" at bounding box center [621, 688] width 163 height 30
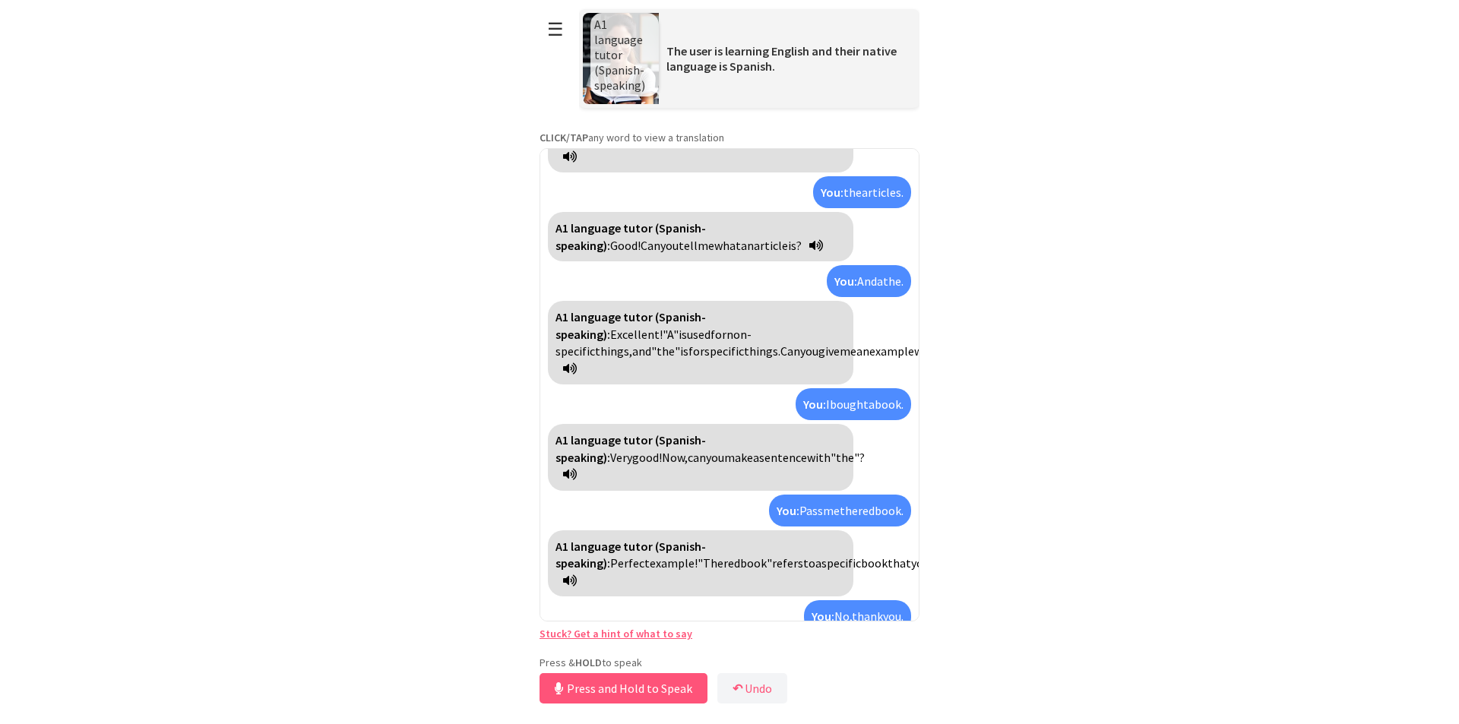
scroll to position [314, 0]
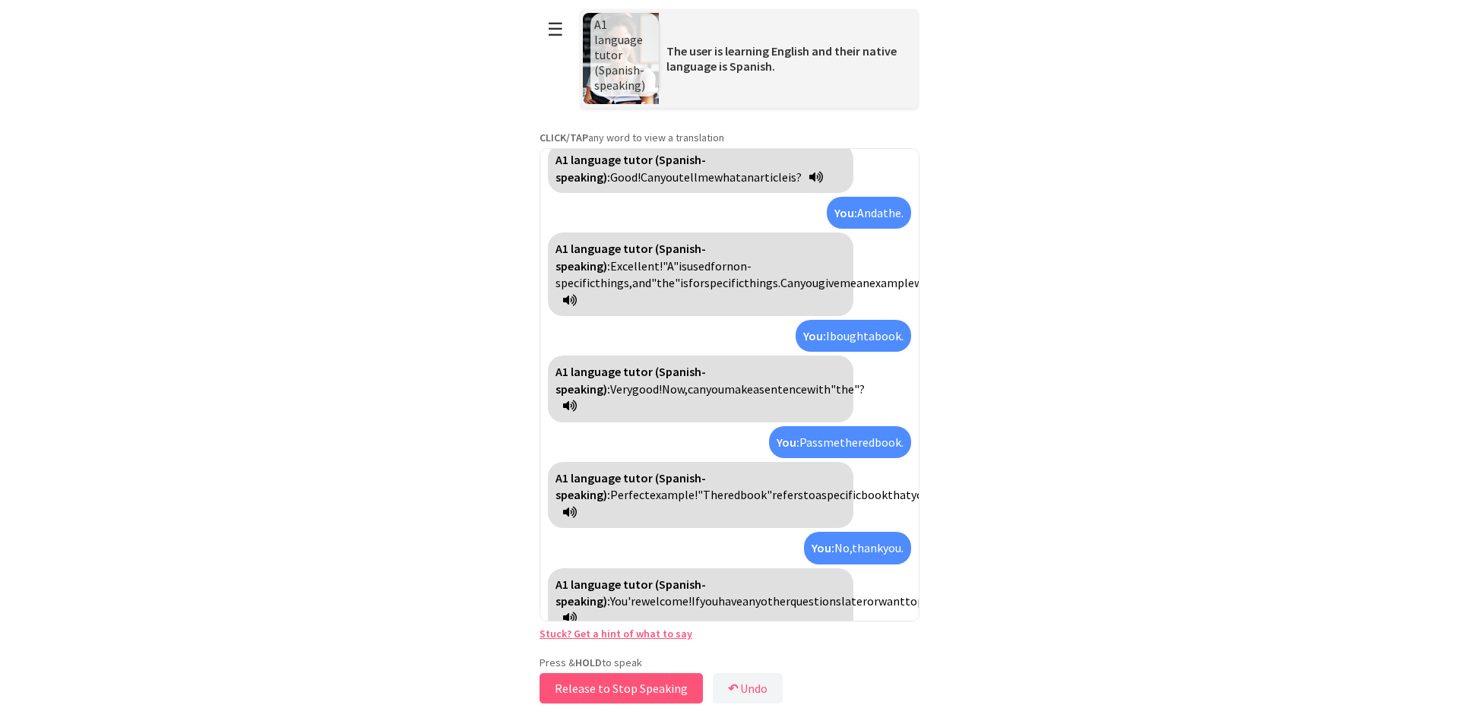
click at [594, 687] on button "Release to Stop Speaking" at bounding box center [621, 688] width 163 height 30
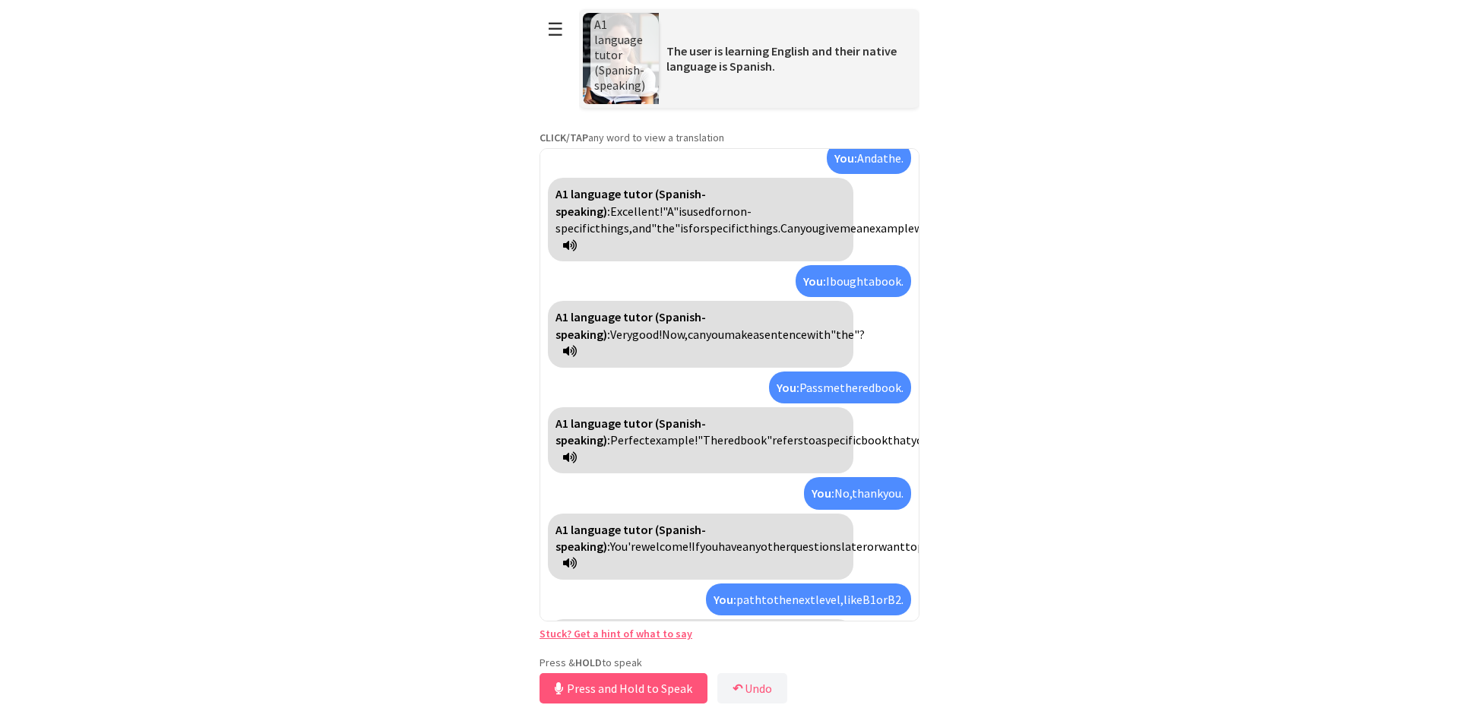
scroll to position [999, 0]
